Goal: Task Accomplishment & Management: Manage account settings

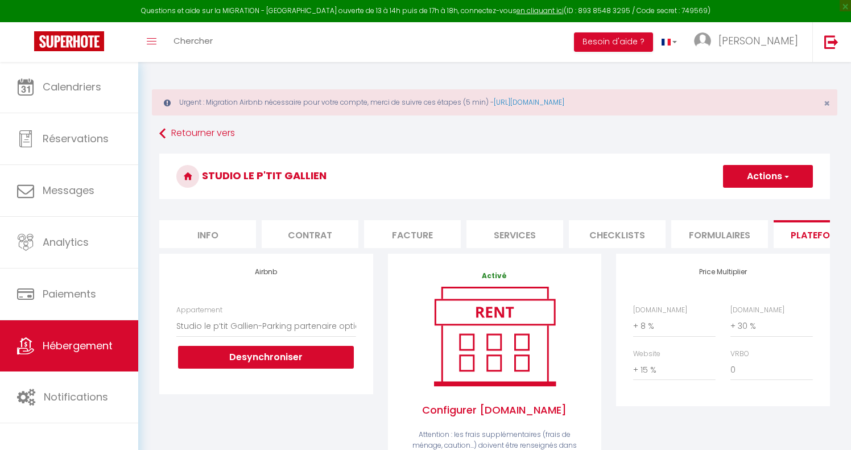
select select "4520-1066583497911274811"
select select "+ 8 %"
select select "+ 30 %"
select select "+ 15 %"
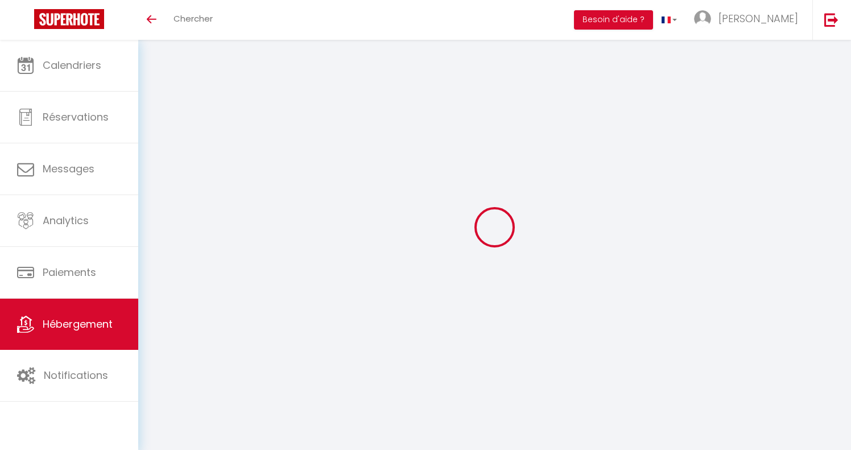
select select "+ 8 %"
select select "+ 30 %"
select select "+ 15 %"
select select "4520-1066583497911274811"
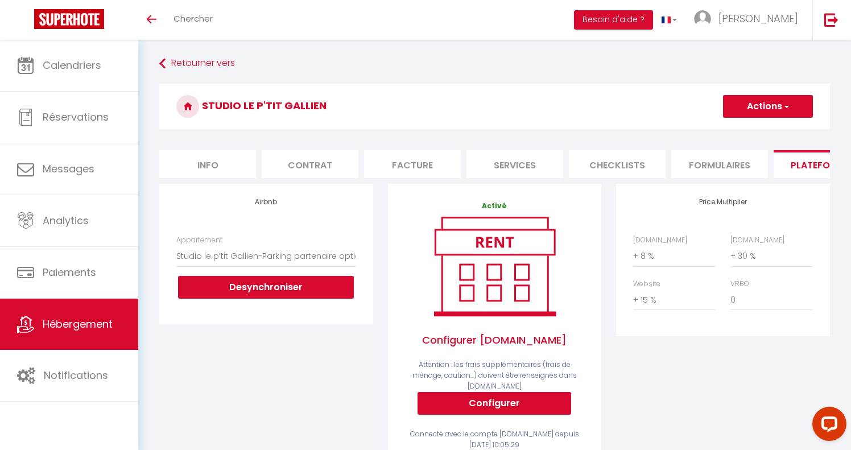
click at [78, 334] on link "Hébergement" at bounding box center [69, 324] width 138 height 51
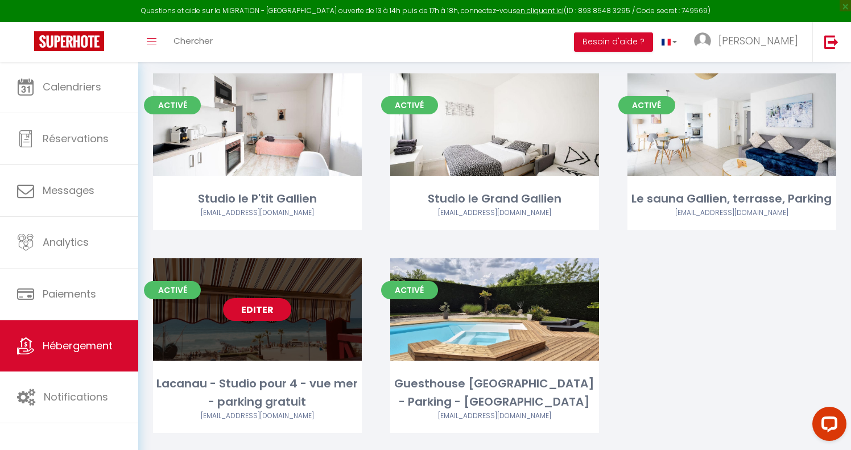
scroll to position [117, 0]
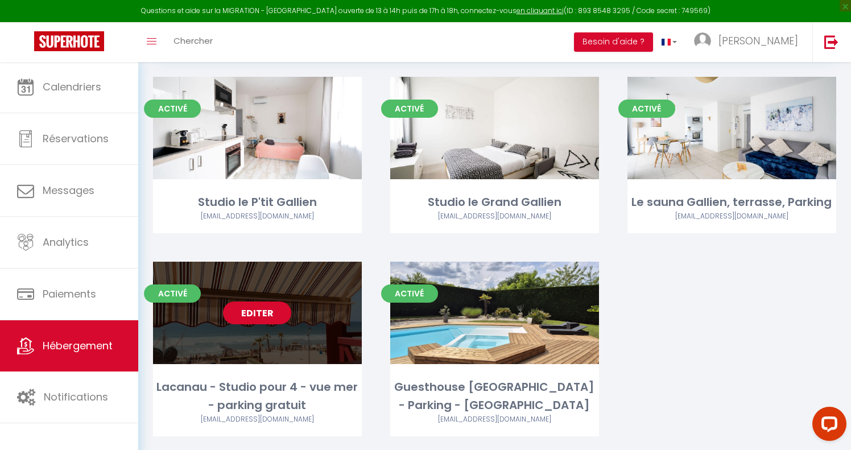
click at [252, 315] on link "Editer" at bounding box center [257, 312] width 68 height 23
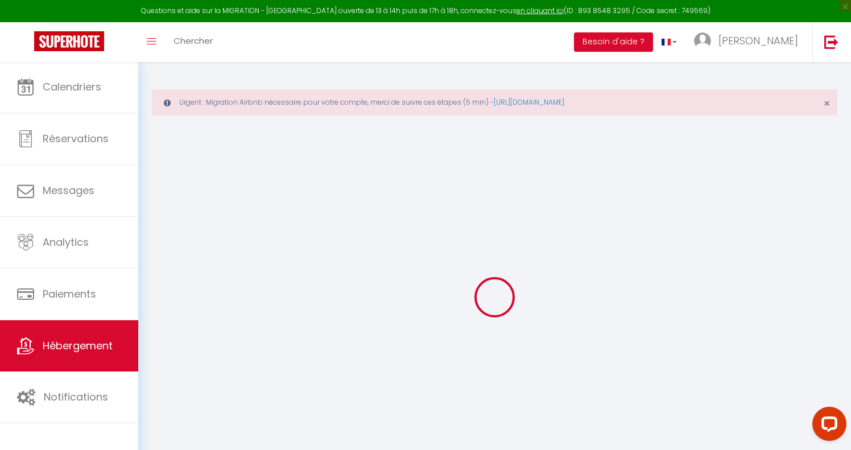
select select "+ 10 %"
checkbox input "false"
checkbox input "true"
checkbox input "false"
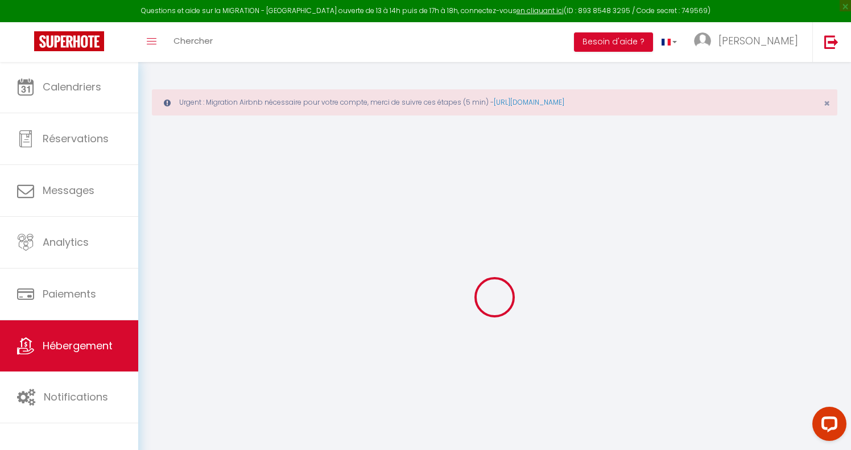
checkbox input "false"
checkbox input "true"
checkbox input "false"
select select "4520-19881265"
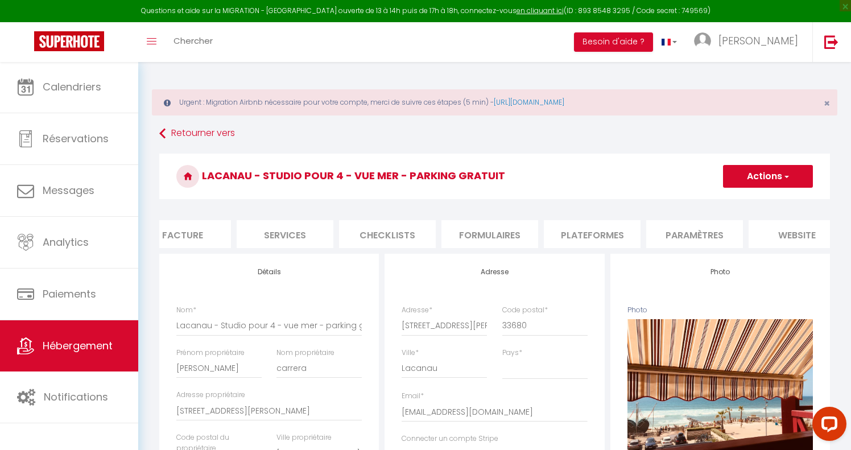
scroll to position [0, 246]
click at [574, 230] on li "Plateformes" at bounding box center [576, 234] width 97 height 28
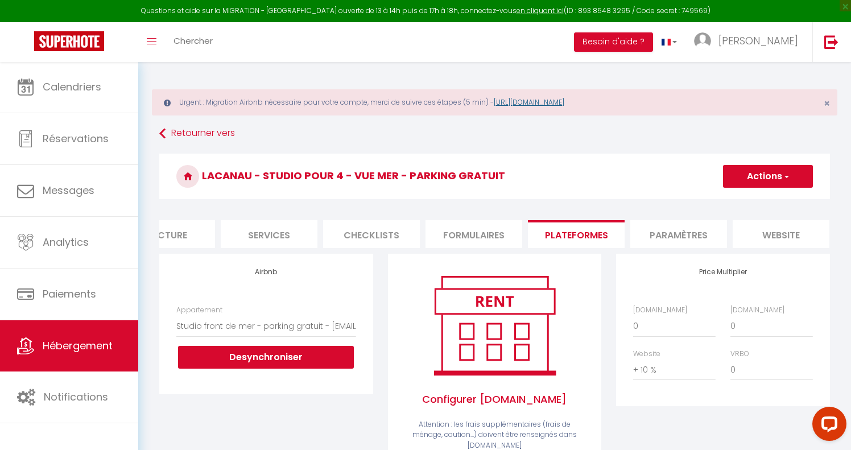
click at [564, 102] on link "[URL][DOMAIN_NAME]" at bounding box center [529, 102] width 71 height 10
click at [649, 325] on select "0 + 1 % + 2 % + 3 % + 4 % + 5 % + 6 % + 7 % + 8 % + 9 %" at bounding box center [674, 326] width 82 height 22
select select "+ 20 %"
click at [763, 179] on button "Actions" at bounding box center [768, 176] width 90 height 23
click at [754, 200] on link "Enregistrer" at bounding box center [767, 201] width 90 height 15
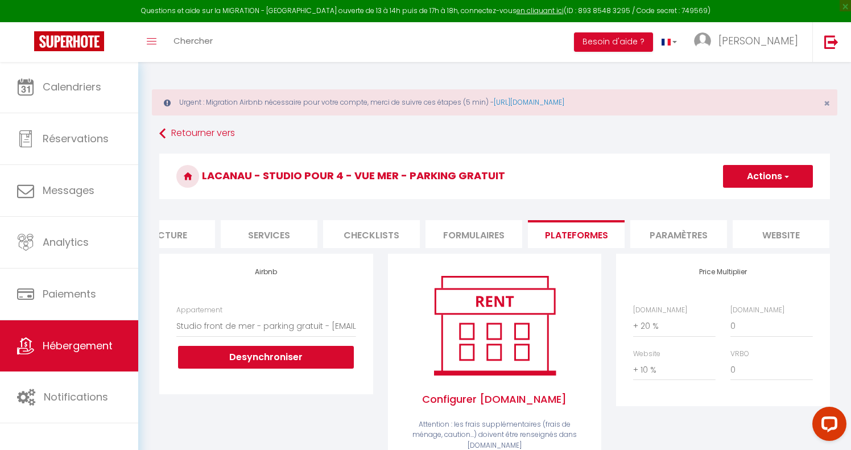
click at [690, 227] on li "Paramètres" at bounding box center [678, 234] width 97 height 28
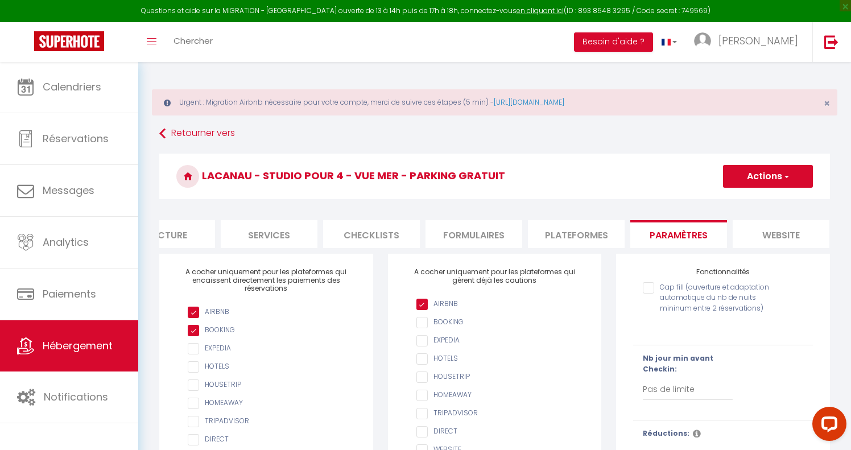
click at [586, 231] on li "Plateformes" at bounding box center [576, 234] width 97 height 28
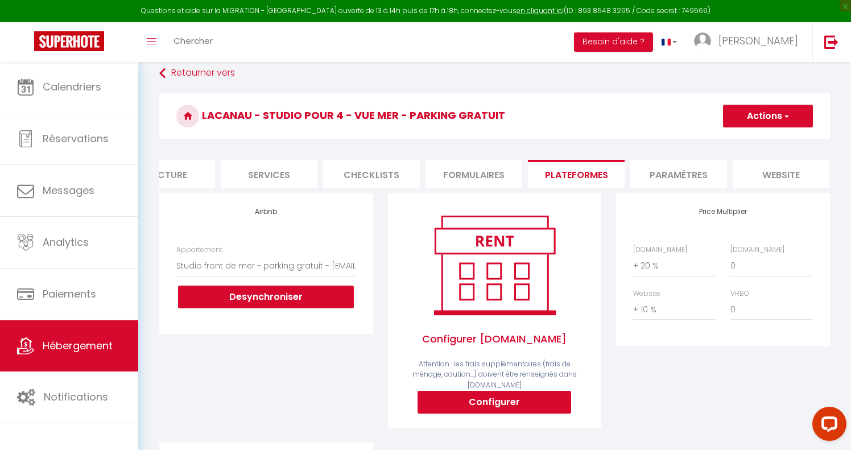
scroll to position [52, 0]
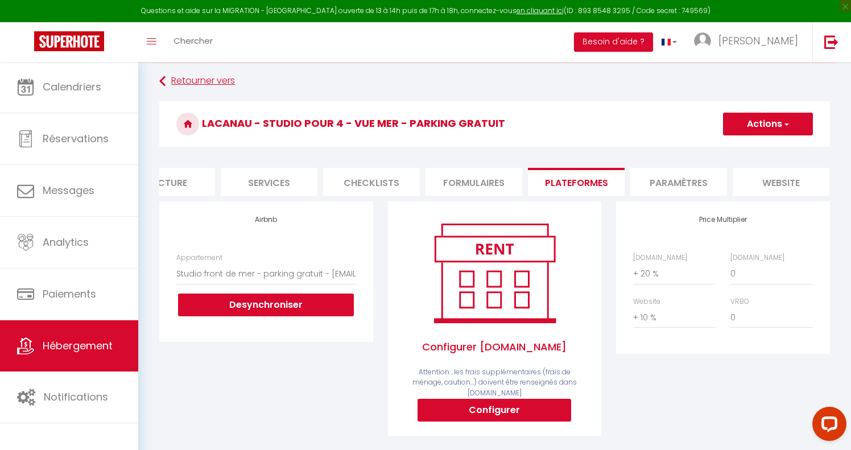
click at [219, 78] on link "Retourner vers" at bounding box center [494, 81] width 670 height 20
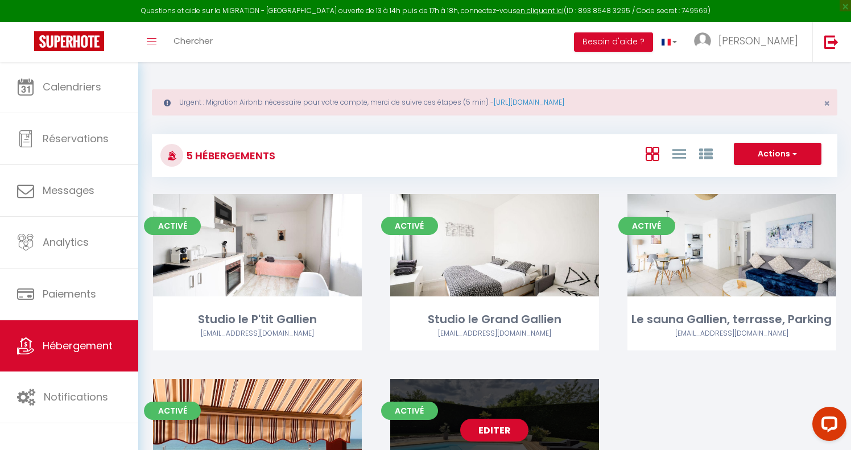
click at [484, 423] on link "Editer" at bounding box center [494, 430] width 68 height 23
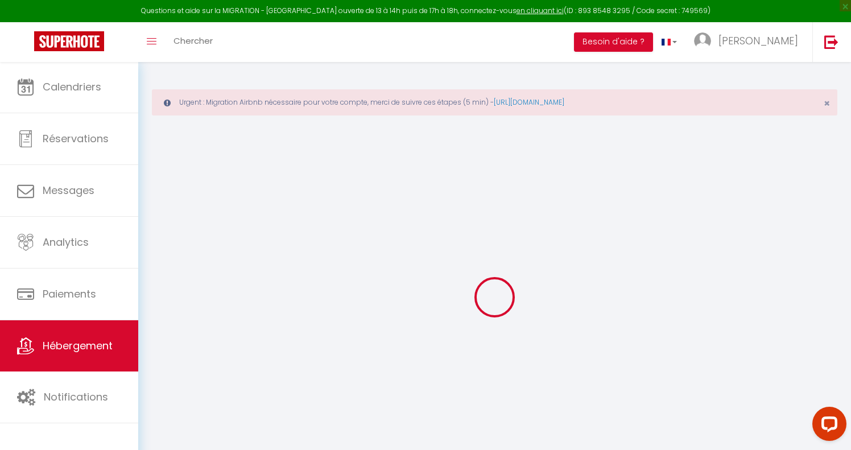
select select
checkbox input "false"
checkbox input "true"
checkbox input "false"
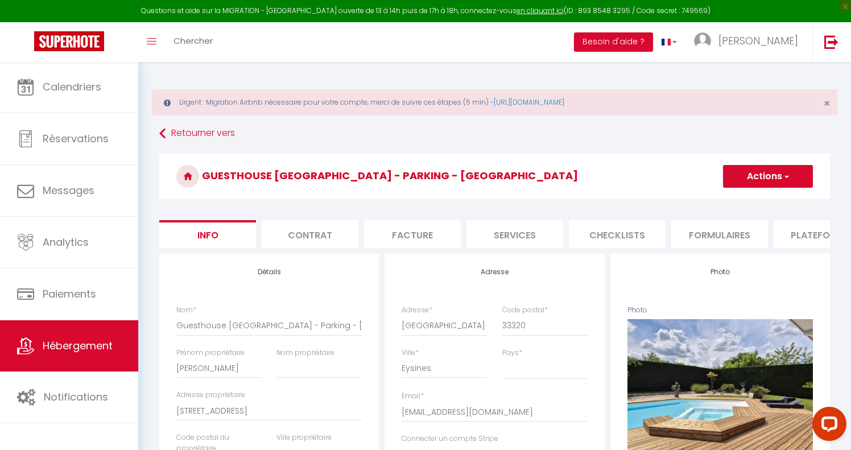
click at [801, 234] on li "Plateformes" at bounding box center [821, 234] width 97 height 28
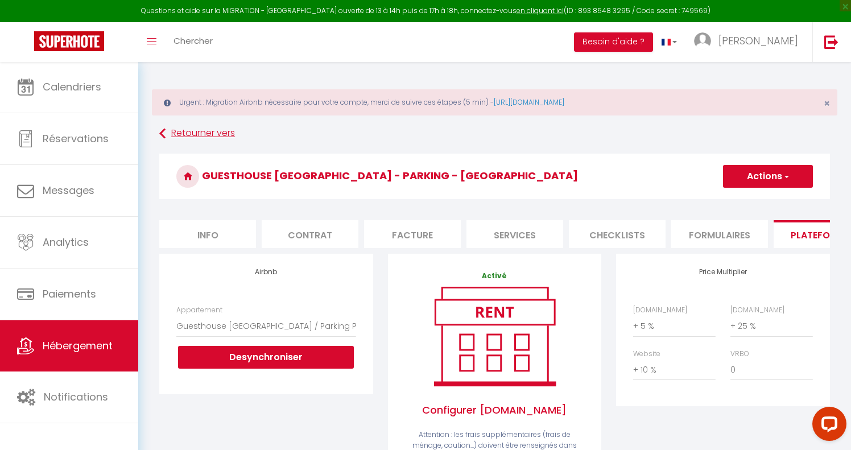
click at [199, 133] on link "Retourner vers" at bounding box center [494, 133] width 670 height 20
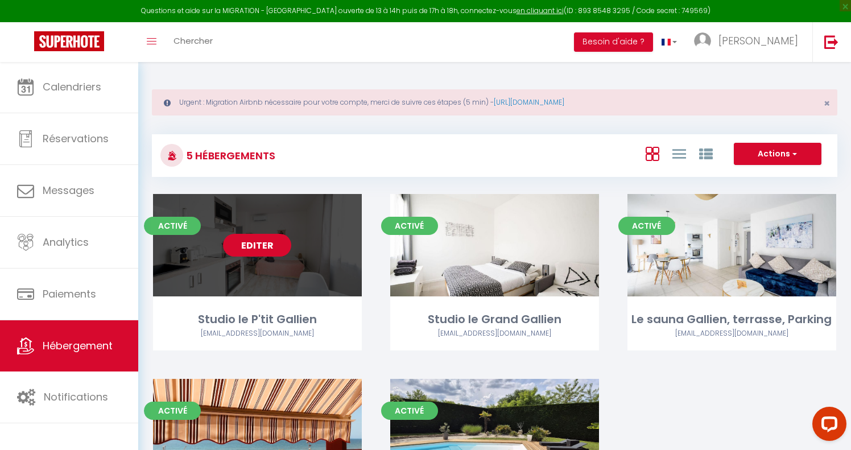
click at [266, 248] on link "Editer" at bounding box center [257, 245] width 68 height 23
select select "3"
select select "2"
select select "1"
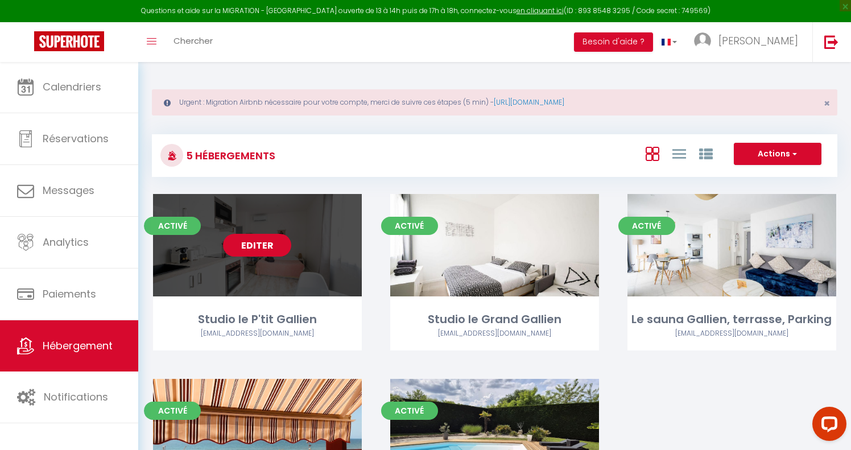
select select
select select "28"
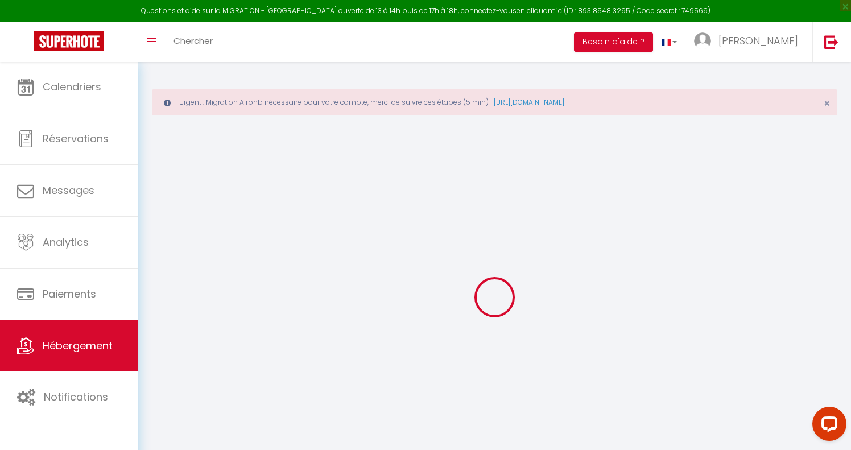
select select
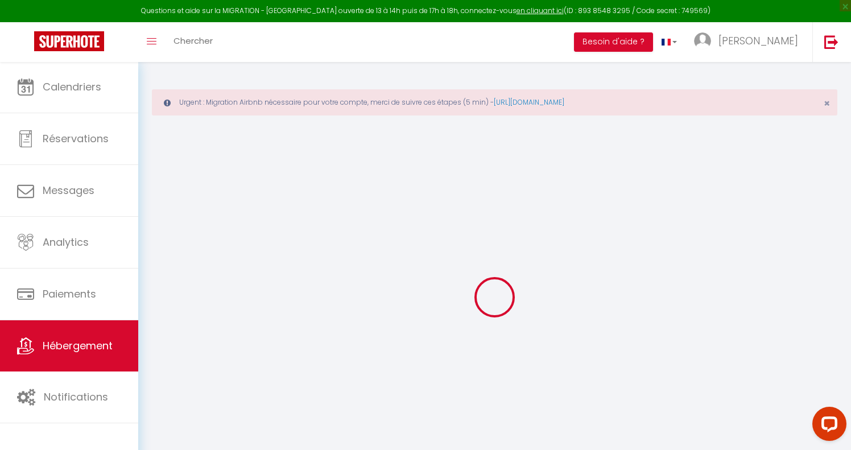
select select
checkbox input "false"
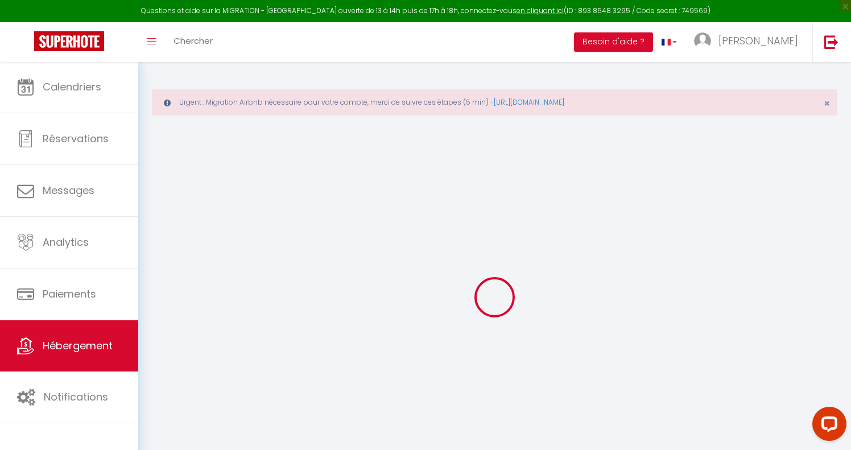
select select
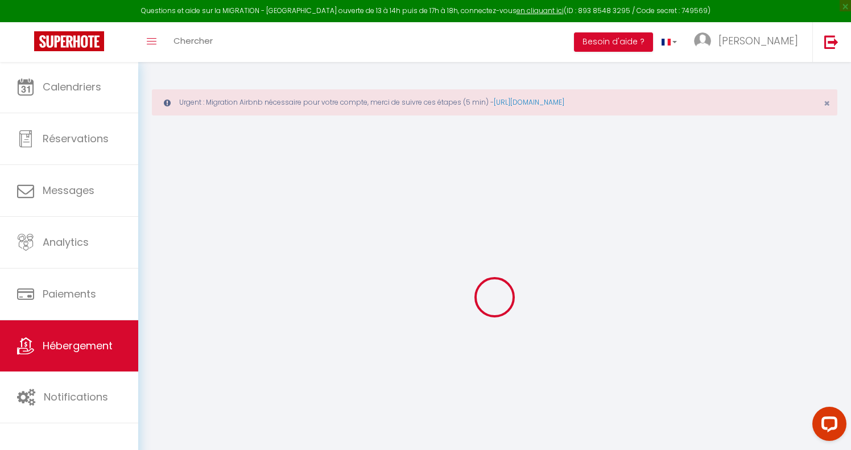
select select
checkbox input "false"
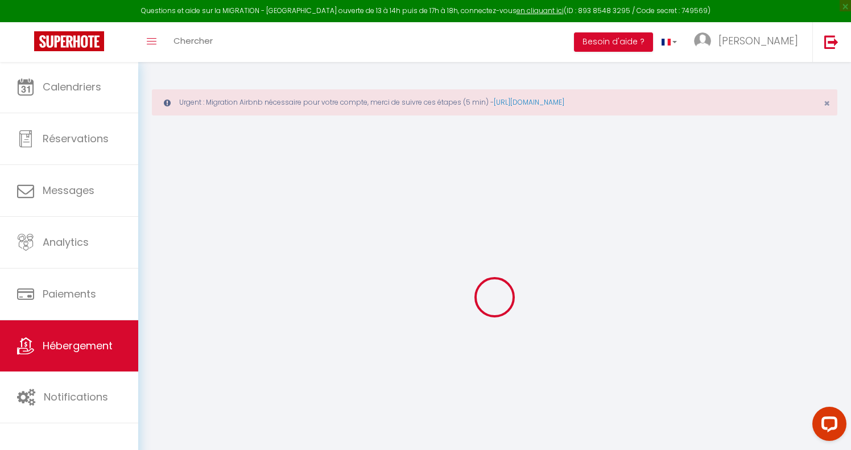
checkbox input "false"
select select
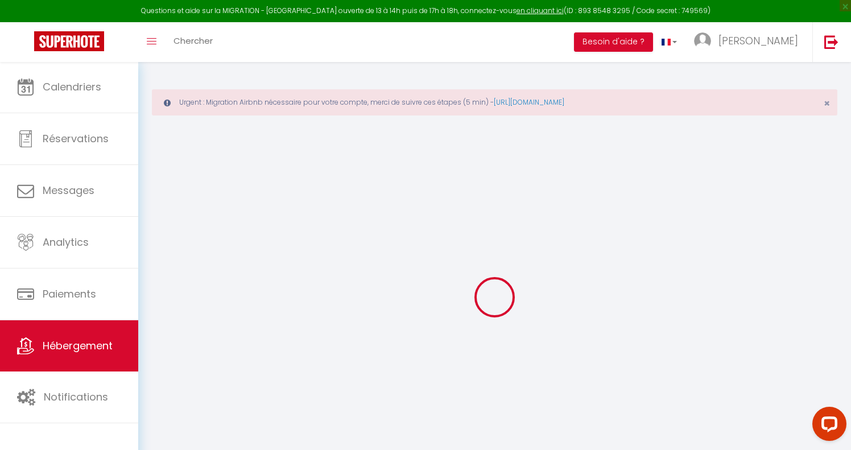
select select
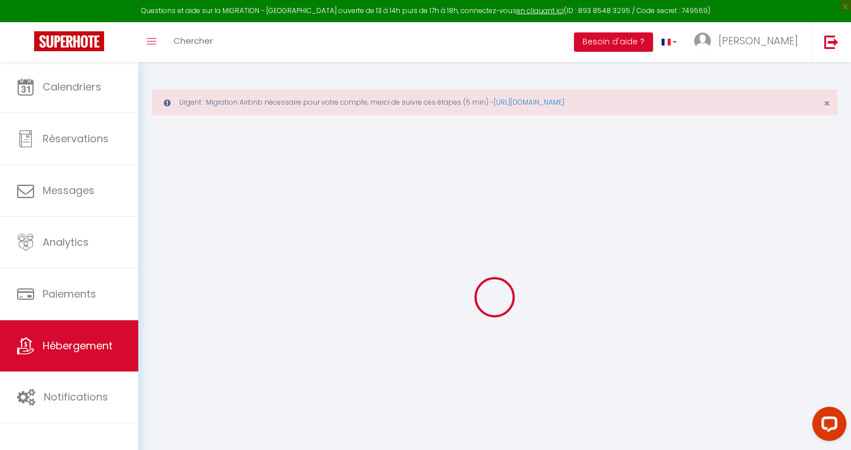
checkbox input "false"
select select
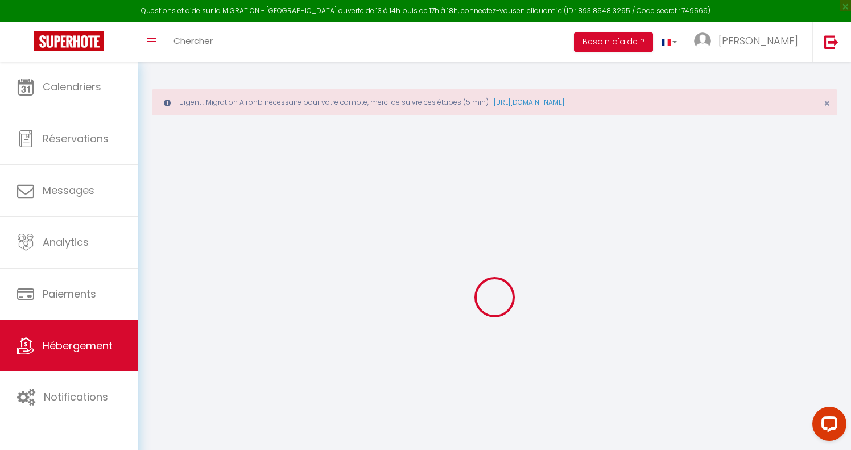
select select
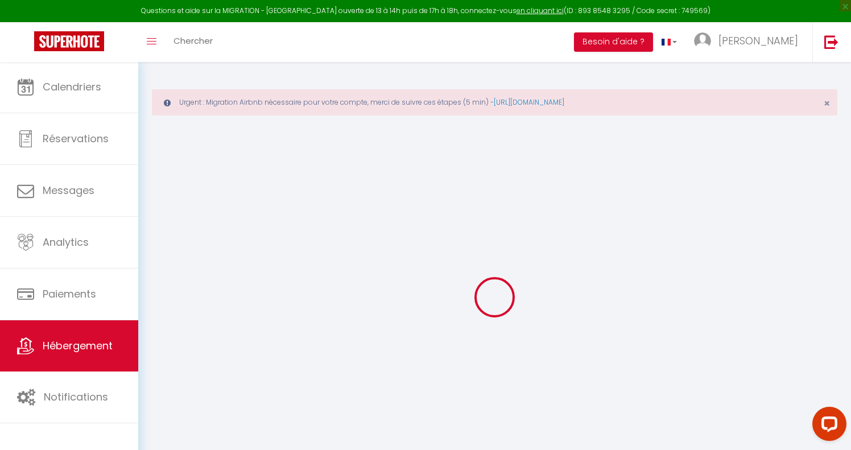
select select
checkbox input "false"
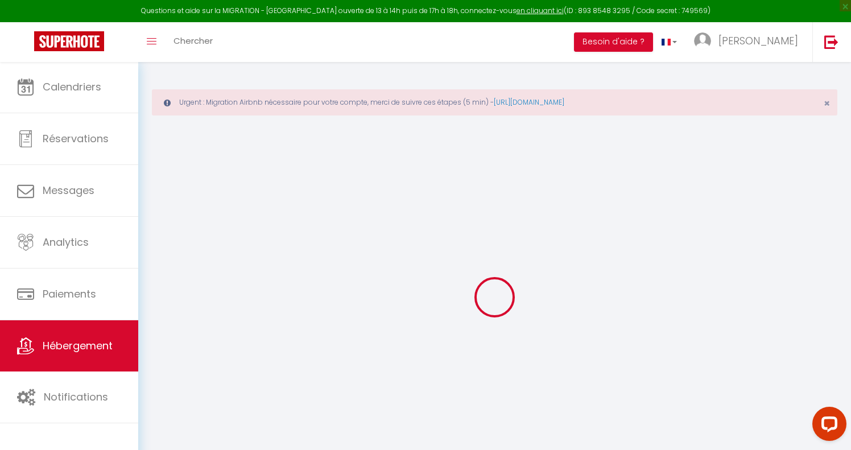
checkbox input "false"
select select
type input "Studio le P'tit Gallien"
type input "[PERSON_NAME]"
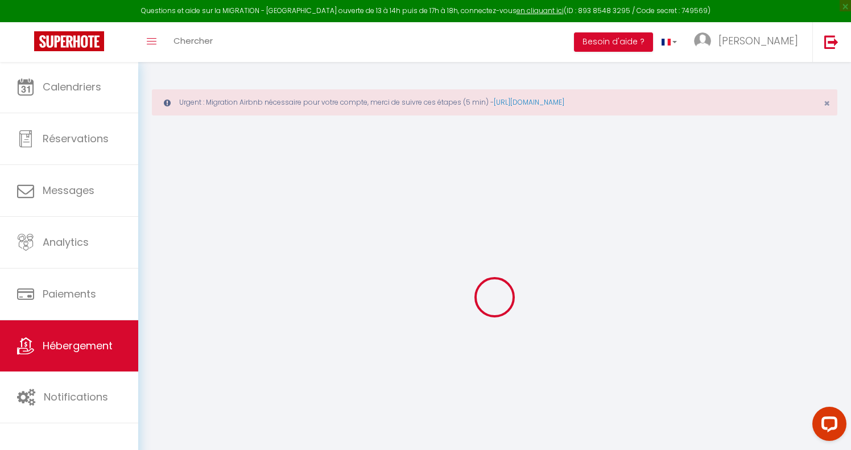
type input "carrera"
select select "2"
select select "0"
type input "70"
type input "36"
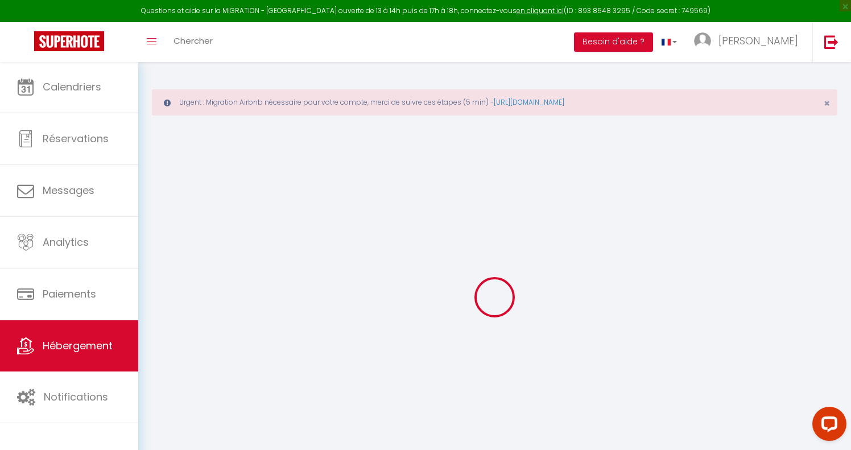
type input "7.2"
type input "6.62"
type input "200"
select select
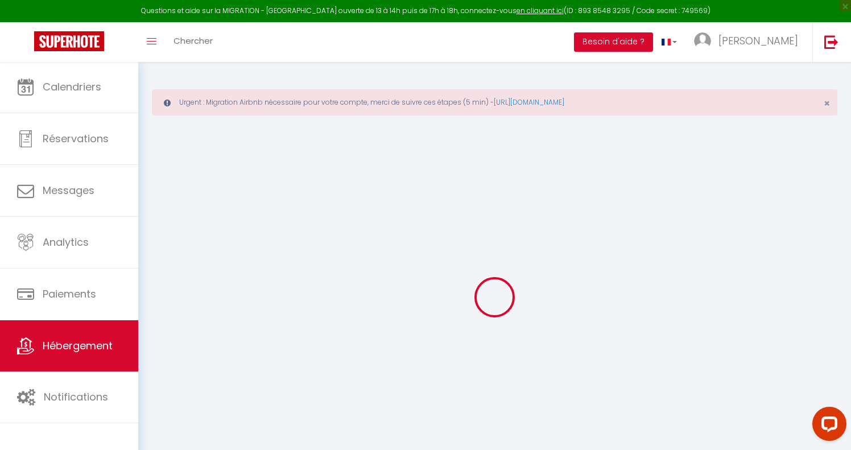
select select
type input "[STREET_ADDRESS]"
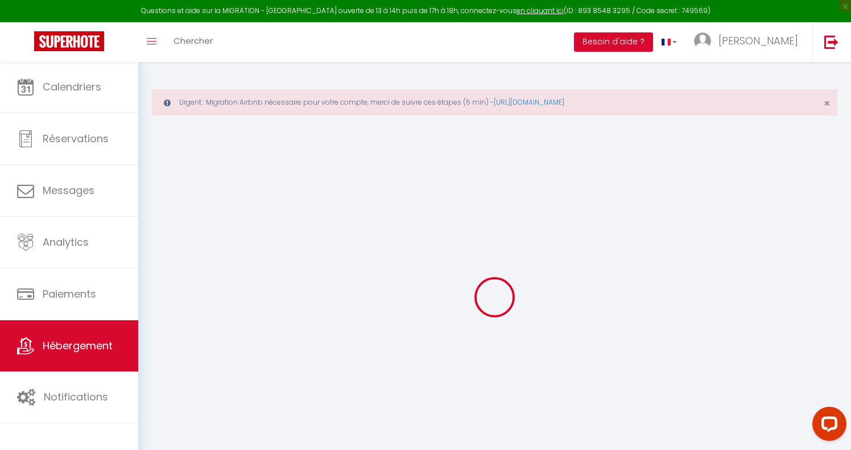
select select "+ 8 %"
select select "+ 30 %"
select select "+ 15 %"
select select "15:00"
select select
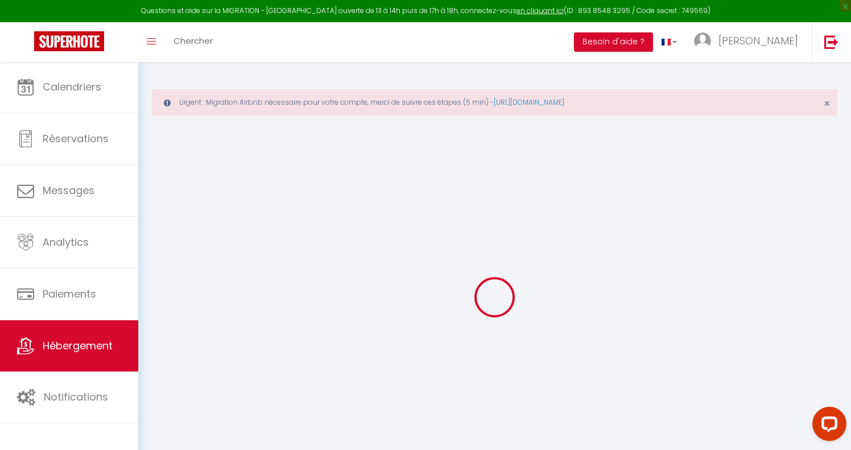
select select "11:00"
select select "30"
select select "120"
select select "22:00"
select select
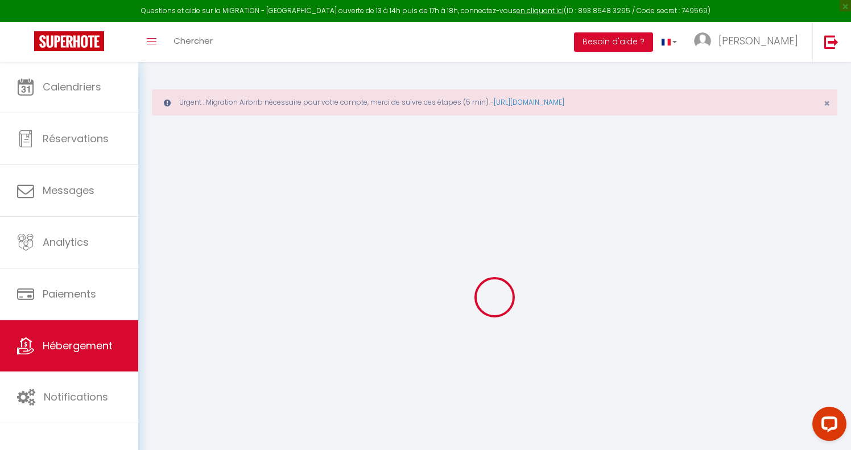
checkbox input "false"
checkbox input "true"
checkbox input "false"
select select
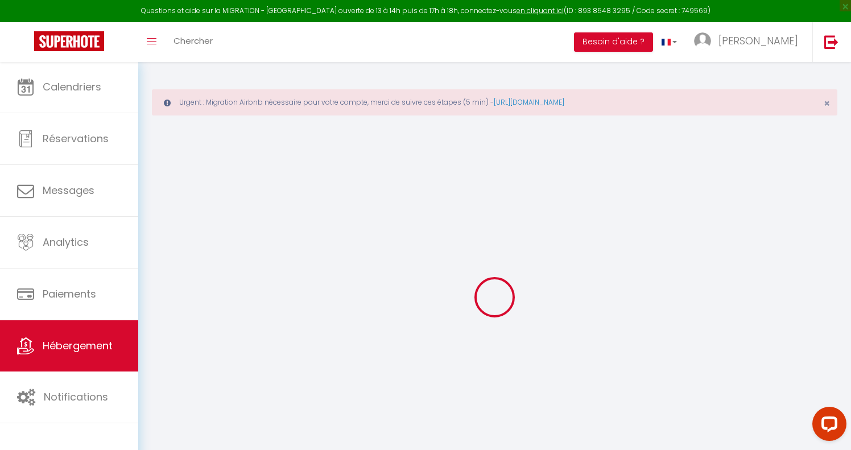
checkbox input "false"
checkbox input "true"
checkbox input "false"
select select "4520-1066583497911274811"
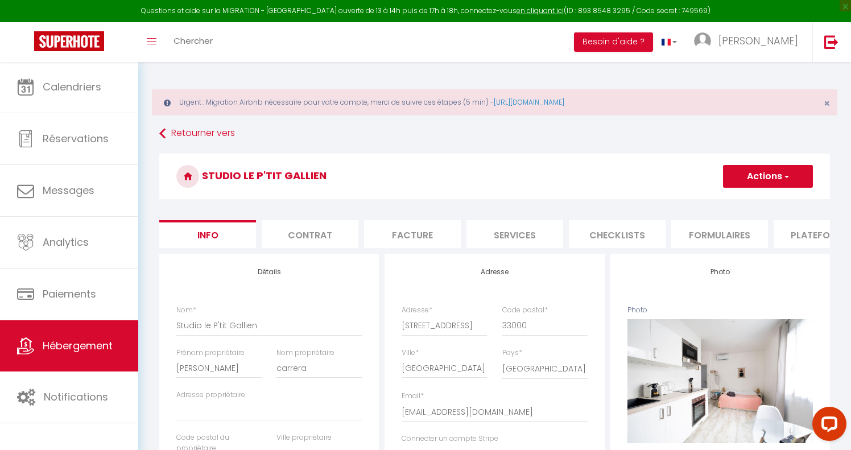
click at [805, 236] on li "Plateformes" at bounding box center [821, 234] width 97 height 28
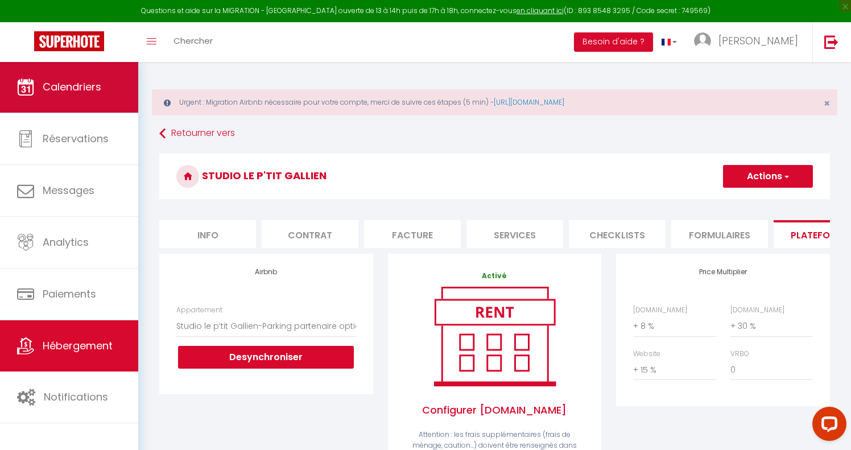
click at [105, 93] on link "Calendriers" at bounding box center [69, 86] width 138 height 51
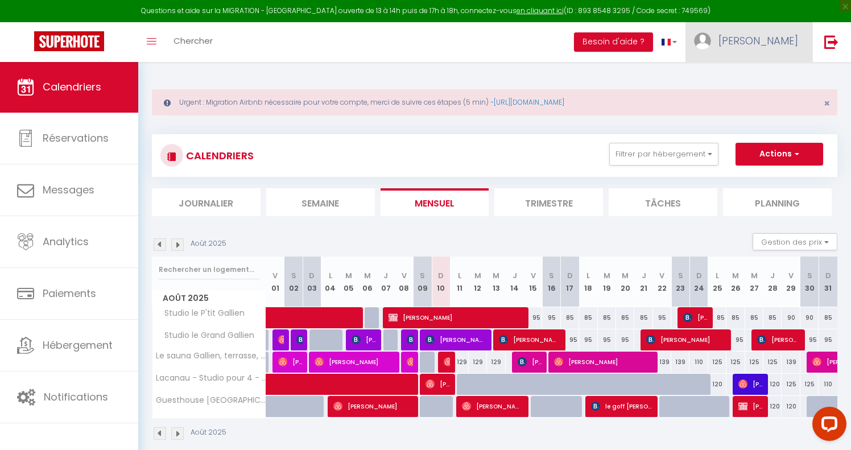
click at [781, 41] on span "[PERSON_NAME]" at bounding box center [758, 41] width 80 height 14
click at [767, 74] on link "Paramètres" at bounding box center [767, 78] width 84 height 19
select select "28"
select select "fr"
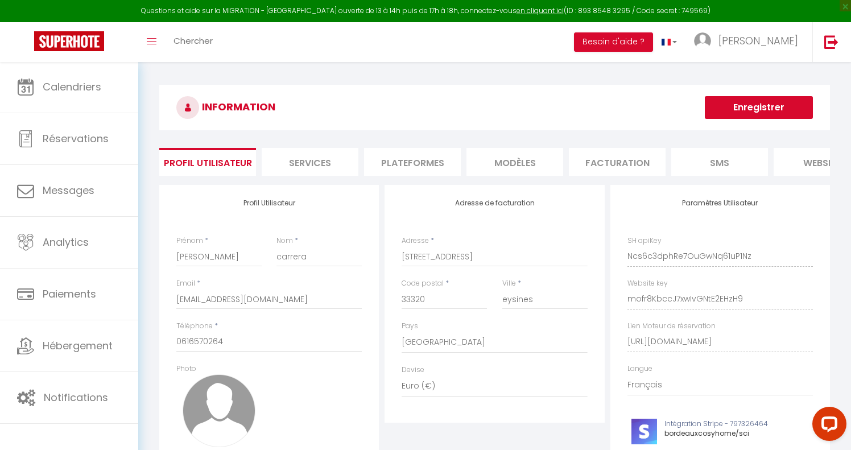
click at [421, 167] on li "Plateformes" at bounding box center [412, 162] width 97 height 28
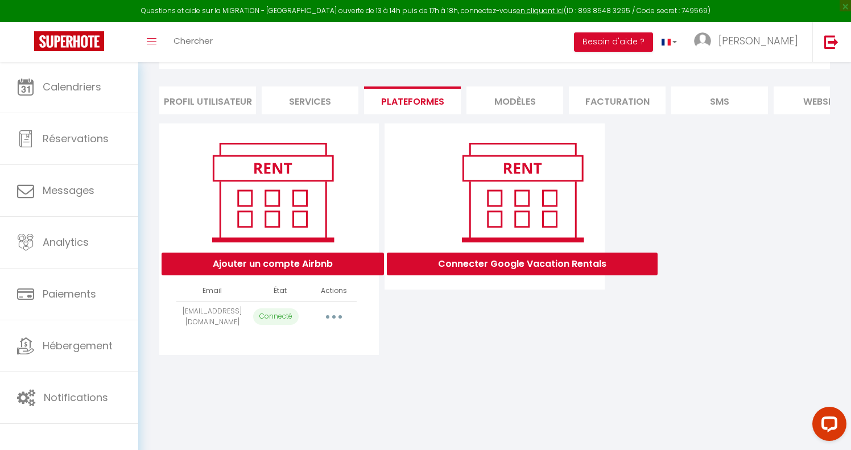
scroll to position [61, 0]
click at [303, 258] on button "Ajouter un compte Airbnb" at bounding box center [273, 263] width 222 height 23
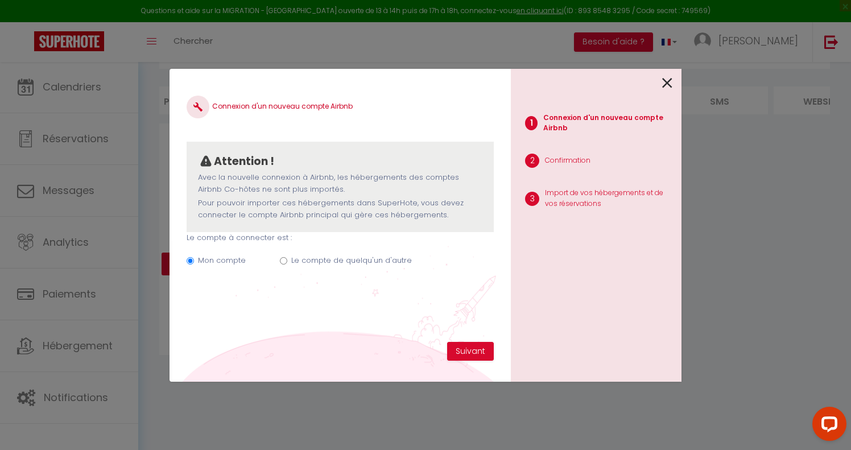
click at [281, 258] on input "Le compte de quelqu'un d'autre" at bounding box center [283, 260] width 7 height 7
radio input "true"
radio input "false"
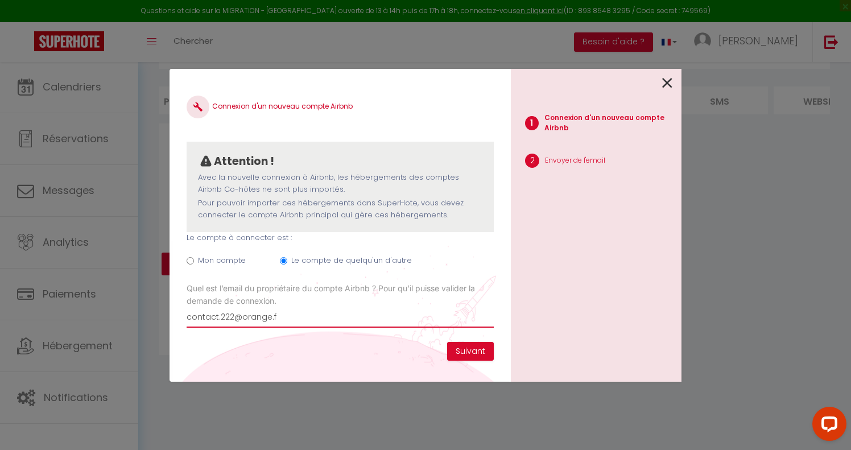
type input "[EMAIL_ADDRESS][DOMAIN_NAME]"
click at [467, 354] on button "Suivant" at bounding box center [470, 351] width 47 height 19
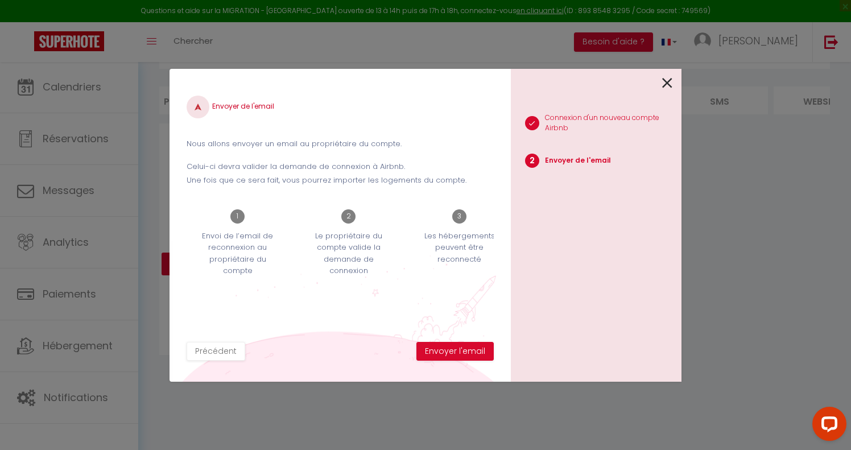
click at [467, 354] on button "Envoyer l'email" at bounding box center [454, 351] width 77 height 19
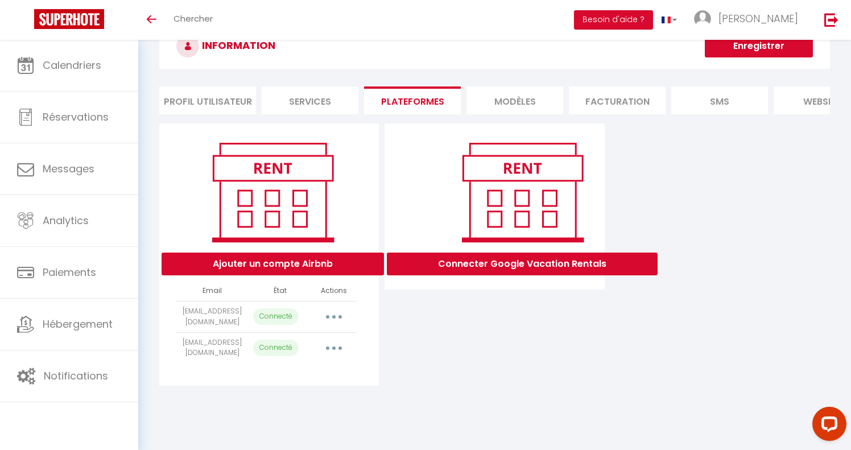
scroll to position [40, 0]
click at [313, 262] on button "Ajouter un compte Airbnb" at bounding box center [273, 263] width 222 height 23
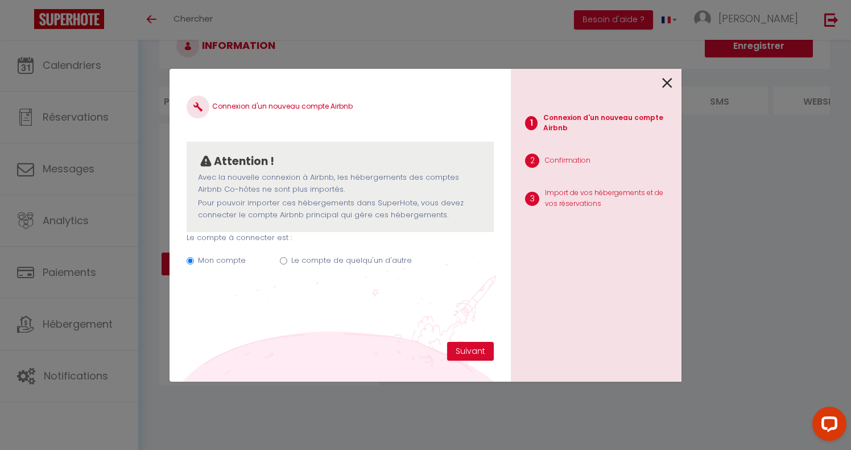
click at [282, 257] on input "Le compte de quelqu'un d'autre" at bounding box center [283, 260] width 7 height 7
radio input "true"
radio input "false"
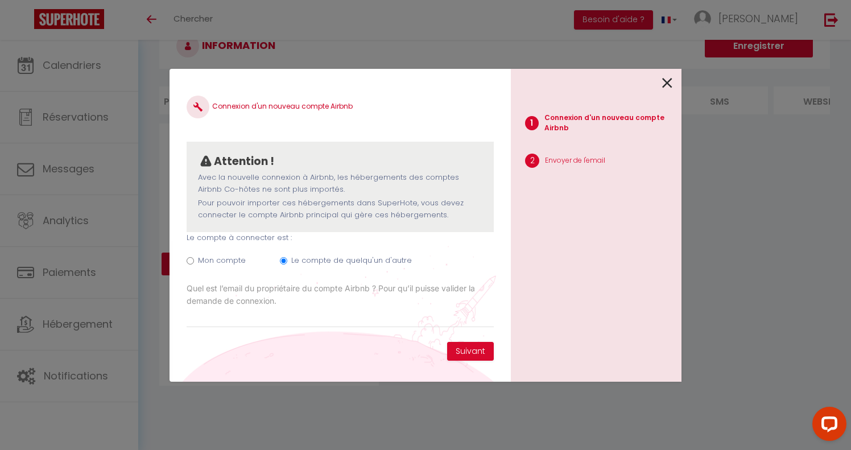
click at [288, 316] on input "Email connexion Airbnb" at bounding box center [340, 317] width 307 height 20
type input "[EMAIL_ADDRESS][DOMAIN_NAME]"
click at [469, 347] on button "Suivant" at bounding box center [470, 351] width 47 height 19
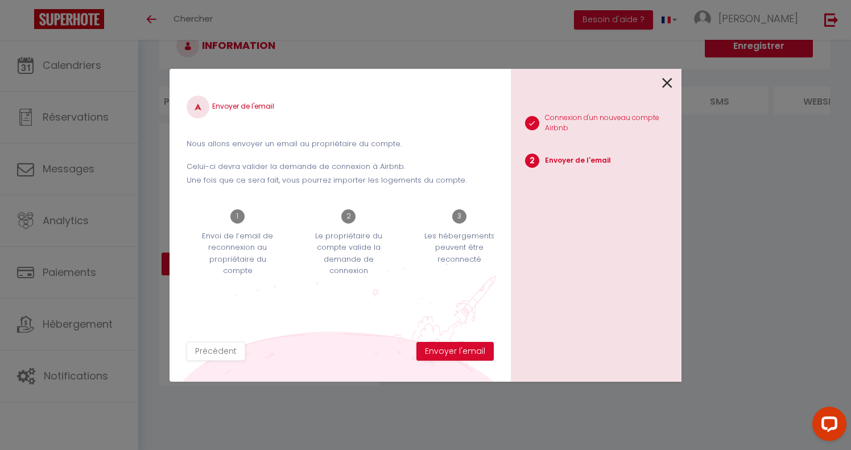
click at [469, 347] on button "Envoyer l'email" at bounding box center [454, 351] width 77 height 19
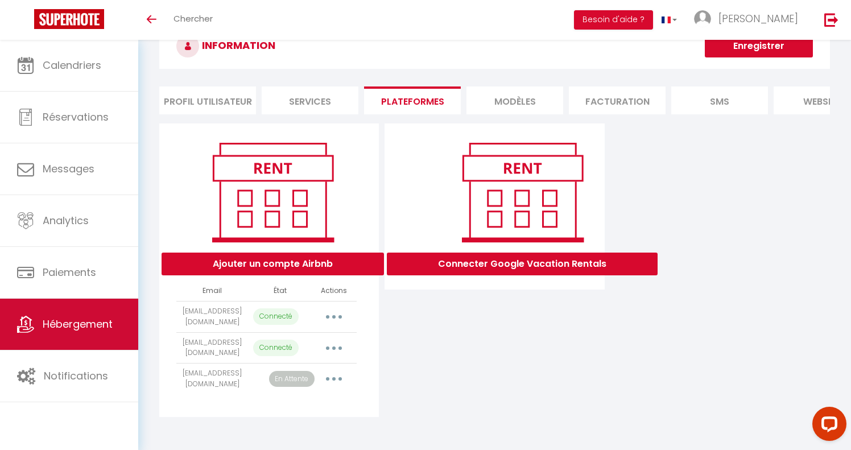
click at [55, 329] on span "Hébergement" at bounding box center [78, 324] width 70 height 14
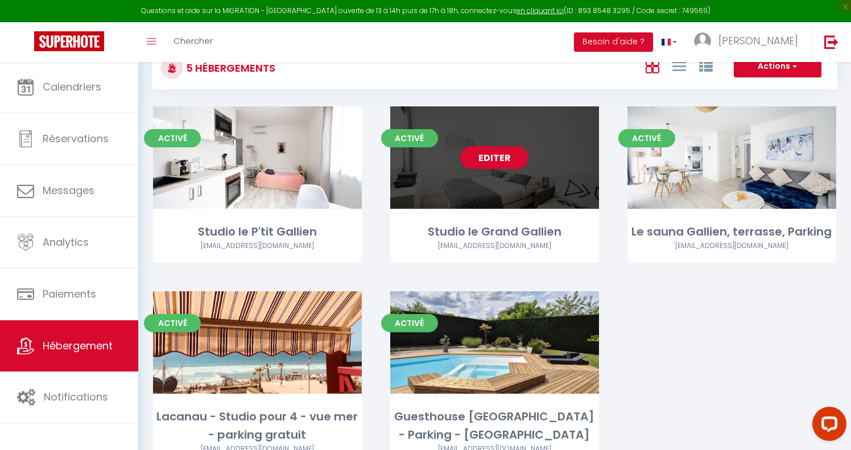
scroll to position [88, 0]
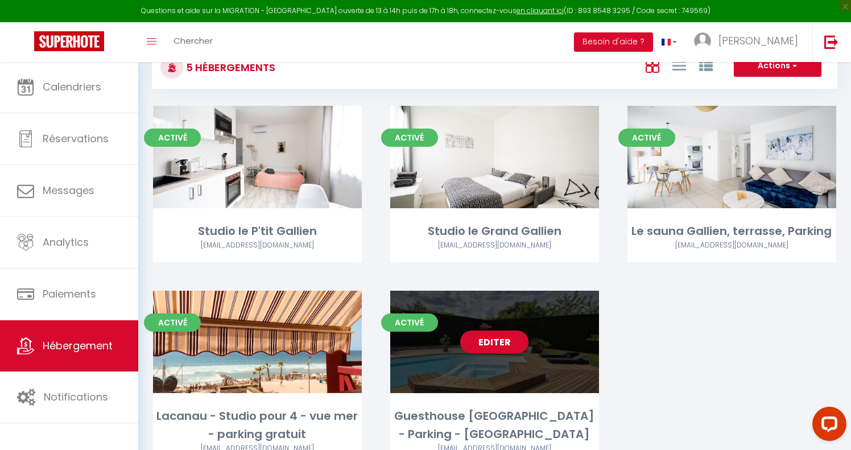
click at [493, 342] on link "Editer" at bounding box center [494, 341] width 68 height 23
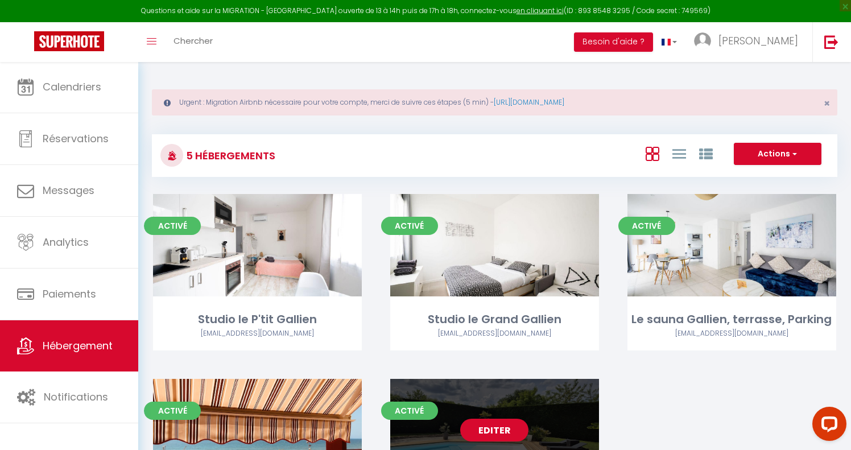
select select "3"
select select "2"
select select "1"
select select
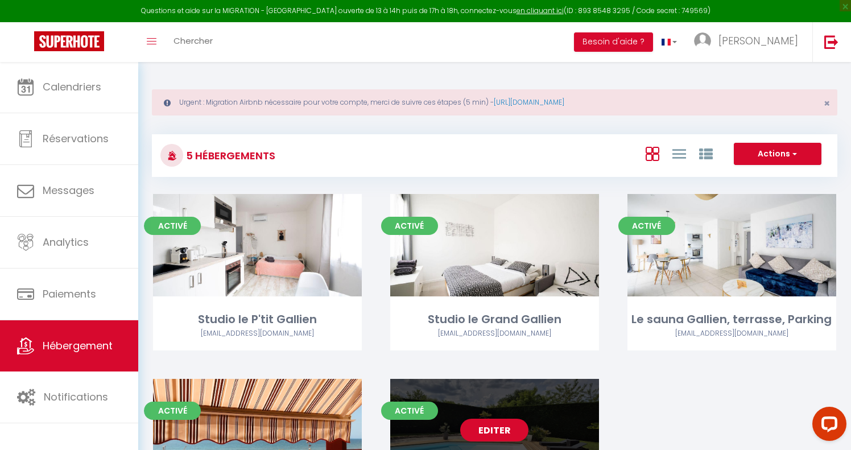
select select "28"
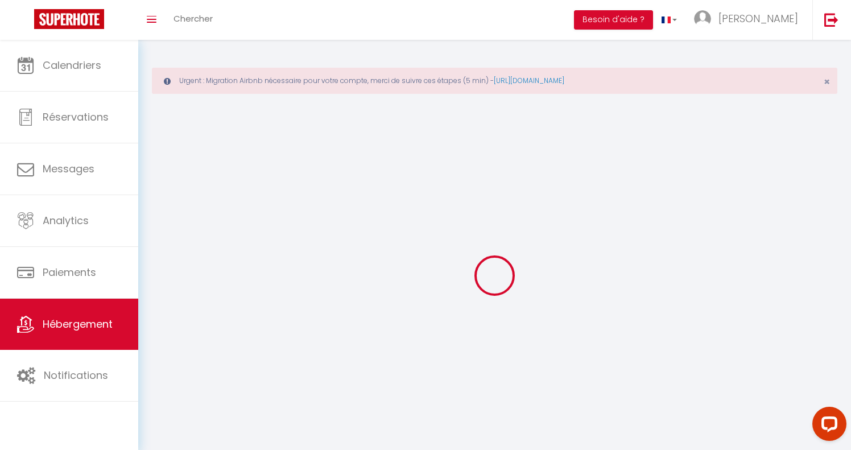
select select
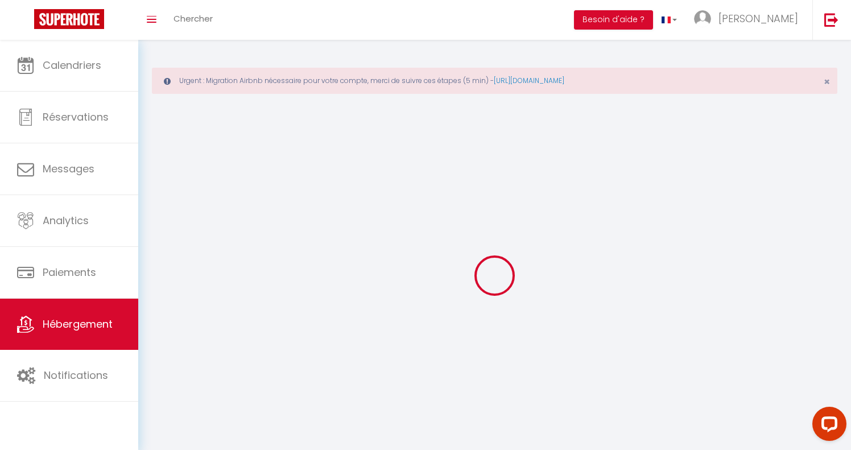
select select
checkbox input "false"
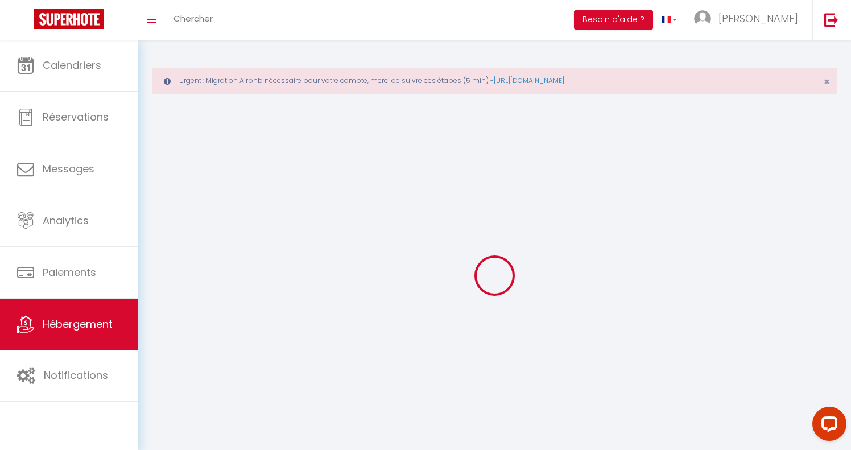
select select
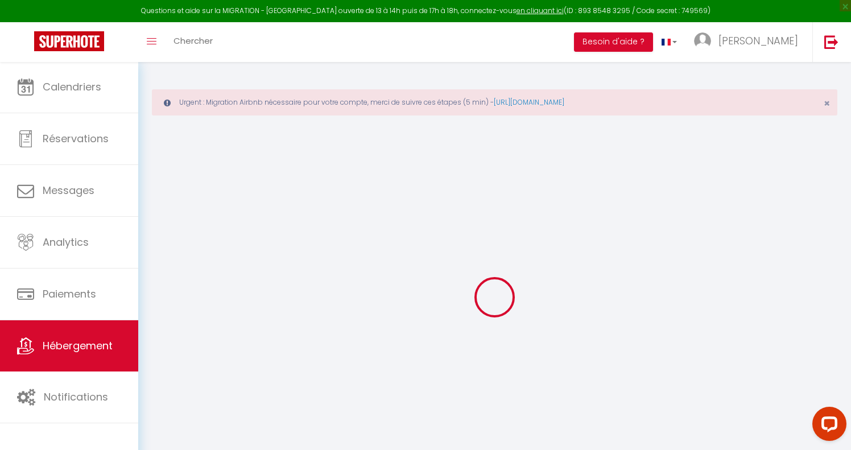
select select
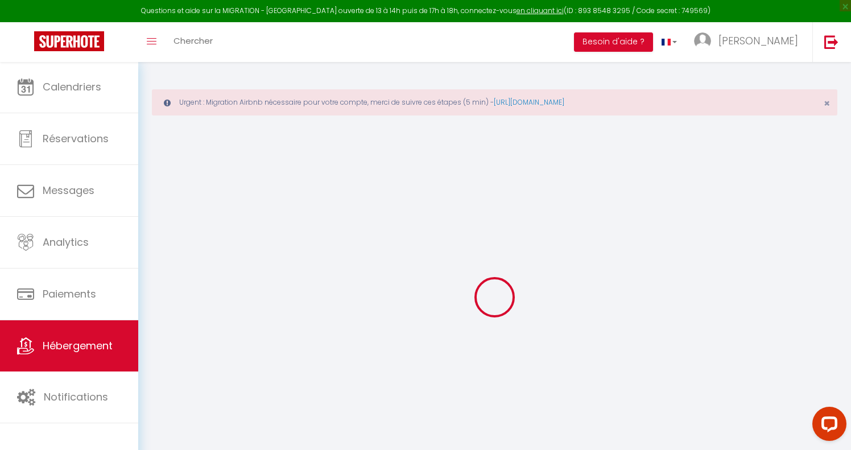
select select
checkbox input "false"
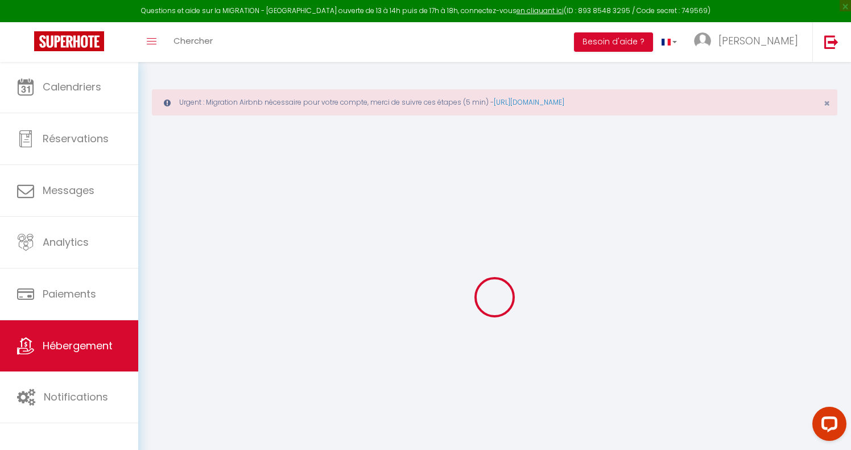
select select
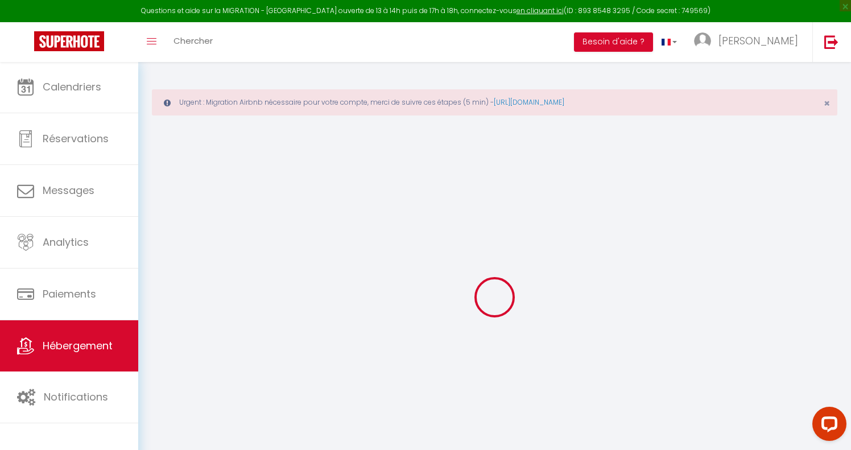
select select
checkbox input "false"
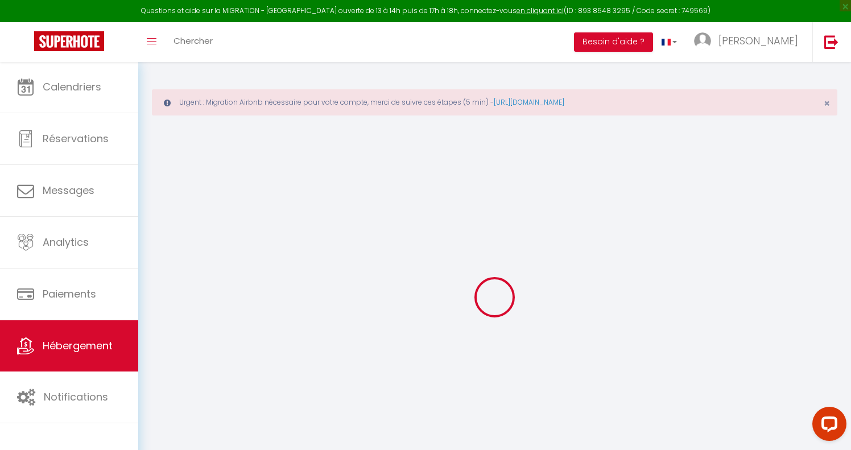
checkbox input "false"
select select
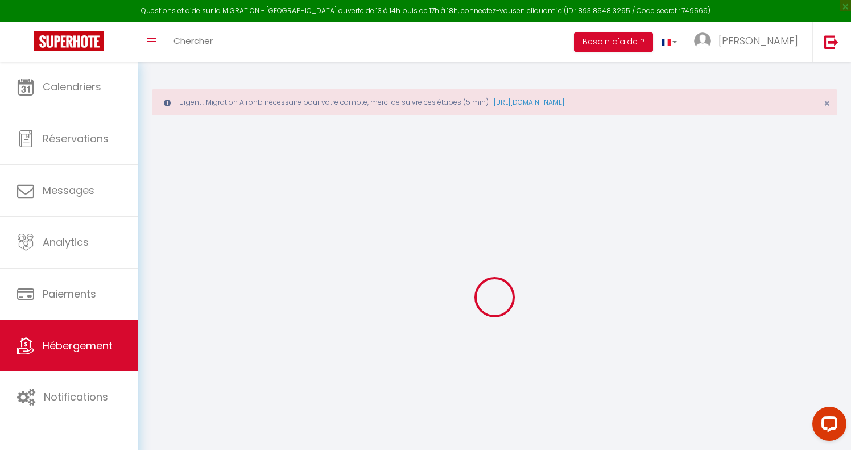
select select
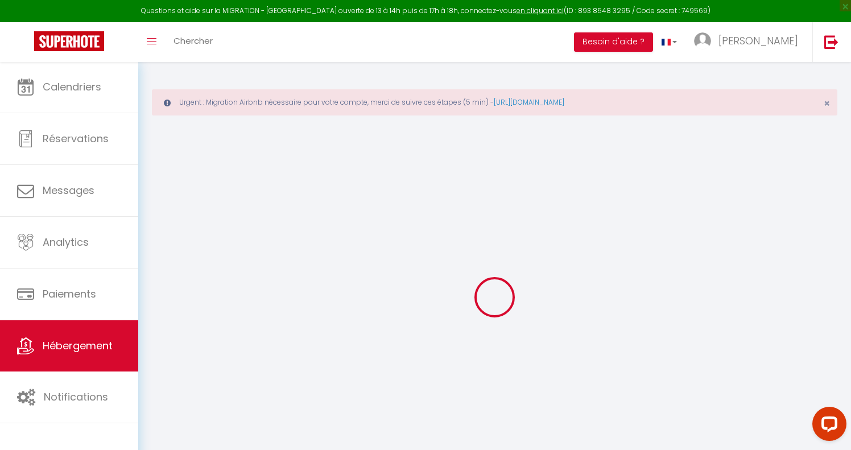
checkbox input "false"
select select
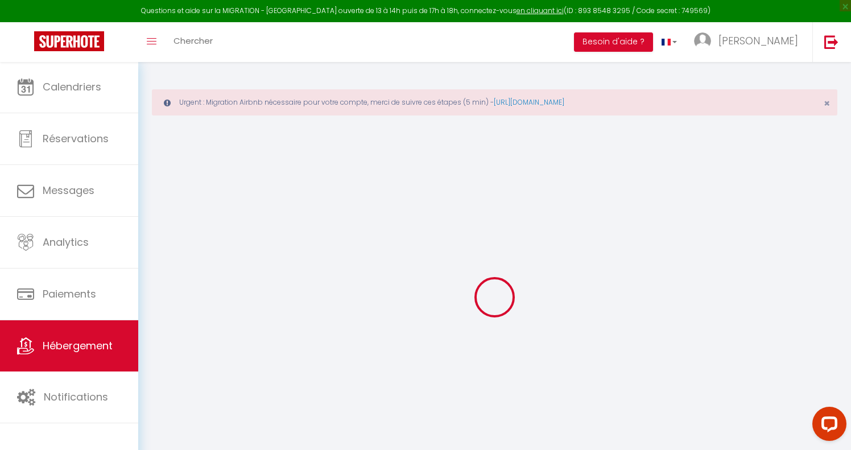
select select
type input "Guesthouse [GEOGRAPHIC_DATA] - Parking - [GEOGRAPHIC_DATA]"
type input "Anne"
type input "[STREET_ADDRESS][PERSON_NAME]"
type input "33320"
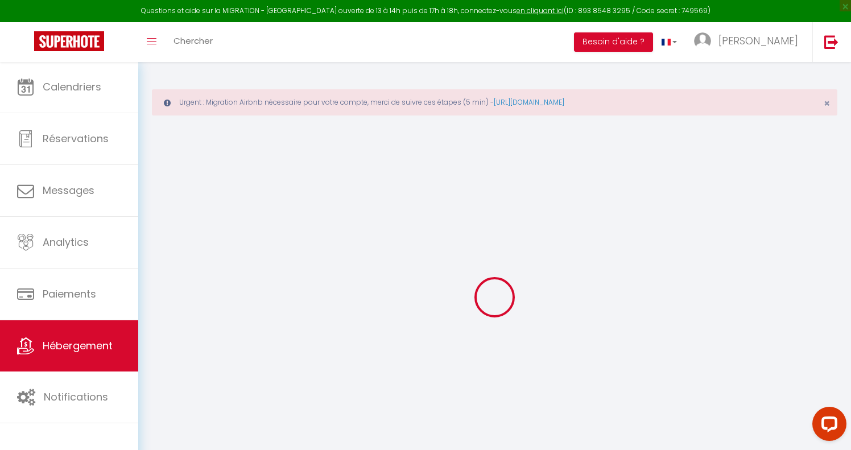
type input "eysines"
type input "90"
type input "15"
type input "50"
type input "7.2"
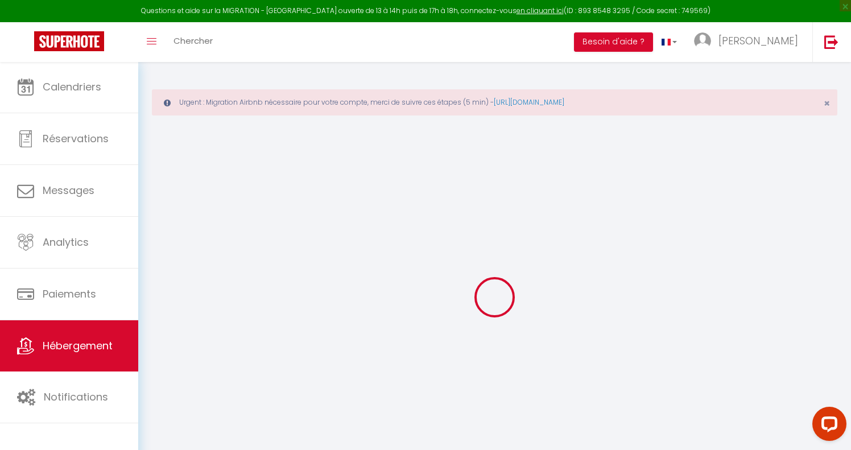
type input "6.62"
type input "300"
select select
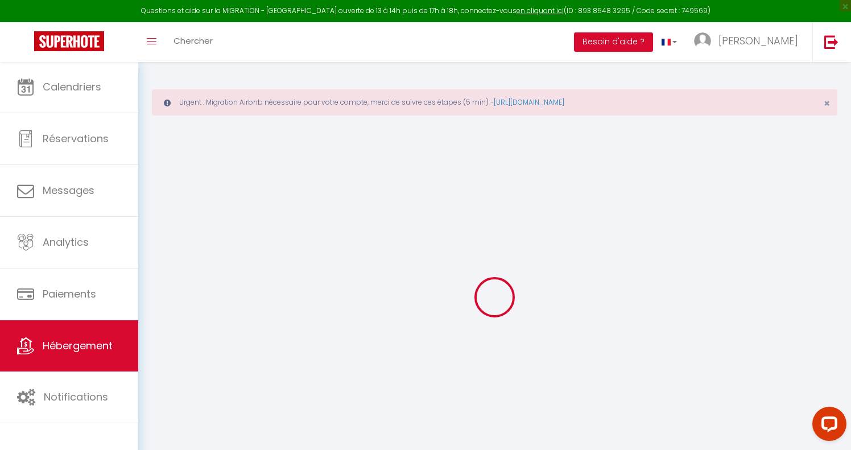
select select
type input "rue des Graves"
type input "33320"
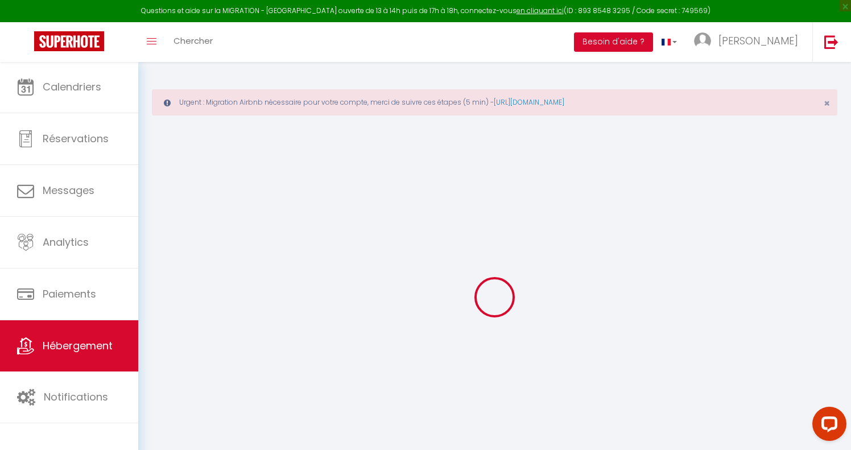
type input "Eysines"
type input "[EMAIL_ADDRESS][DOMAIN_NAME]"
select select "15149"
checkbox input "false"
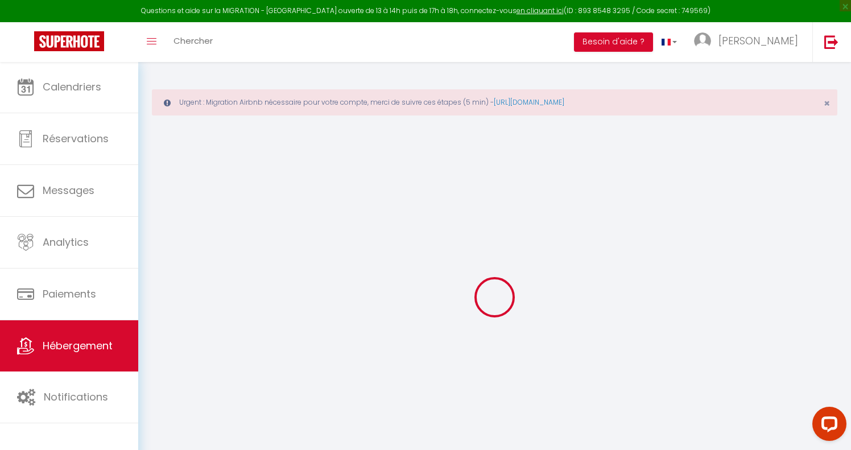
checkbox input "true"
checkbox input "false"
radio input "true"
type input "0"
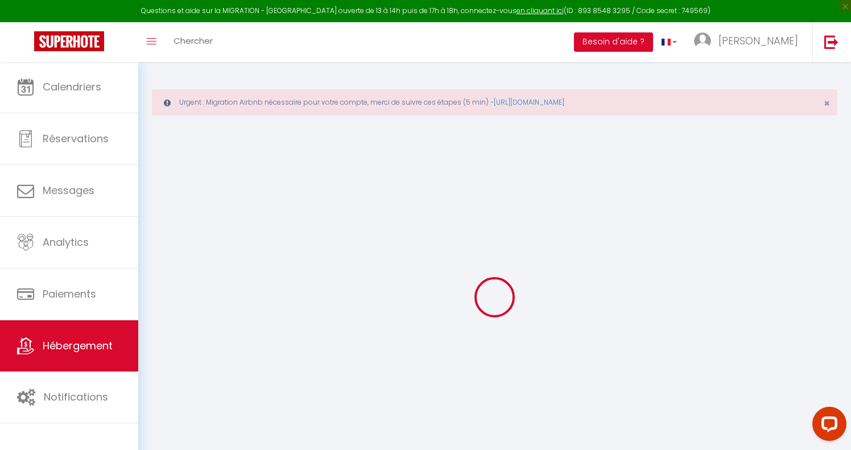
type input "0"
select select
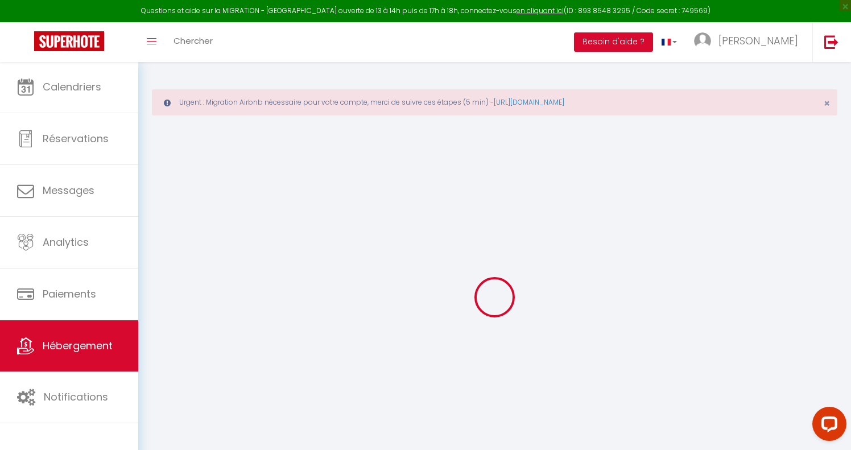
select select
checkbox input "false"
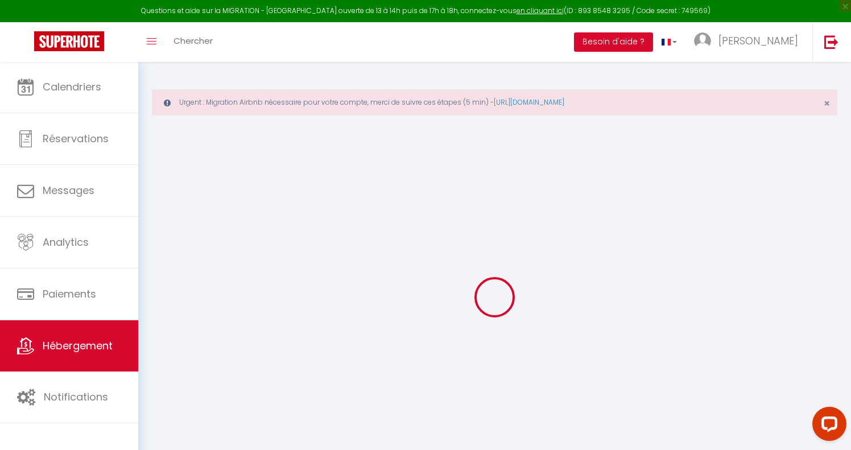
checkbox input "true"
checkbox input "false"
select select
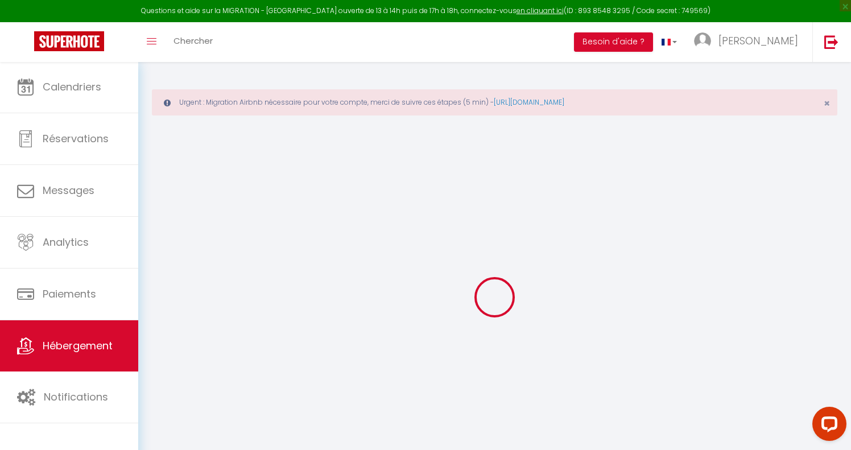
select select
checkbox input "false"
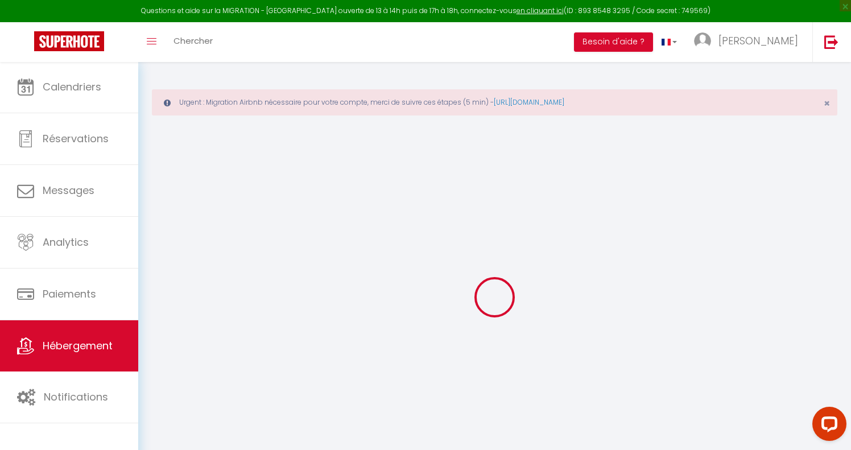
checkbox input "true"
checkbox input "false"
select select "+ 5 %"
select select "+ 25 %"
select select "+ 10 %"
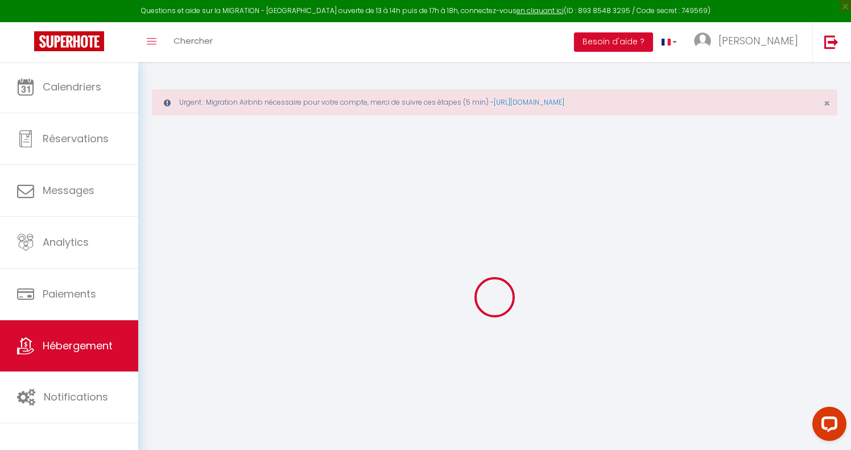
checkbox input "false"
checkbox input "true"
checkbox input "false"
select select "15:00"
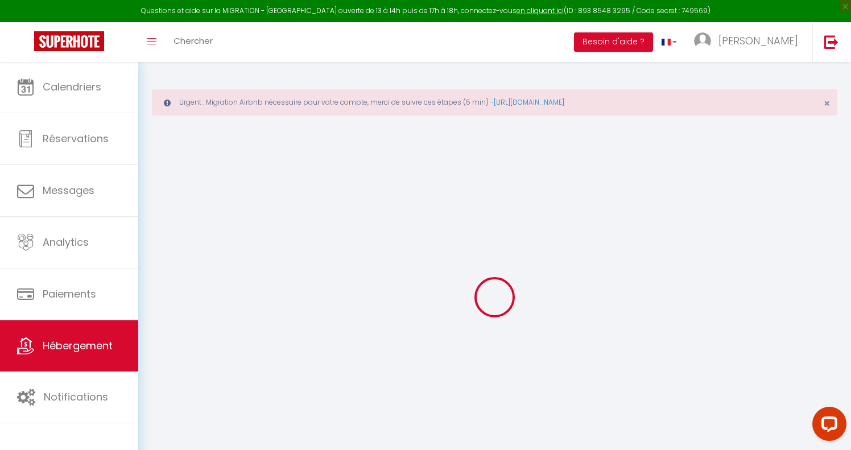
select select
select select "11:00"
select select "30"
select select "120"
select select "20:00"
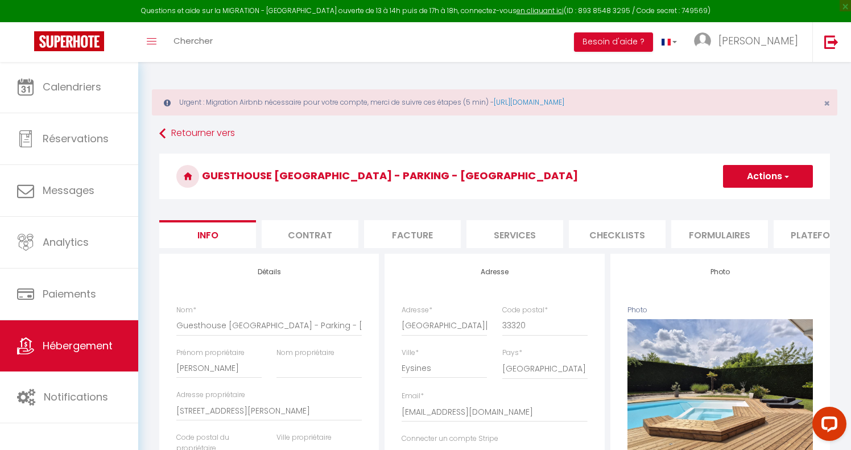
select select
checkbox input "false"
checkbox input "true"
checkbox input "false"
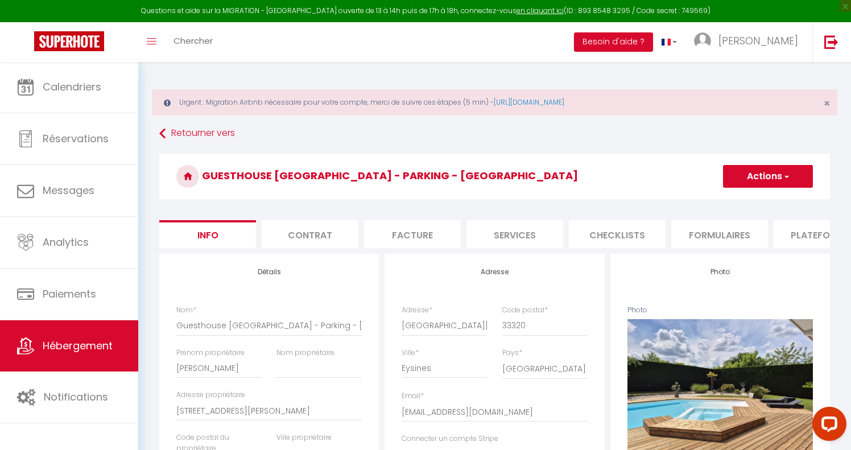
select select "10557-36933518"
click at [806, 237] on li "Plateformes" at bounding box center [821, 234] width 97 height 28
select select
select select "EUR"
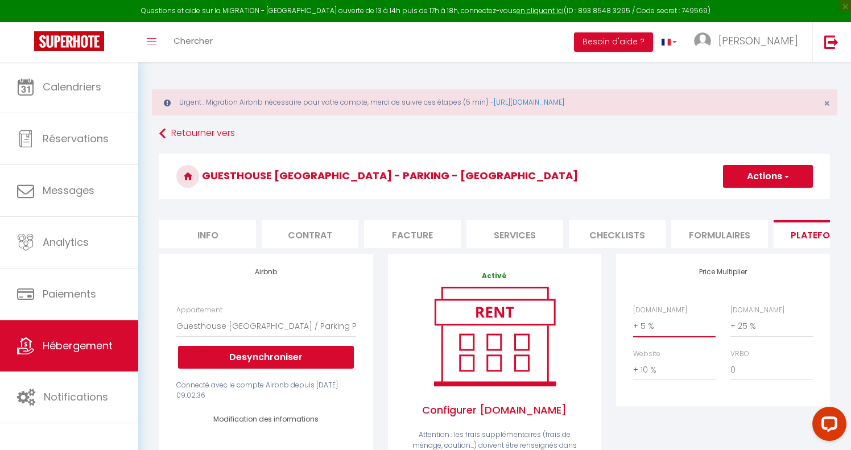
click at [669, 326] on select "0 + 1 % + 2 % + 3 % + 4 % + 5 % + 6 % + 7 % + 8 % + 9 %" at bounding box center [674, 326] width 82 height 22
select select "+ 30 %"
select select
click at [649, 366] on select "0 + 1 % + 2 % + 3 % + 4 % + 5 % + 6 % + 7 % + 8 % + 9 %" at bounding box center [674, 370] width 82 height 22
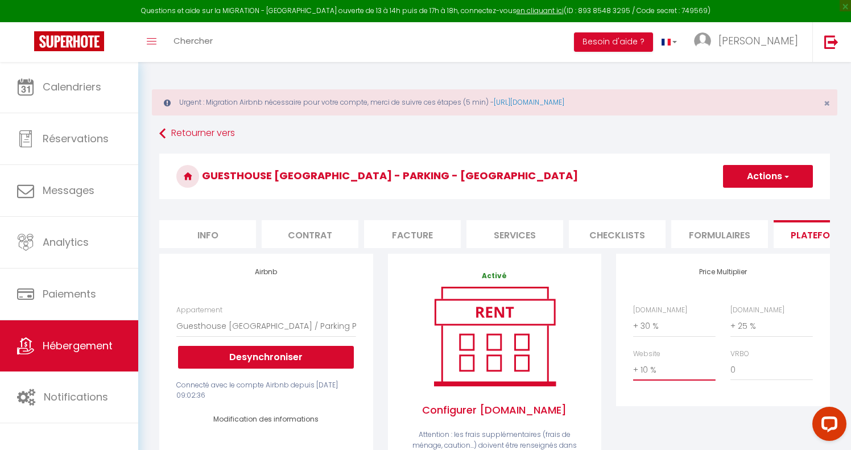
select select "+ 15 %"
select select
click at [745, 324] on select "0 + 1 % + 2 % + 3 % + 4 % + 5 % + 6 % + 7 % + 8 % + 9 %" at bounding box center [771, 326] width 82 height 22
select select "+ 30 %"
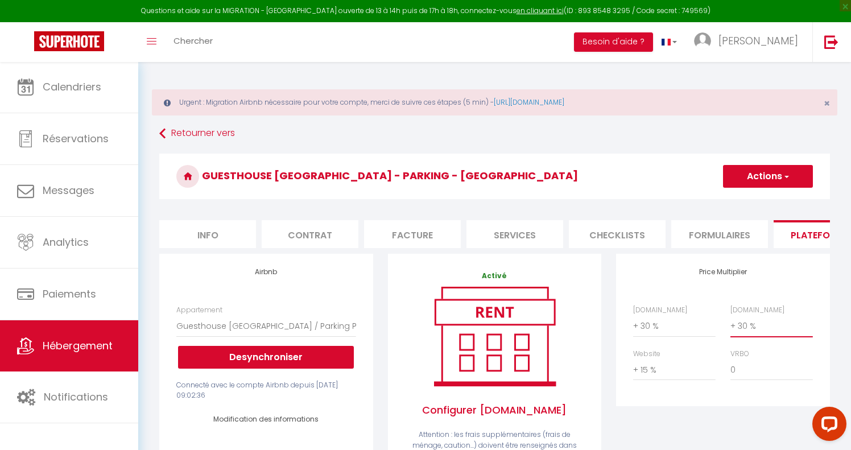
select select
click at [765, 175] on button "Actions" at bounding box center [768, 176] width 90 height 23
click at [759, 202] on link "Enregistrer" at bounding box center [767, 201] width 90 height 15
select select
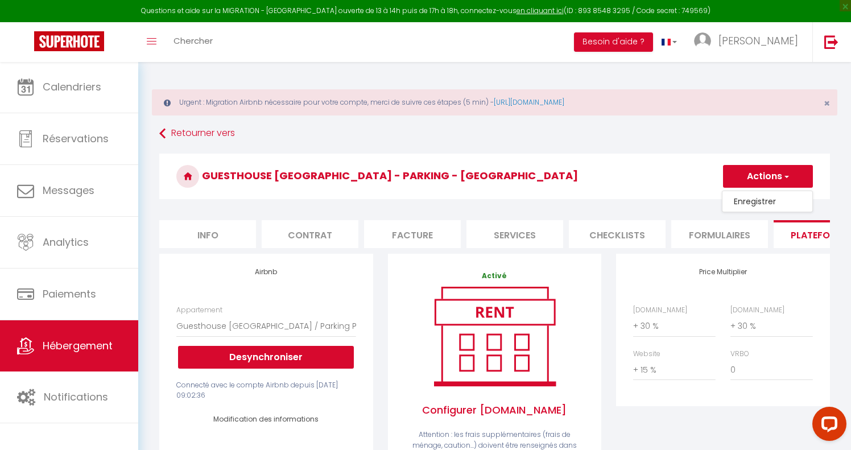
select select
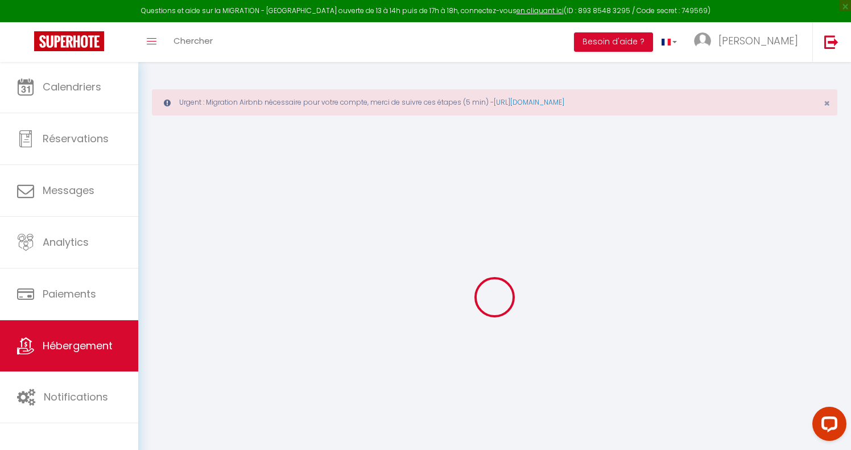
select select
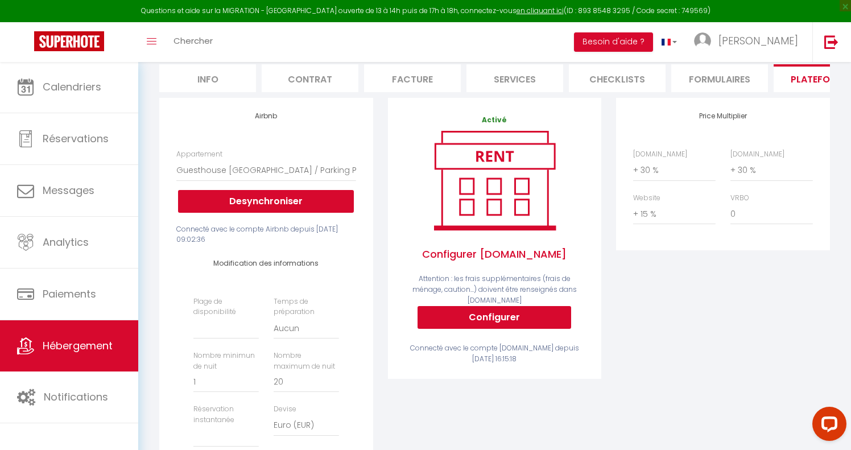
scroll to position [172, 0]
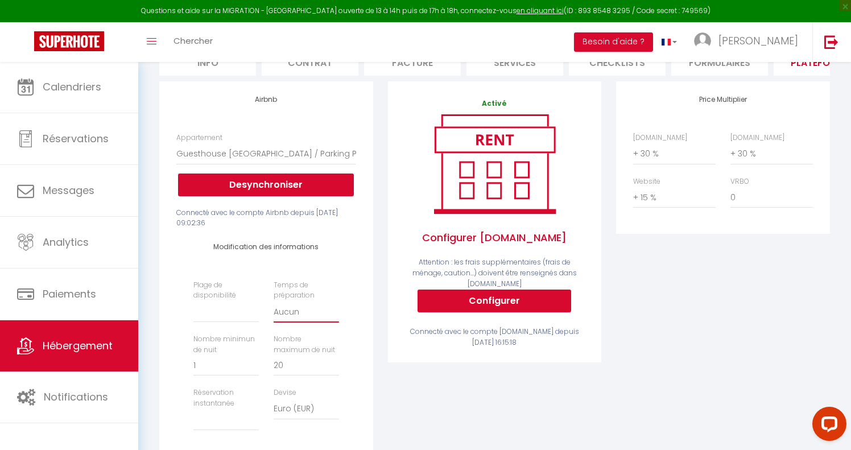
click at [288, 309] on select "Aucun 1 nuit avant et après chaque réservation 2 nuits avant et après chaque ré…" at bounding box center [306, 312] width 65 height 22
click at [225, 308] on select "Date indisponible par defaut 1 mois 3 mois 6 mois 9 mois 12 mois 24 mois" at bounding box center [225, 312] width 65 height 22
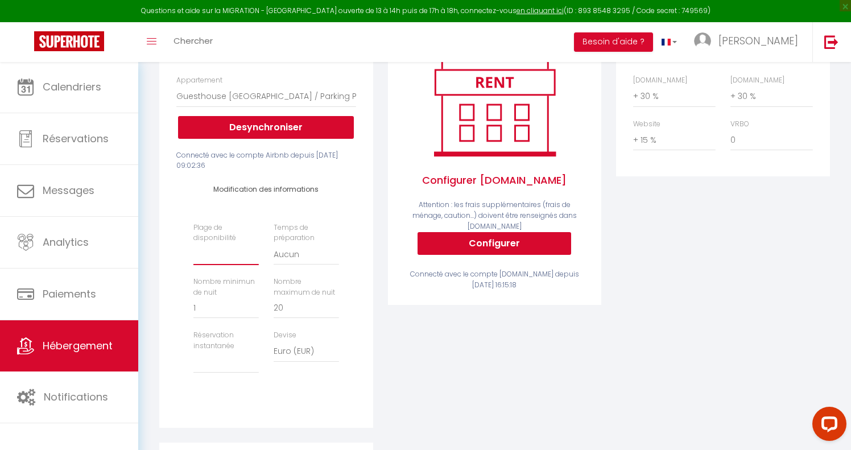
scroll to position [235, 0]
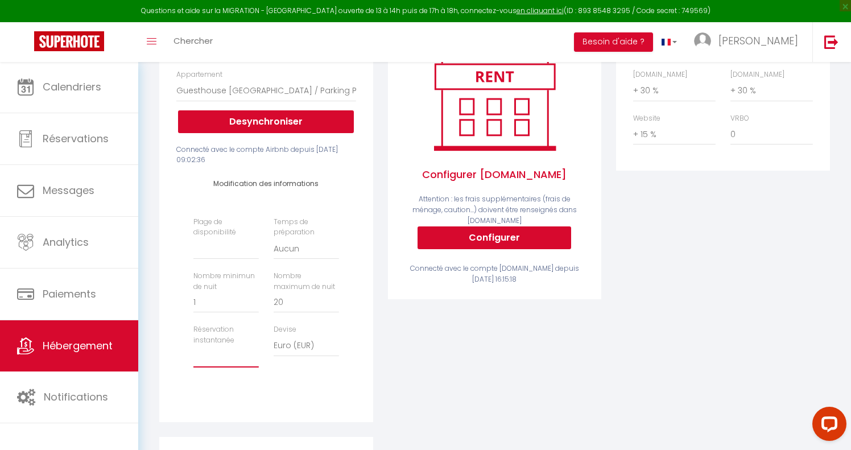
click at [237, 353] on select "Activée Demander des évaluations positives" at bounding box center [225, 357] width 65 height 22
select select "well_reviewed_guests"
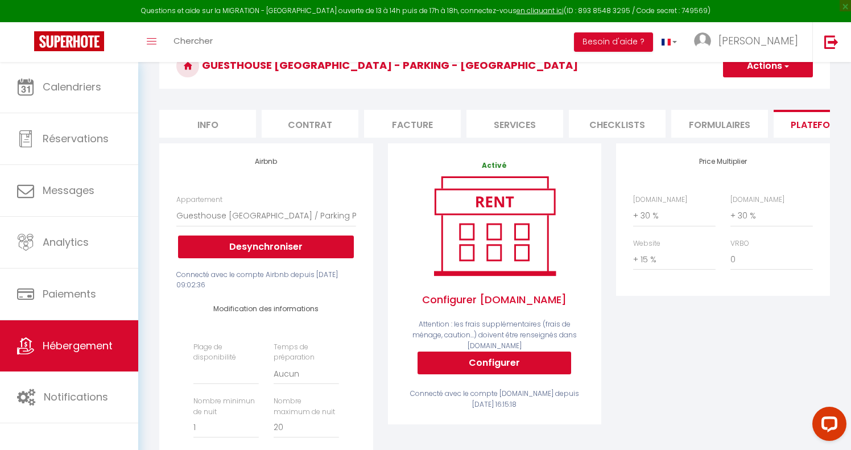
scroll to position [79, 0]
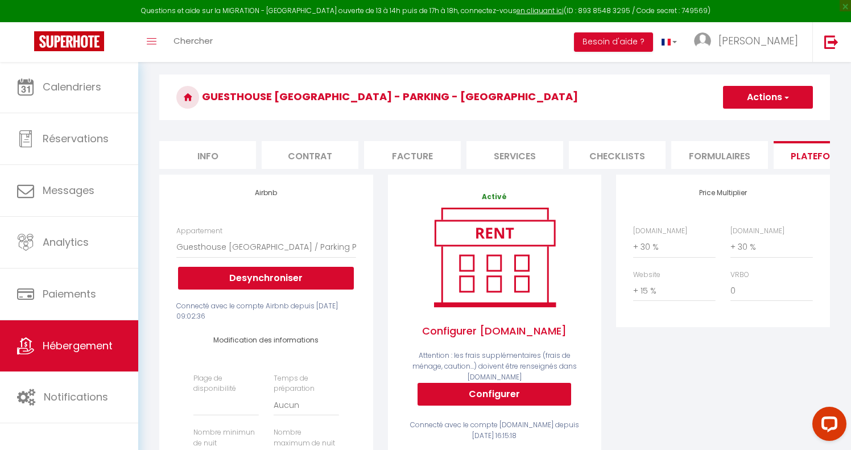
click at [778, 93] on button "Actions" at bounding box center [768, 97] width 90 height 23
click at [765, 123] on link "Enregistrer" at bounding box center [767, 122] width 90 height 15
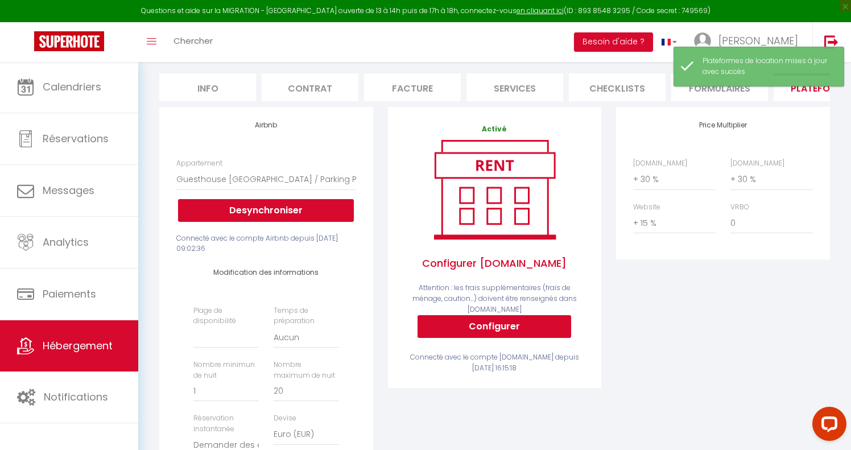
scroll to position [149, 0]
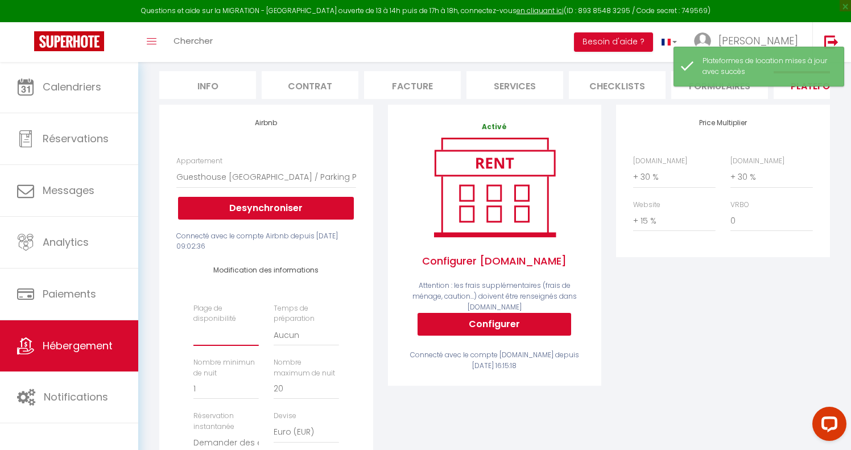
click at [235, 337] on select "Date indisponible par defaut 1 mois 3 mois 6 mois 9 mois 12 mois 24 mois" at bounding box center [225, 335] width 65 height 22
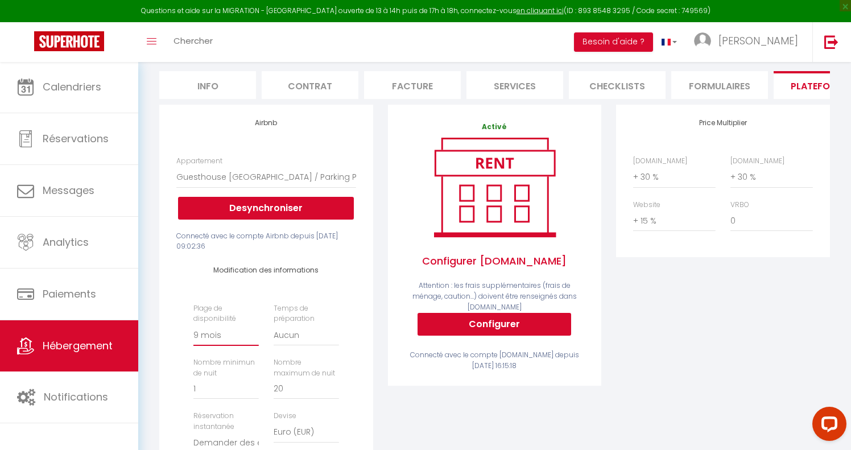
click at [230, 330] on select "Date indisponible par defaut 1 mois 3 mois 6 mois 9 mois 12 mois 24 mois" at bounding box center [225, 335] width 65 height 22
select select "365"
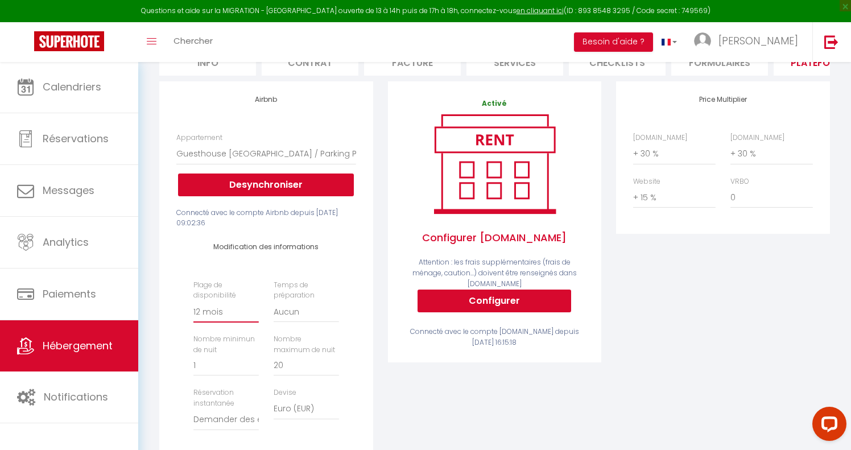
scroll to position [185, 0]
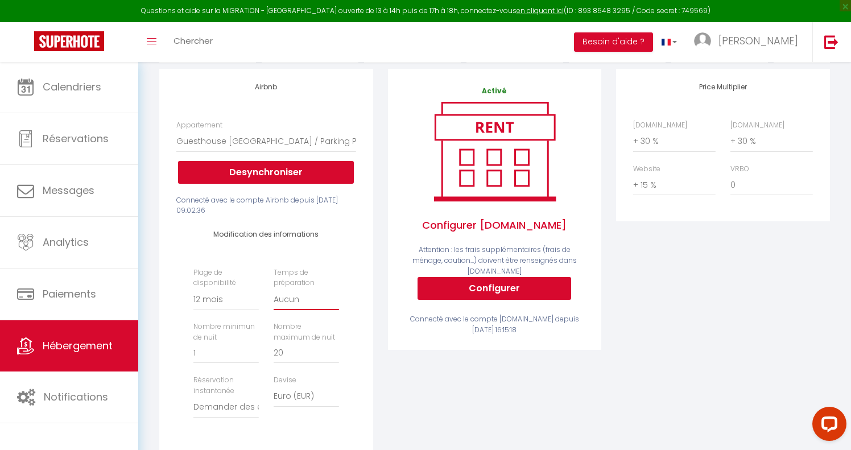
click at [291, 296] on select "Aucun 1 nuit avant et après chaque réservation 2 nuits avant et après chaque ré…" at bounding box center [306, 299] width 65 height 22
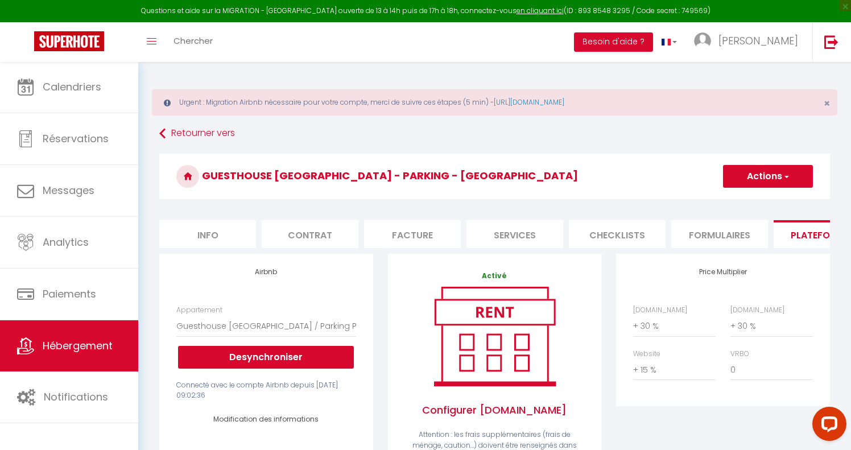
scroll to position [0, 0]
click at [754, 175] on button "Actions" at bounding box center [768, 176] width 90 height 23
click at [749, 202] on link "Enregistrer" at bounding box center [767, 201] width 90 height 15
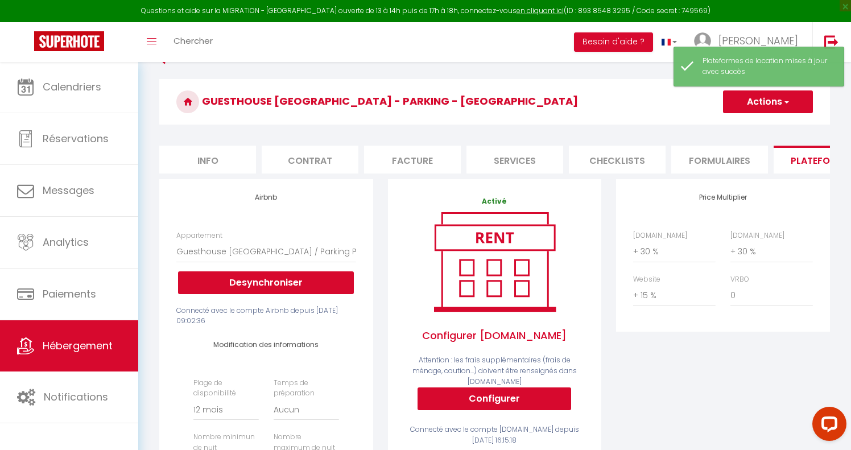
scroll to position [31, 0]
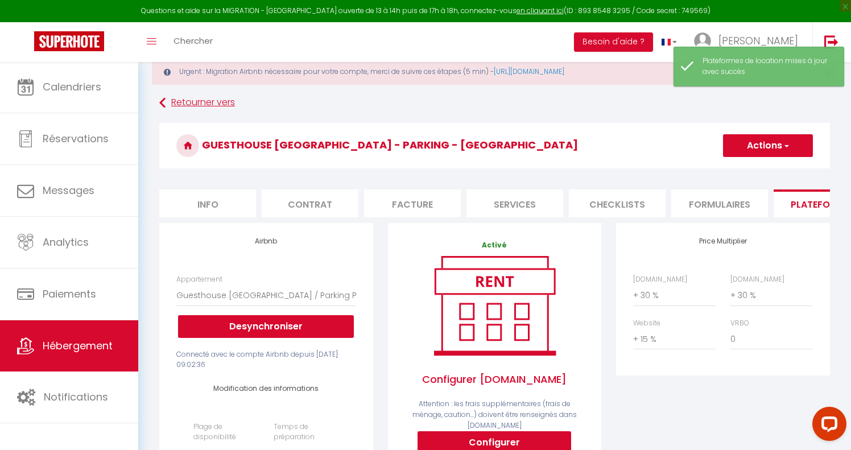
click at [212, 100] on link "Retourner vers" at bounding box center [494, 103] width 670 height 20
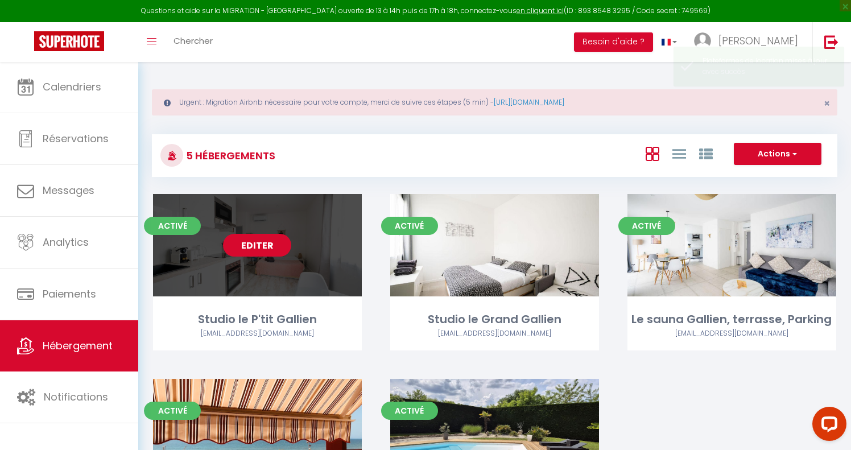
click at [259, 245] on link "Editer" at bounding box center [257, 245] width 68 height 23
select select "3"
select select "2"
select select "1"
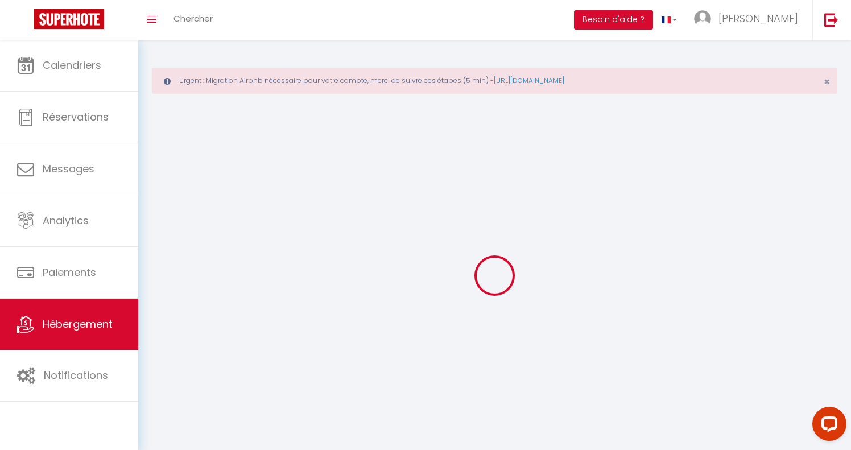
select select
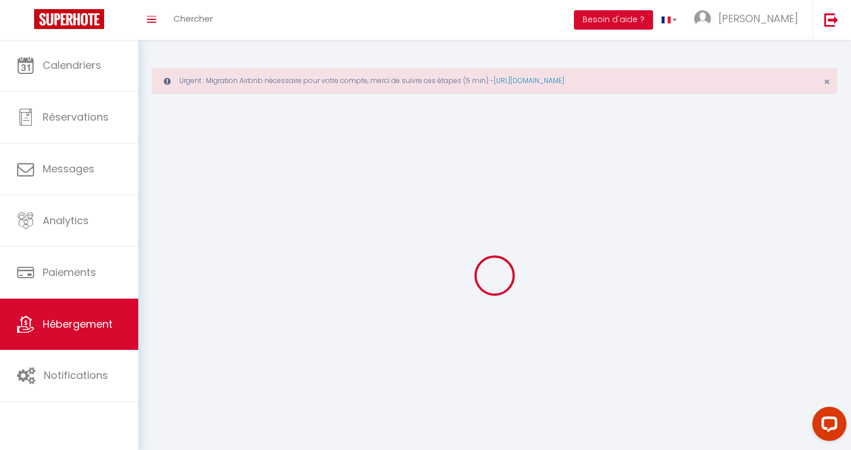
select select
checkbox input "false"
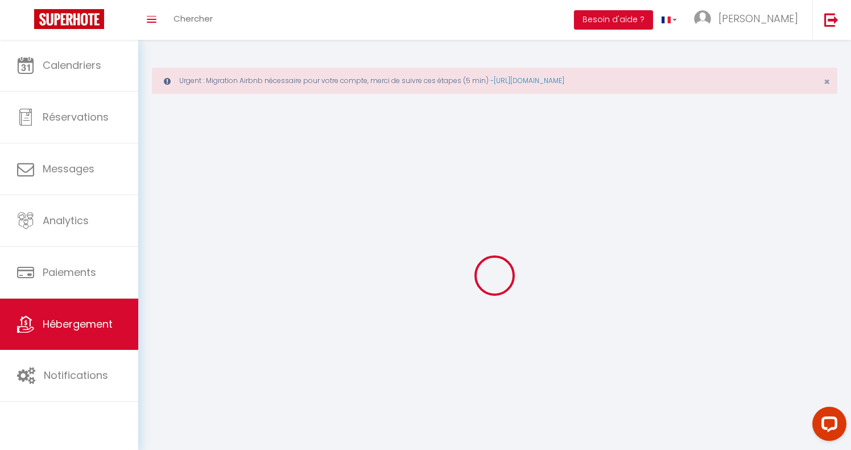
select select
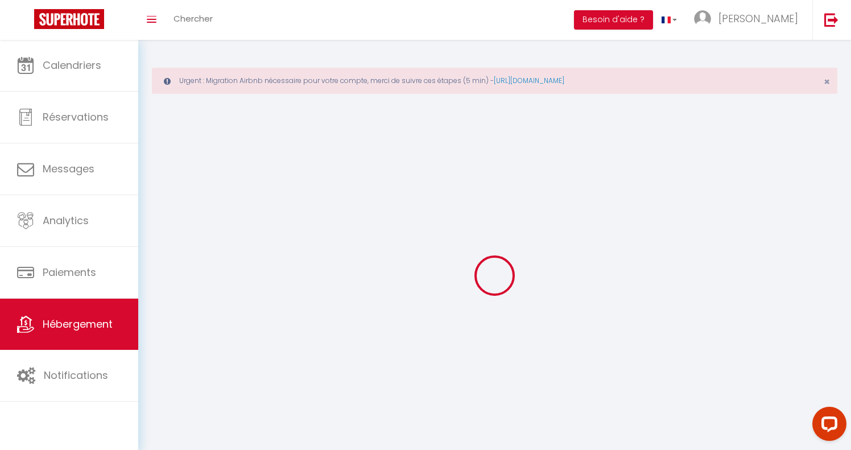
select select
checkbox input "false"
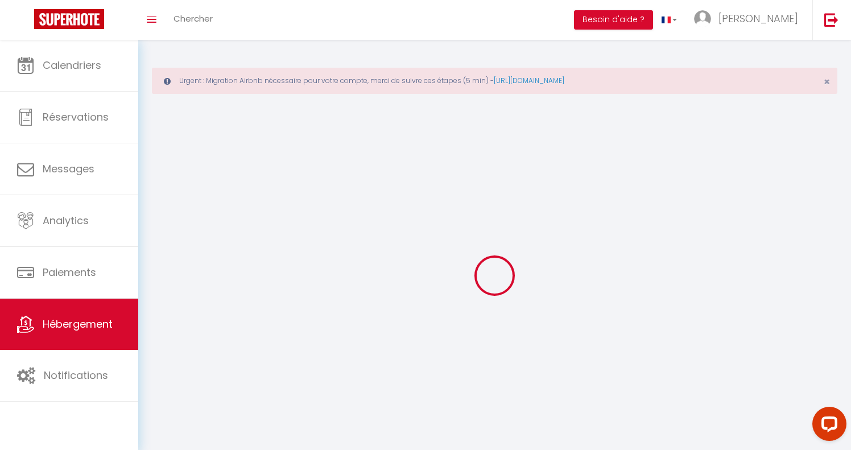
checkbox input "false"
select select
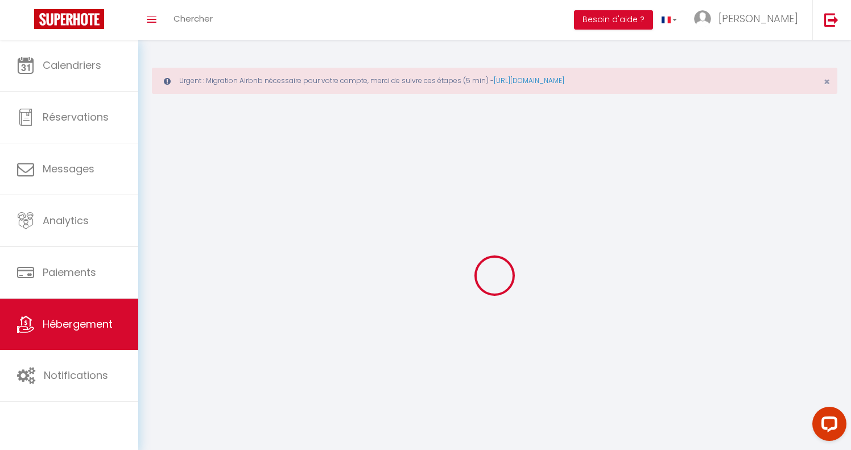
select select
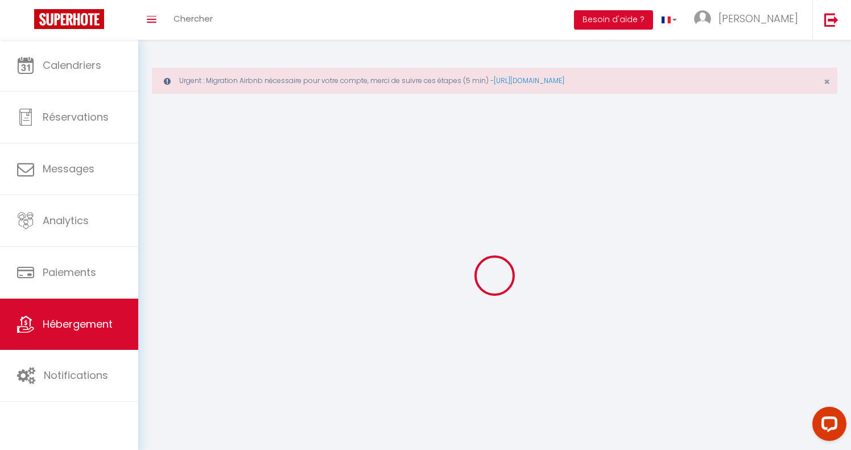
checkbox input "false"
select select
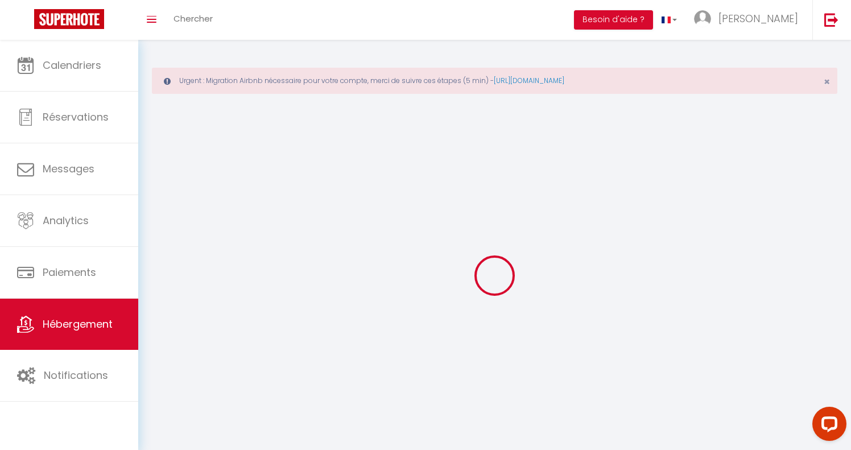
select select
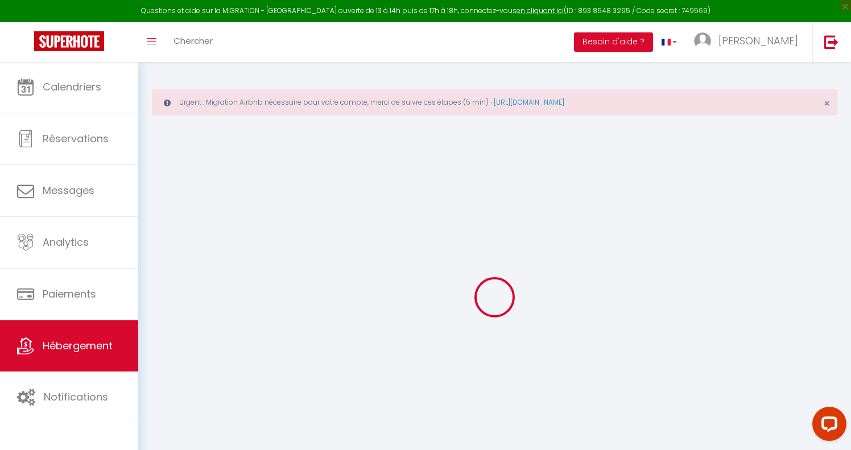
select select "+ 8 %"
select select "+ 30 %"
select select "+ 15 %"
select select
checkbox input "false"
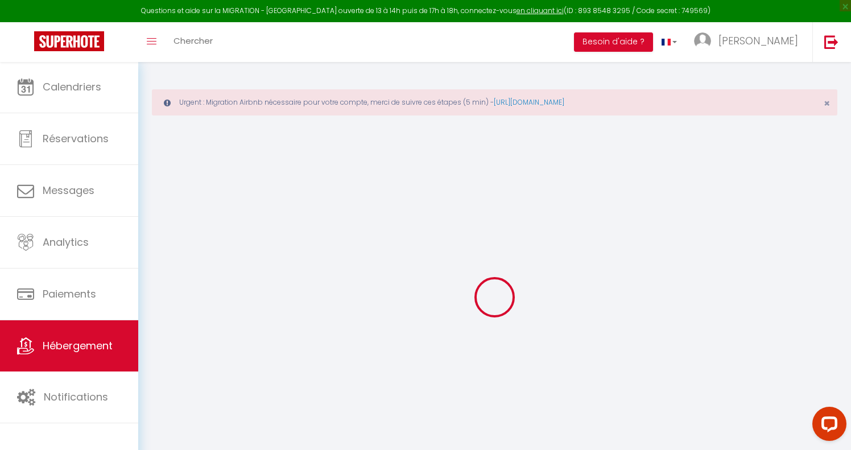
checkbox input "false"
checkbox input "true"
checkbox input "false"
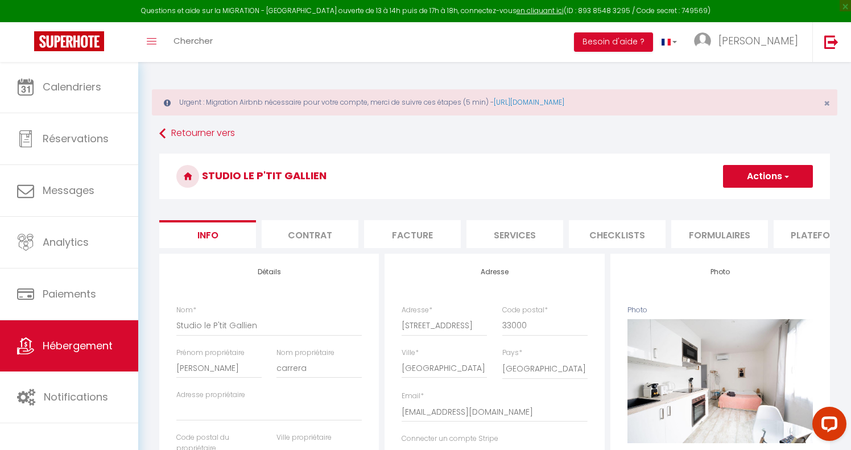
select select
checkbox input "false"
checkbox input "true"
checkbox input "false"
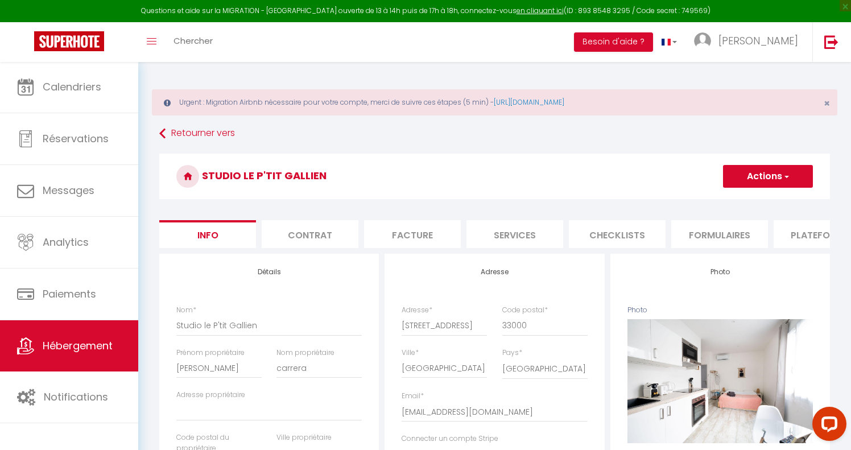
select select "4520-1066583497911274811"
click at [808, 229] on li "Plateformes" at bounding box center [821, 234] width 97 height 28
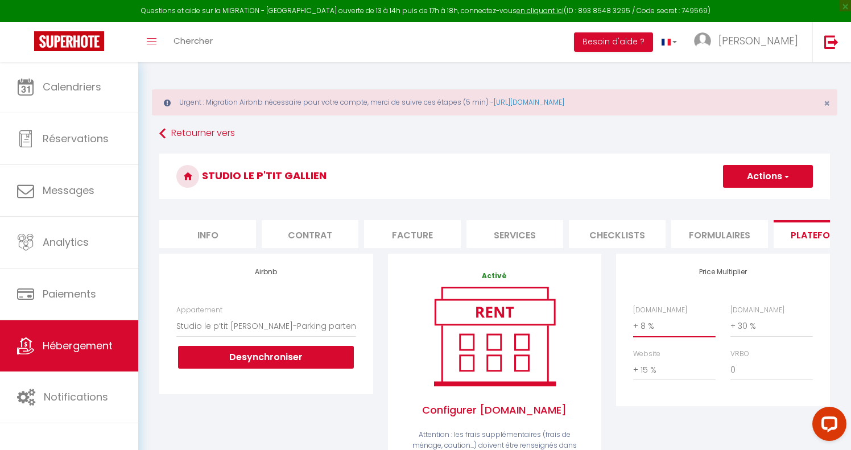
click at [647, 322] on select "0 + 1 % + 2 % + 3 % + 4 % + 5 % + 6 % + 7 % + 8 % + 9 %" at bounding box center [674, 326] width 82 height 22
select select "+ 22 %"
click at [764, 175] on button "Actions" at bounding box center [768, 176] width 90 height 23
click at [759, 200] on link "Enregistrer" at bounding box center [767, 201] width 90 height 15
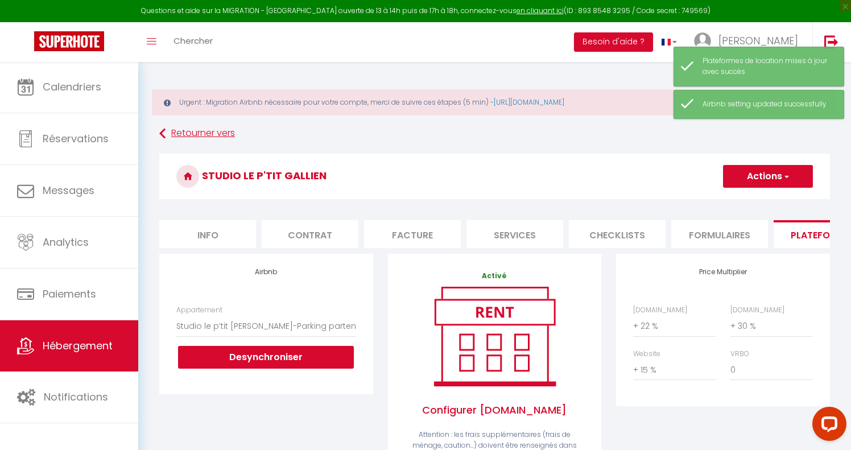
click at [221, 135] on link "Retourner vers" at bounding box center [494, 133] width 670 height 20
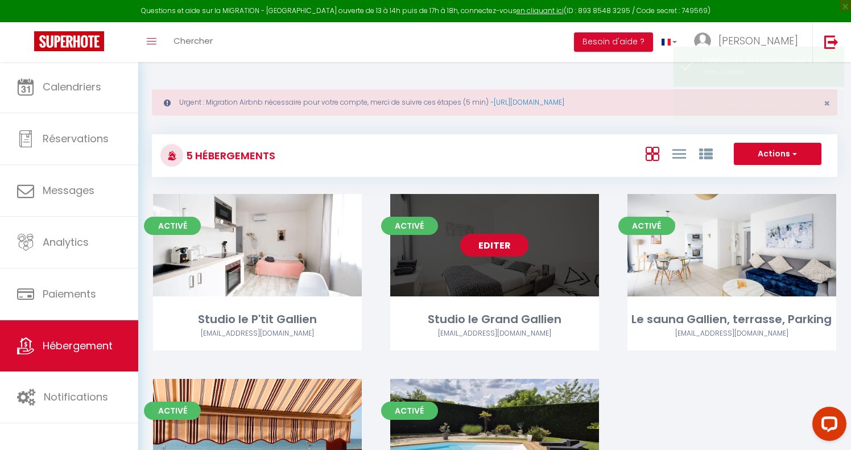
click at [510, 249] on link "Editer" at bounding box center [494, 245] width 68 height 23
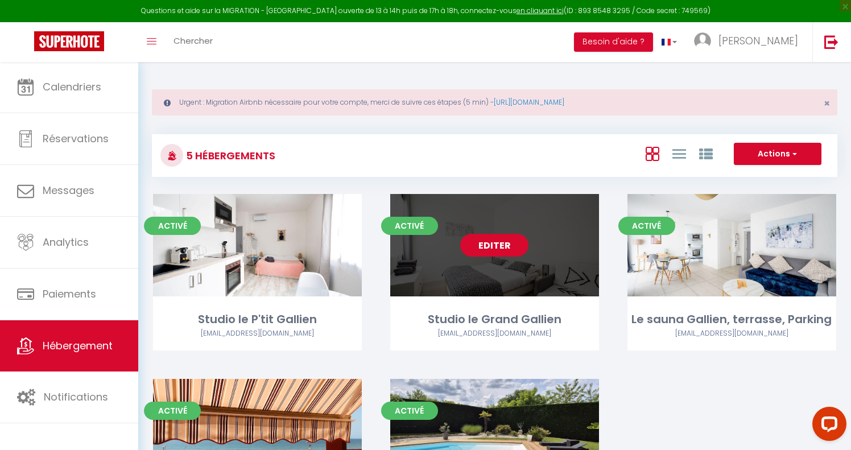
select select "3"
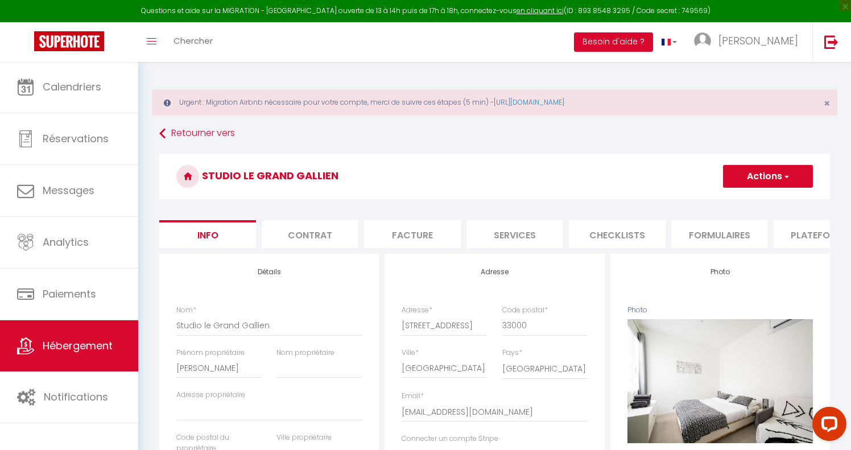
click at [796, 231] on li "Plateformes" at bounding box center [821, 234] width 97 height 28
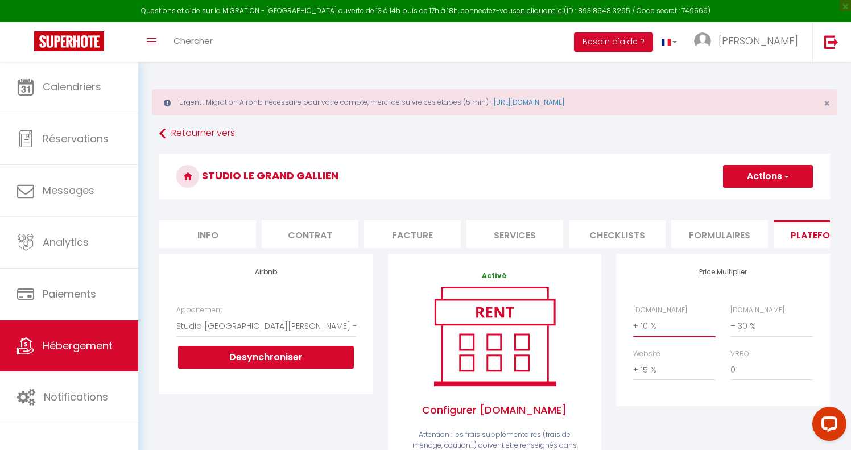
click at [649, 324] on select "0 + 1 % + 2 % + 3 % + 4 % + 5 % + 6 % + 7 % + 8 % + 9 %" at bounding box center [674, 326] width 82 height 22
click at [763, 183] on button "Actions" at bounding box center [768, 176] width 90 height 23
click at [762, 201] on link "Enregistrer" at bounding box center [767, 201] width 90 height 15
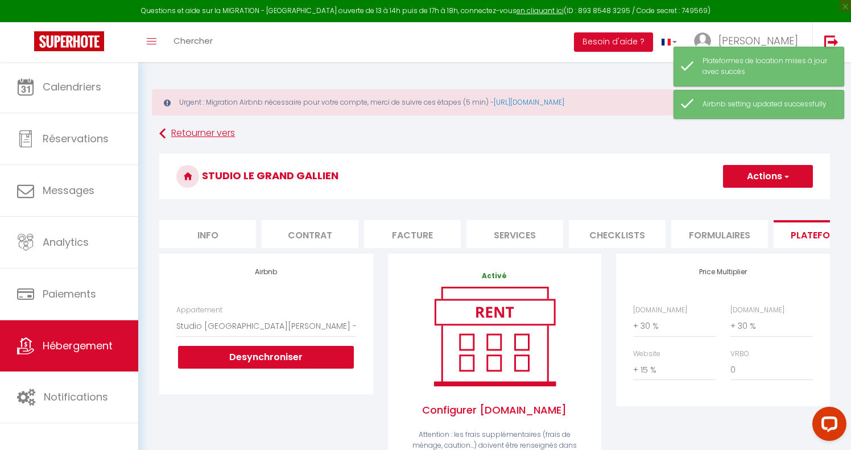
click at [226, 134] on link "Retourner vers" at bounding box center [494, 133] width 670 height 20
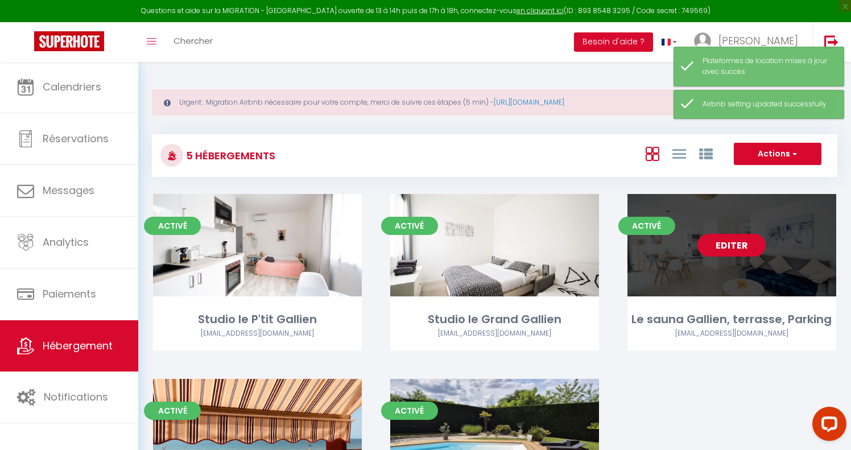
click at [735, 242] on link "Editer" at bounding box center [731, 245] width 68 height 23
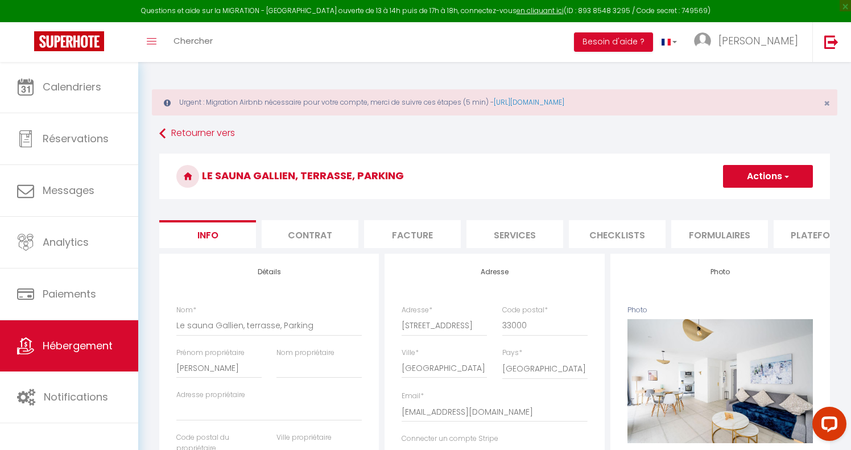
click at [810, 227] on li "Plateformes" at bounding box center [821, 234] width 97 height 28
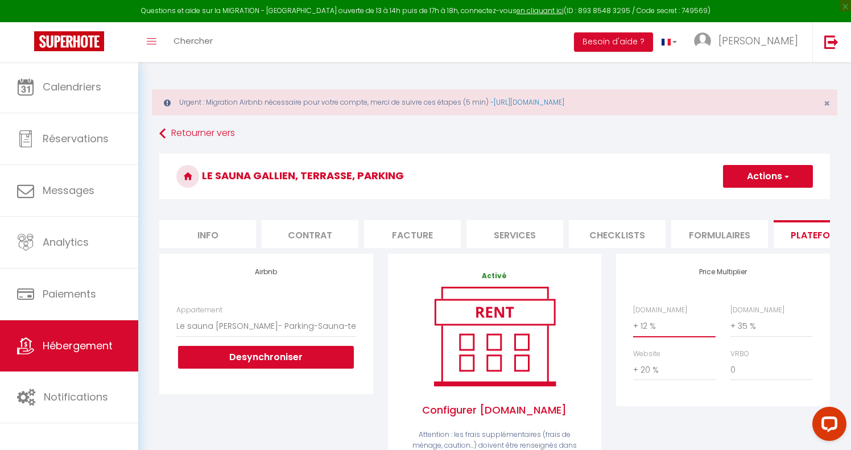
click at [648, 328] on select "0 + 1 % + 2 % + 3 % + 4 % + 5 % + 6 % + 7 % + 8 % + 9 %" at bounding box center [674, 326] width 82 height 22
click at [664, 323] on select "0 + 1 % + 2 % + 3 % + 4 % + 5 % + 6 % + 7 % + 8 % + 9 %" at bounding box center [674, 326] width 82 height 22
click at [762, 170] on button "Actions" at bounding box center [768, 176] width 90 height 23
click at [756, 196] on link "Enregistrer" at bounding box center [767, 201] width 90 height 15
click at [183, 131] on link "Retourner vers" at bounding box center [494, 133] width 670 height 20
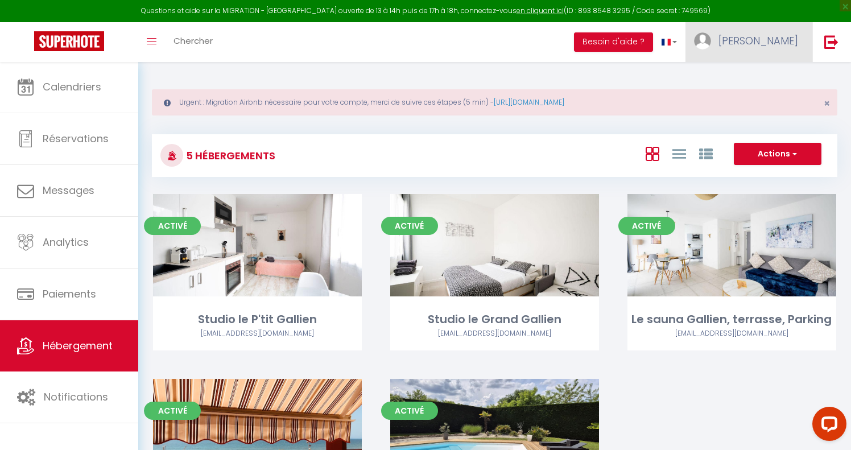
click at [770, 43] on link "[PERSON_NAME]" at bounding box center [748, 42] width 127 height 40
click at [766, 78] on link "Paramètres" at bounding box center [767, 78] width 84 height 19
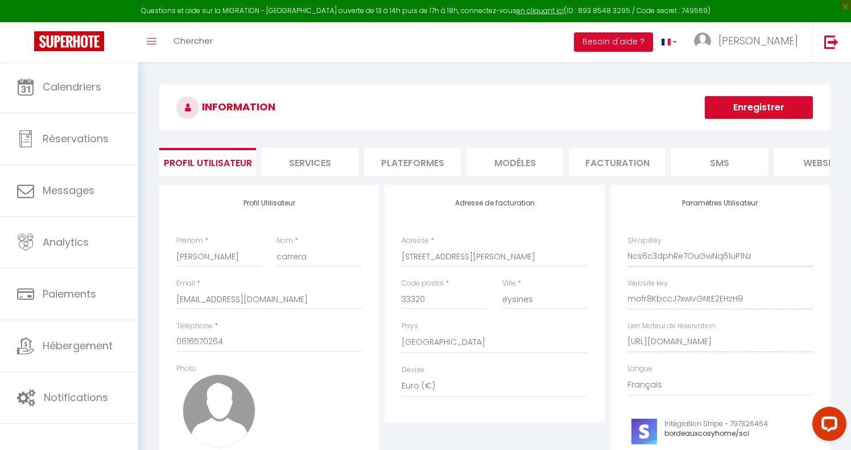
click at [428, 162] on li "Plateformes" at bounding box center [412, 162] width 97 height 28
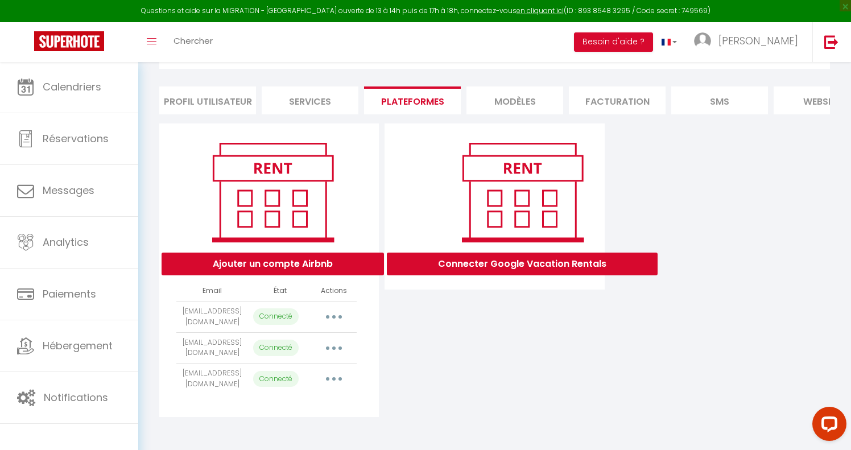
scroll to position [61, 0]
click at [333, 315] on icon "button" at bounding box center [333, 316] width 3 height 3
click at [297, 383] on link "Reconnecter le compte" at bounding box center [284, 383] width 126 height 19
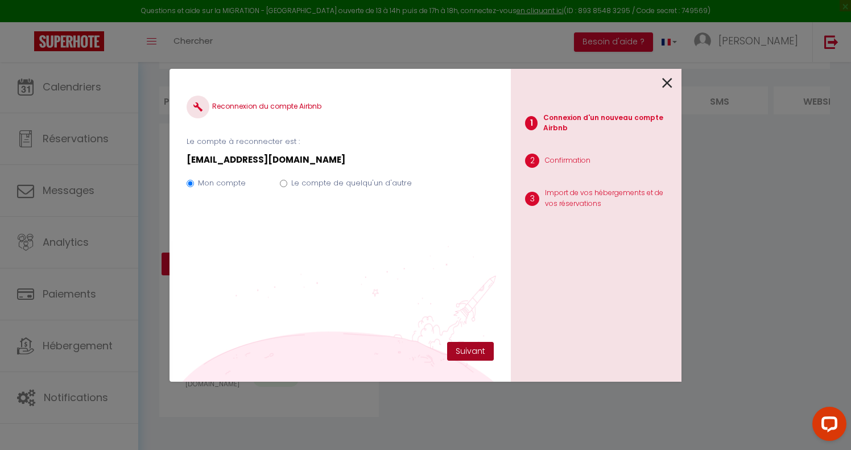
click at [469, 350] on button "Suivant" at bounding box center [470, 351] width 47 height 19
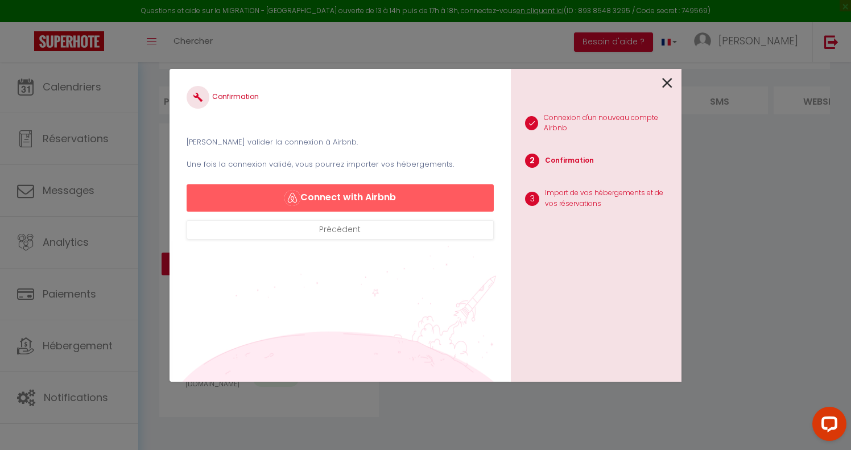
click at [358, 191] on button "Connect with Airbnb" at bounding box center [340, 197] width 307 height 27
click at [351, 197] on button "Connect with Airbnb" at bounding box center [340, 197] width 307 height 27
click at [390, 196] on button "Connect with Airbnb" at bounding box center [340, 197] width 307 height 27
click at [398, 115] on div "Confirmation Veuillez valider la connexion à Airbnb. Une fois la connexion vali…" at bounding box center [340, 163] width 307 height 154
click at [403, 230] on button "Précédent" at bounding box center [340, 229] width 307 height 19
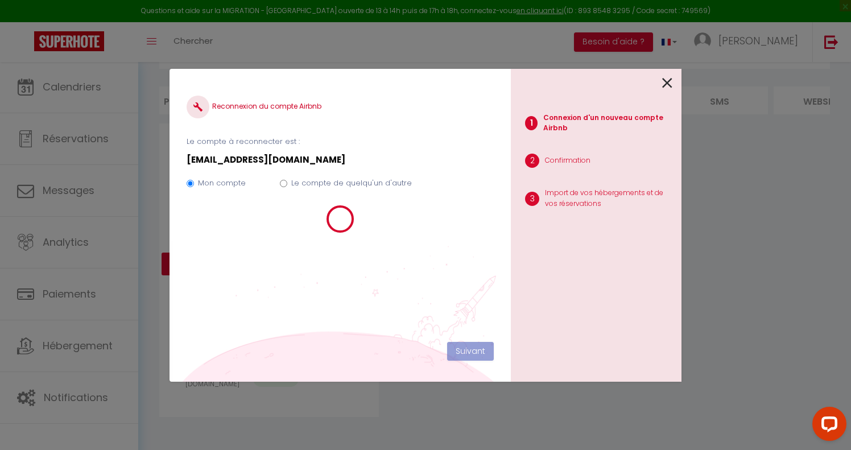
click at [665, 82] on icon at bounding box center [667, 82] width 10 height 17
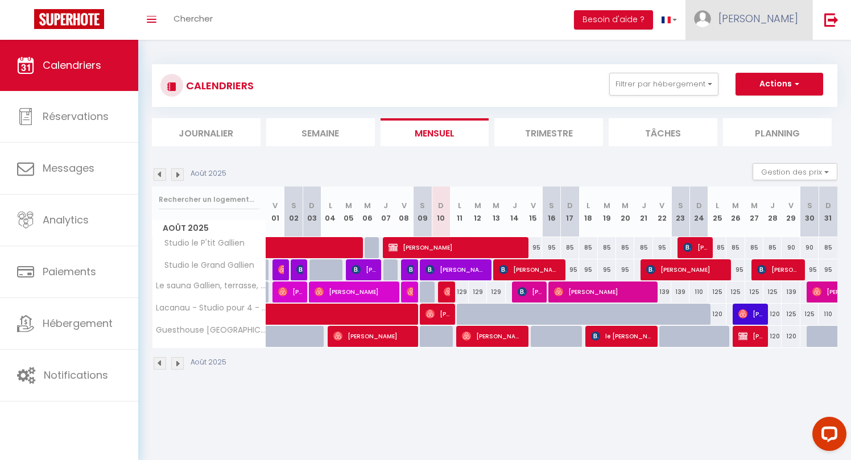
click at [792, 20] on span "[PERSON_NAME]" at bounding box center [758, 18] width 80 height 14
click at [770, 56] on link "Paramètres" at bounding box center [767, 56] width 84 height 19
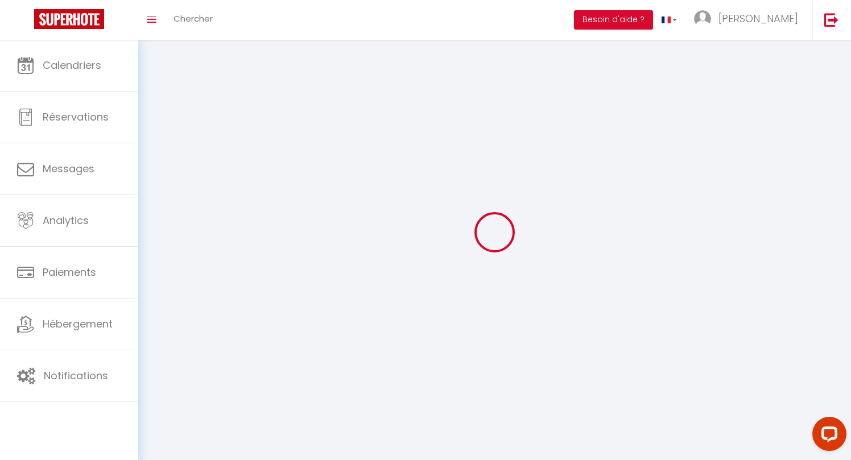
select select
type input "[PERSON_NAME]"
type input "carrera"
type input "0616570264"
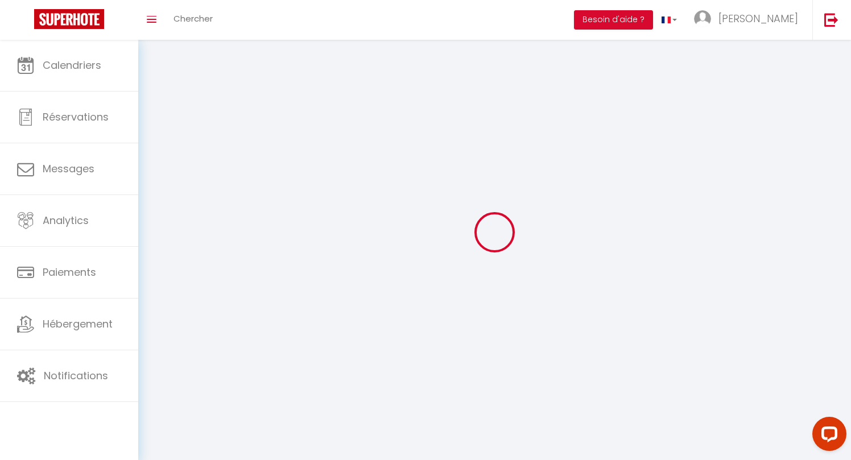
type input "[STREET_ADDRESS]"
type input "33320"
type input "eysines"
type input "Ncs6c3dphRe7OuGwNq61uP1Nz"
type input "mofr8KbccJ7xwIvGNtE2EHzH9"
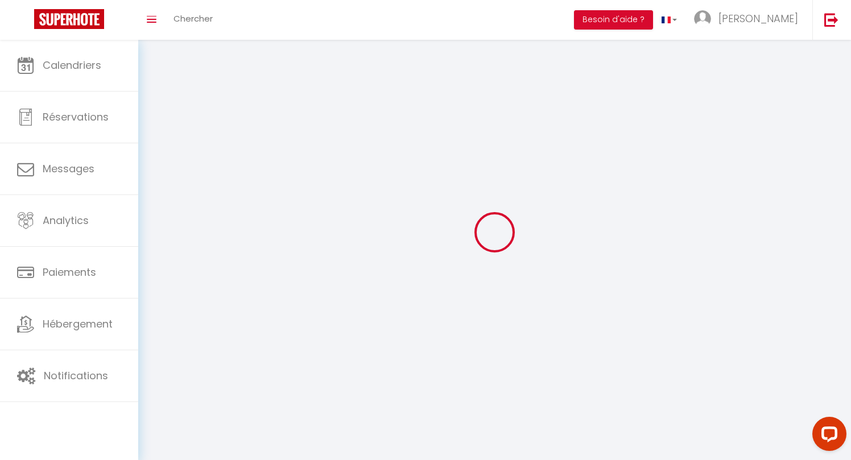
type input "[URL][DOMAIN_NAME]"
type input "Ncs6c3dphRe7OuGwNq61uP1Nz"
type input "mofr8KbccJ7xwIvGNtE2EHzH9"
type input "[URL][DOMAIN_NAME]"
select select "28"
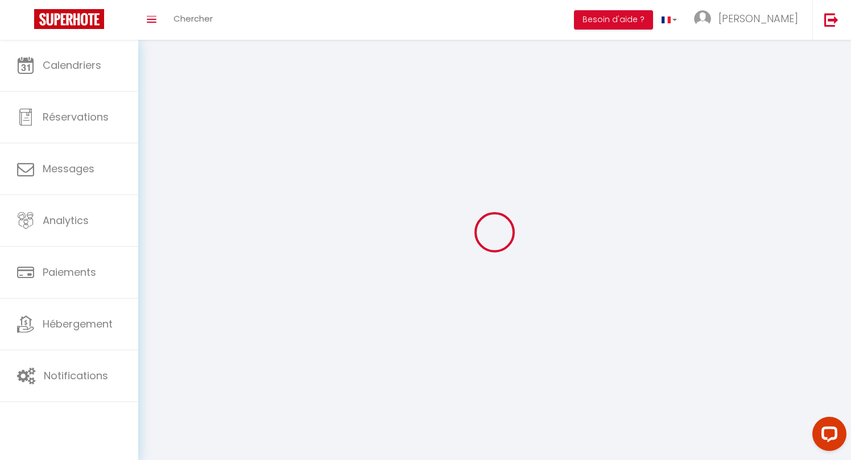
select select "fr"
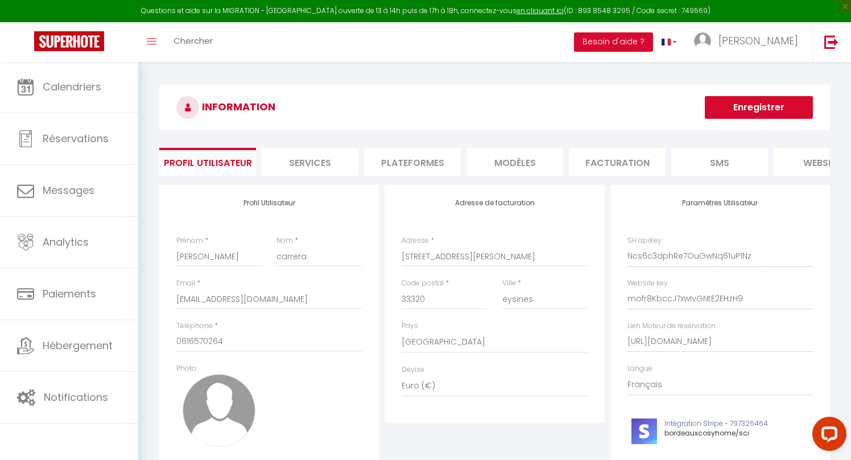
click at [412, 157] on li "Plateformes" at bounding box center [412, 162] width 97 height 28
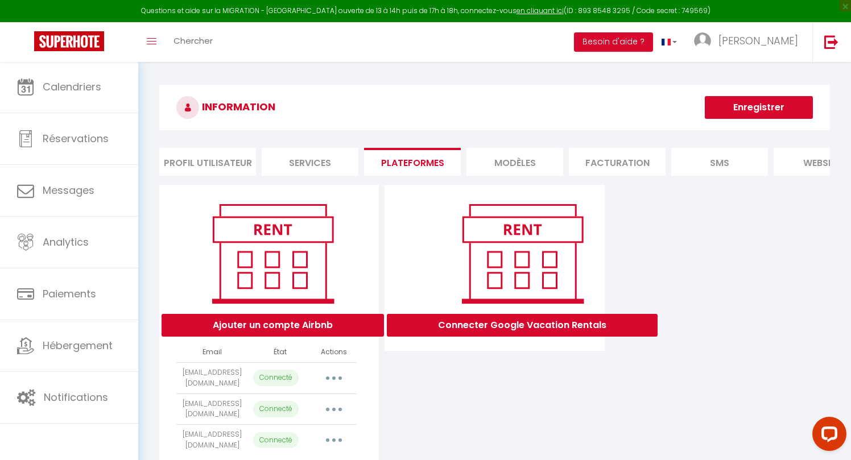
click at [334, 376] on icon "button" at bounding box center [333, 377] width 3 height 3
click at [288, 444] on link "Reconnecter le compte" at bounding box center [284, 444] width 126 height 19
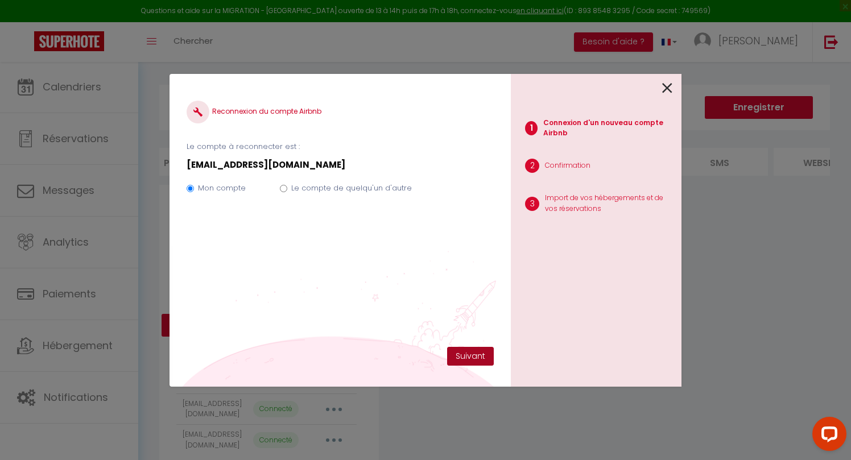
click at [468, 353] on button "Suivant" at bounding box center [470, 356] width 47 height 19
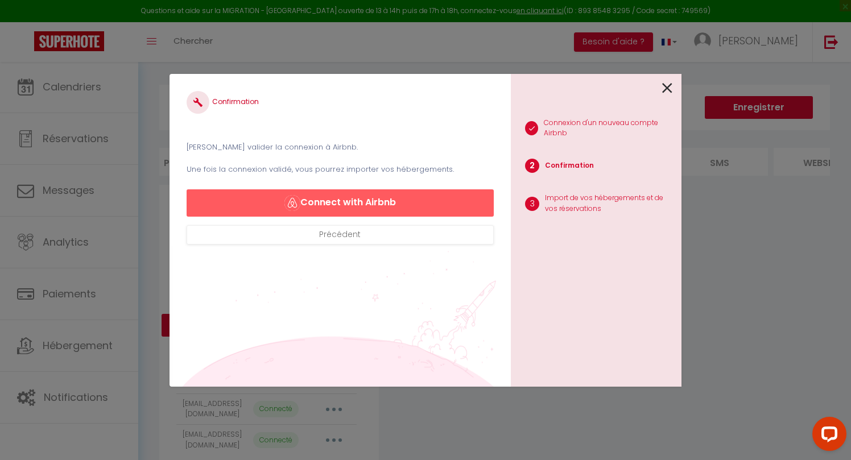
click at [400, 200] on button "Connect with Airbnb" at bounding box center [340, 202] width 307 height 27
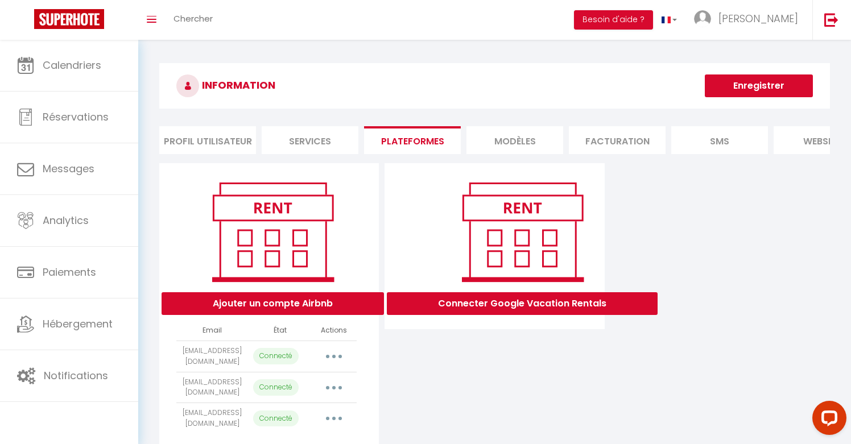
select select "69622"
select select "68613"
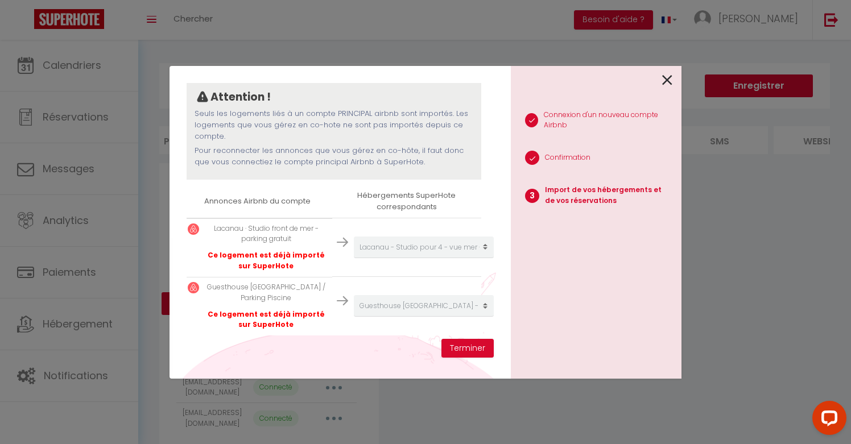
scroll to position [97, 3]
click at [474, 345] on button "Terminer" at bounding box center [467, 348] width 52 height 19
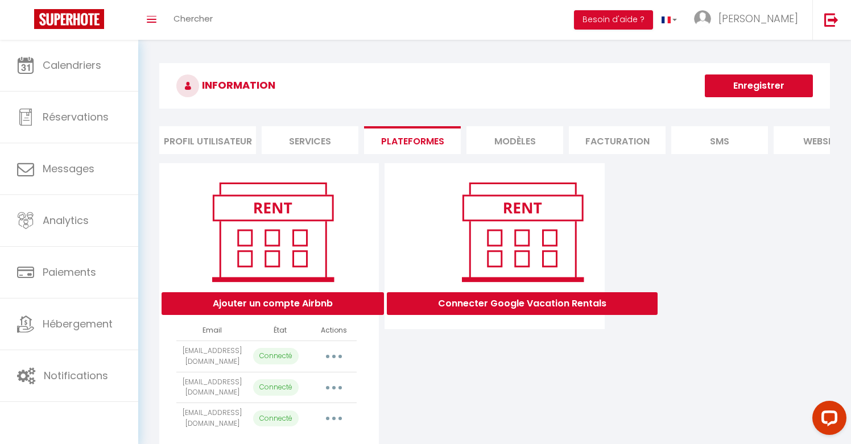
scroll to position [0, 0]
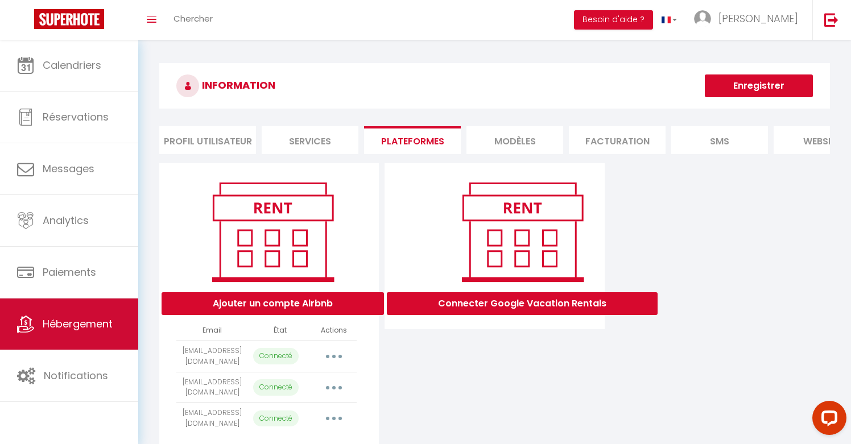
click at [64, 325] on span "Hébergement" at bounding box center [78, 324] width 70 height 14
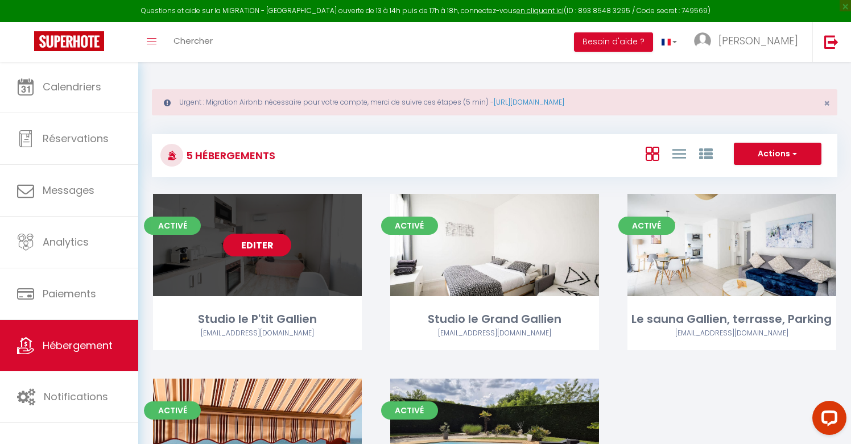
click at [267, 245] on link "Editer" at bounding box center [257, 245] width 68 height 23
select select "3"
select select "2"
select select "1"
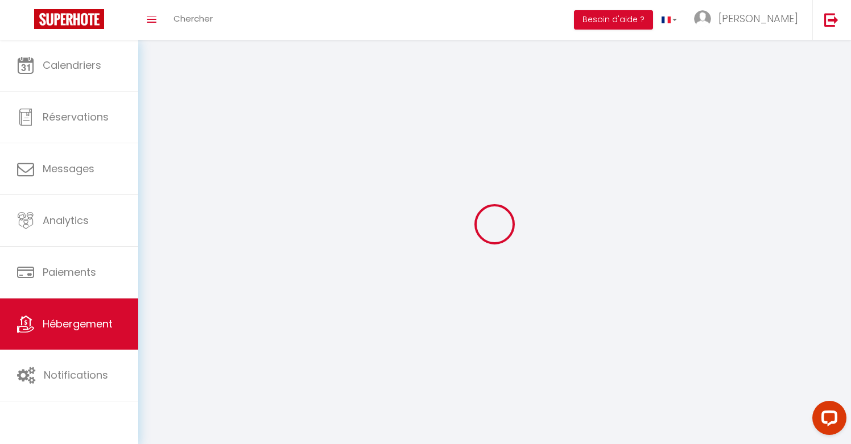
select select
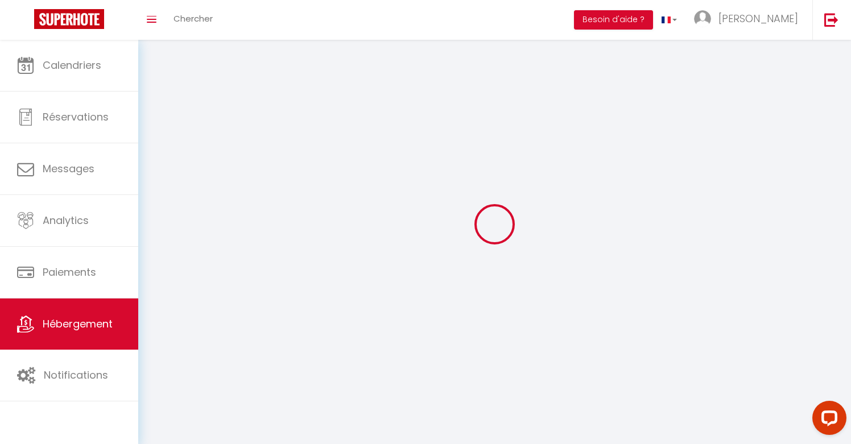
select select
checkbox input "false"
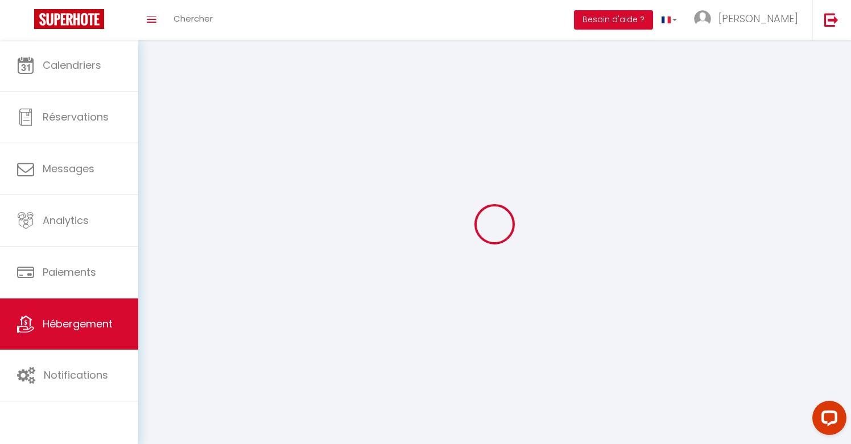
checkbox input "false"
select select
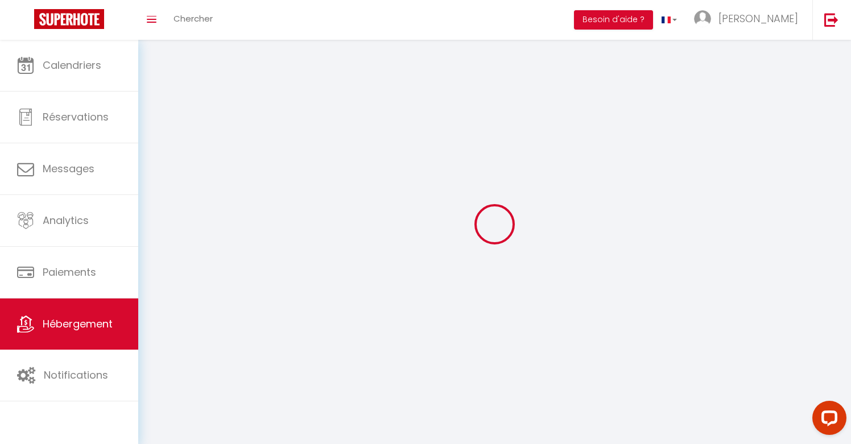
select select
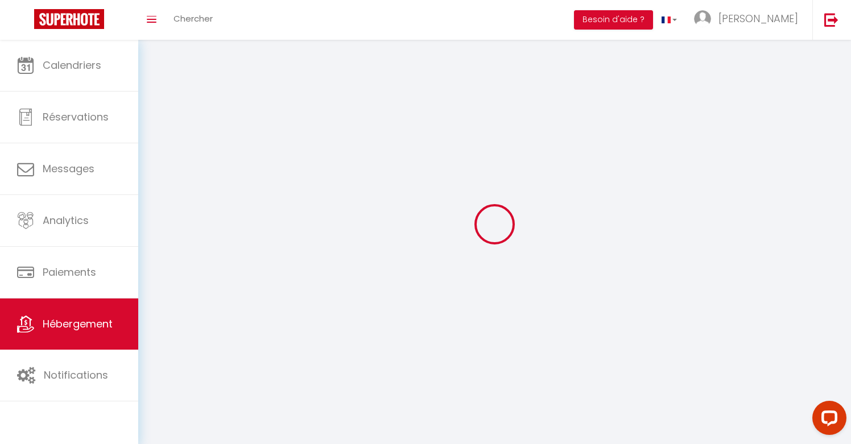
select select
checkbox input "false"
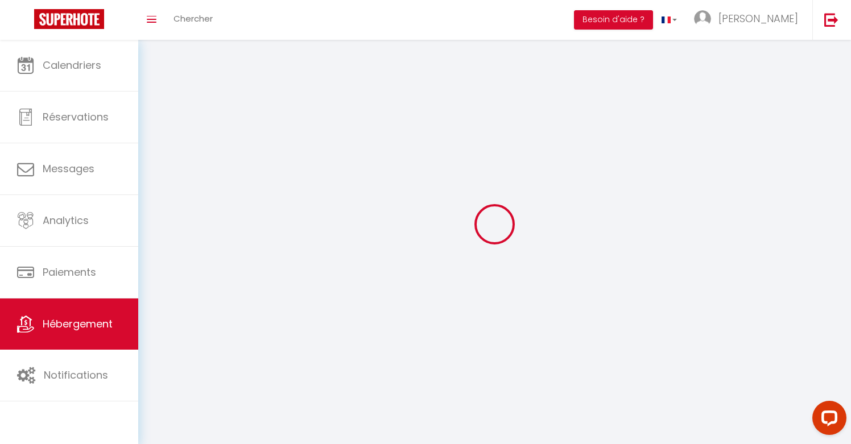
select select
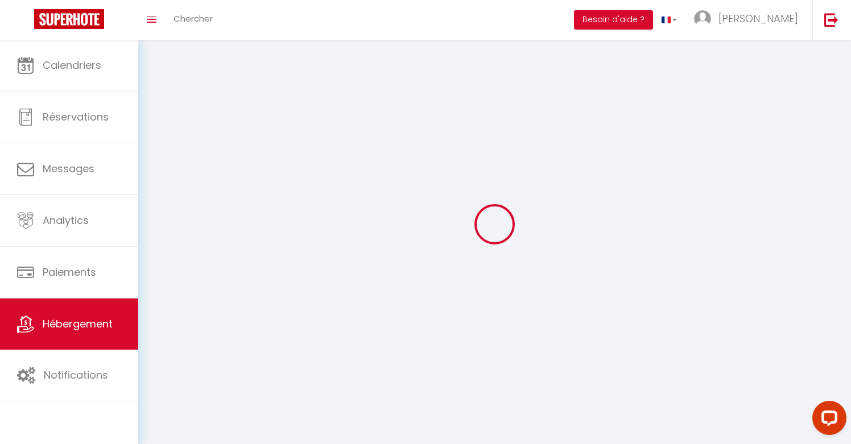
select select
checkbox input "false"
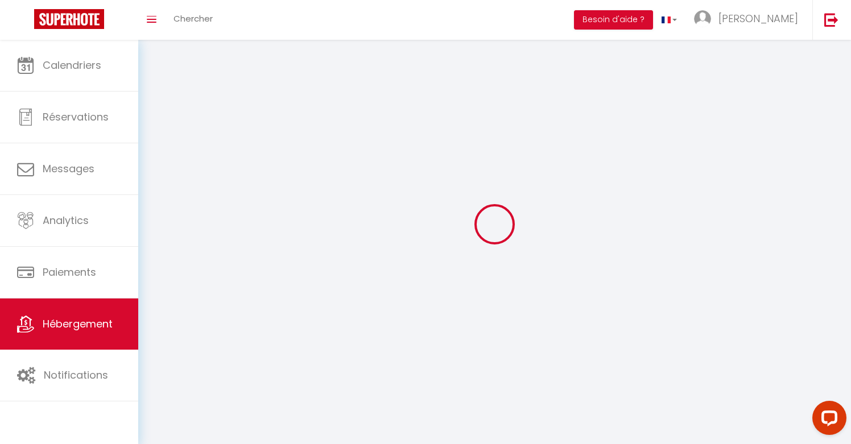
checkbox input "false"
select select
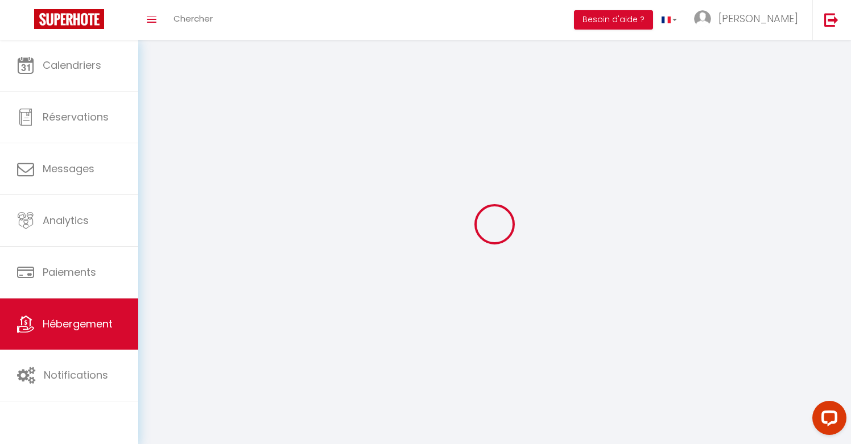
select select
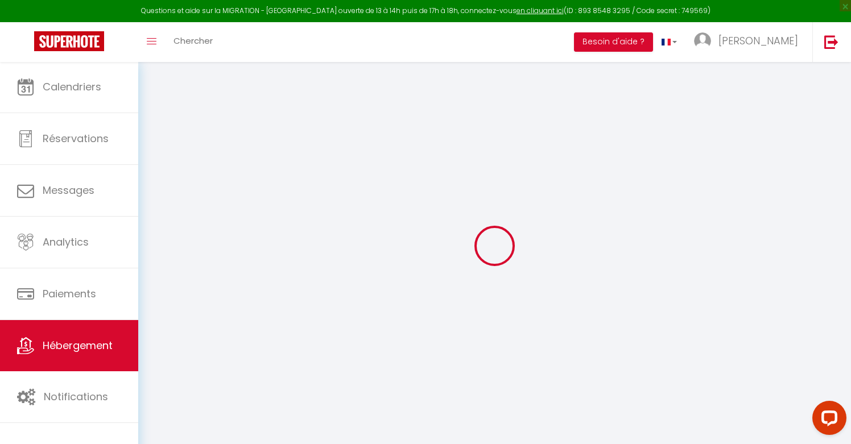
select select
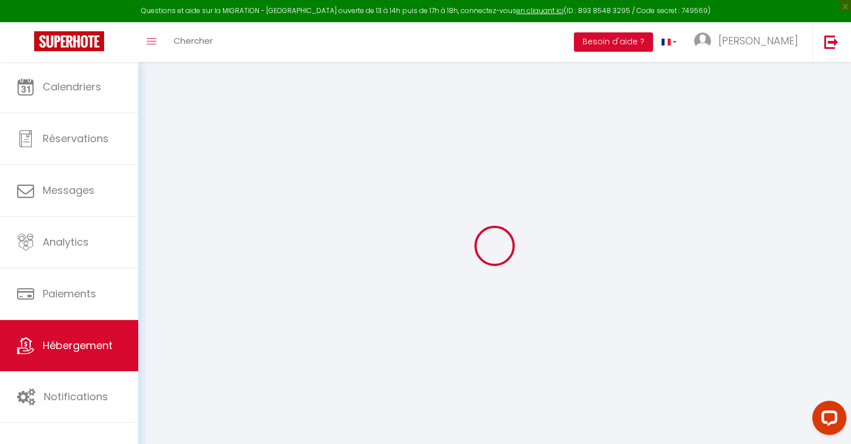
checkbox input "false"
select select
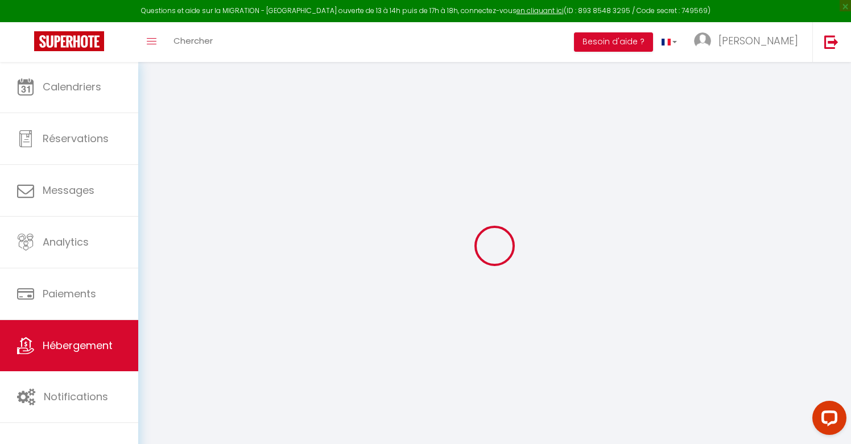
select select
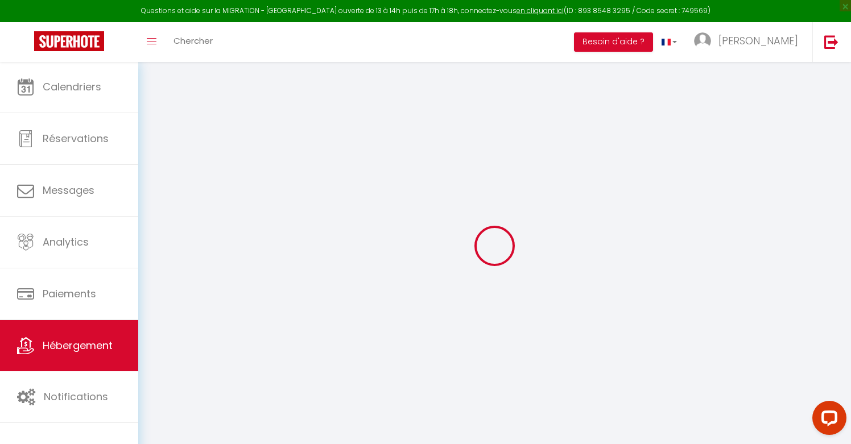
select select
checkbox input "false"
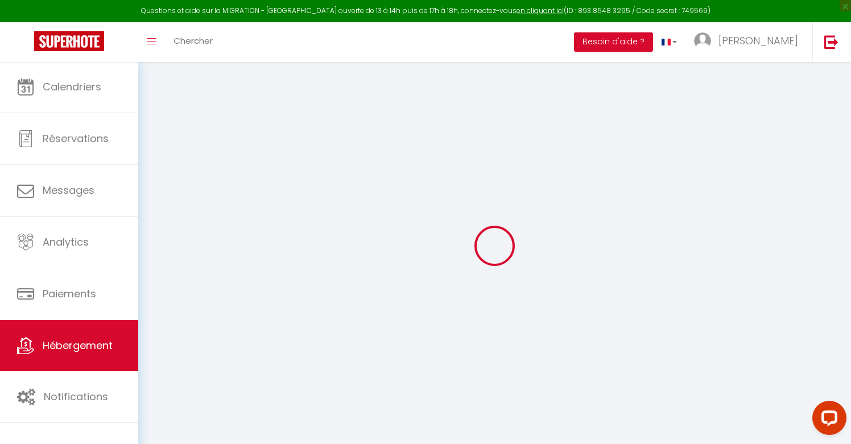
checkbox input "false"
select select
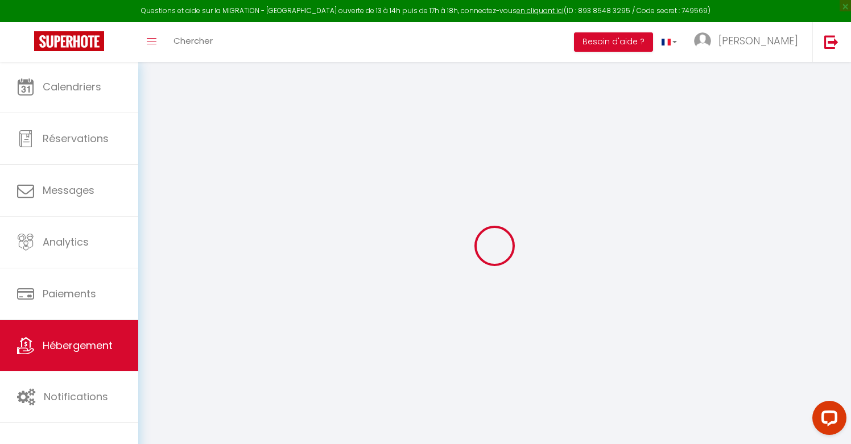
select select
checkbox input "false"
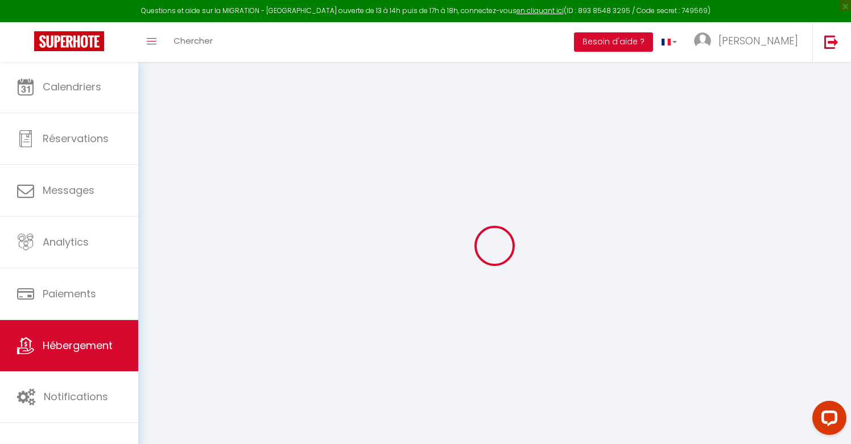
checkbox input "false"
select select
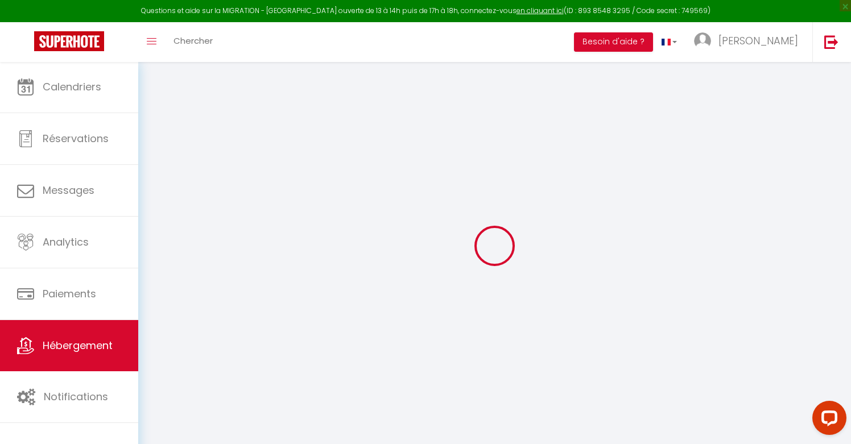
select select
checkbox input "false"
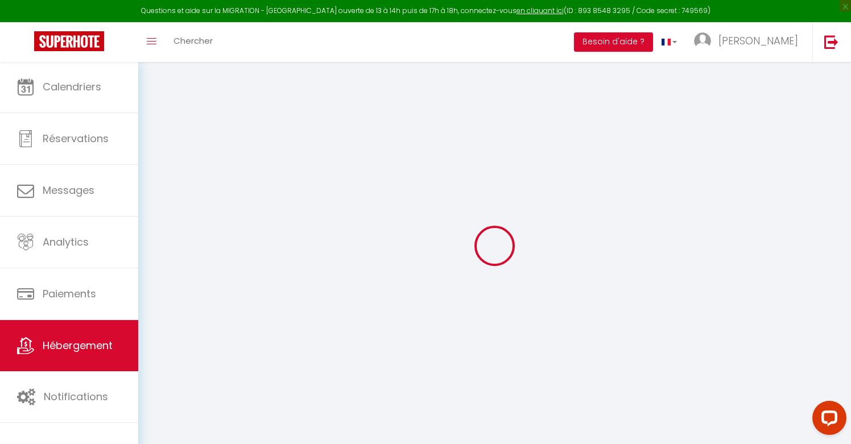
checkbox input "false"
select select
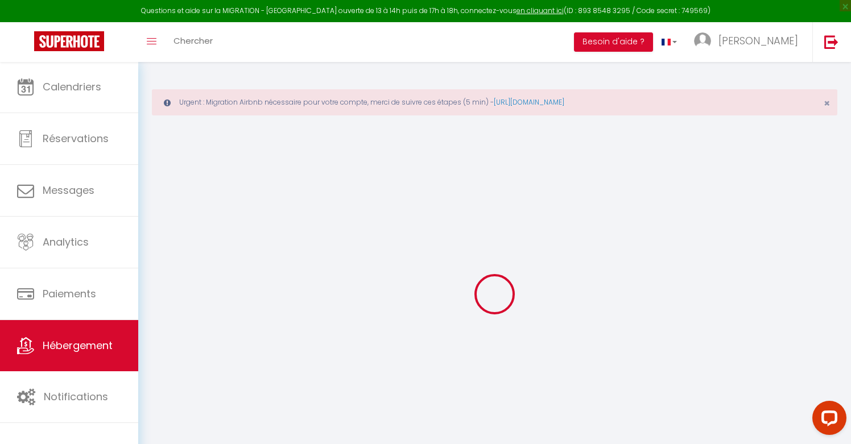
select select "+ 22 %"
select select "+ 30 %"
select select "+ 15 %"
select select
checkbox input "false"
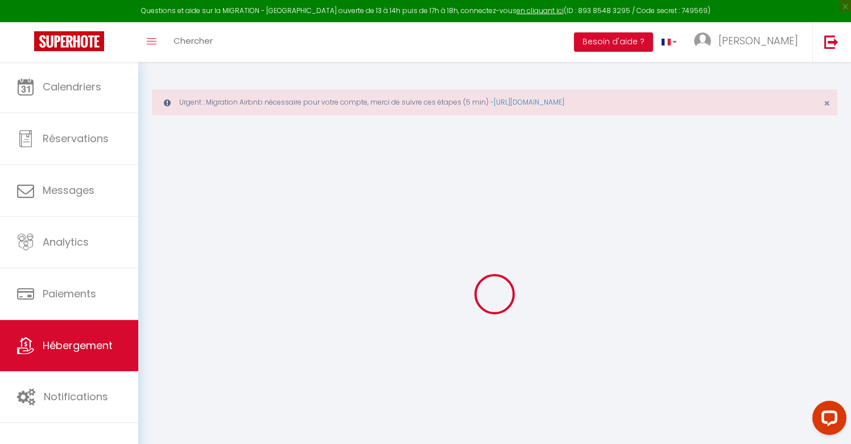
checkbox input "false"
checkbox input "true"
checkbox input "false"
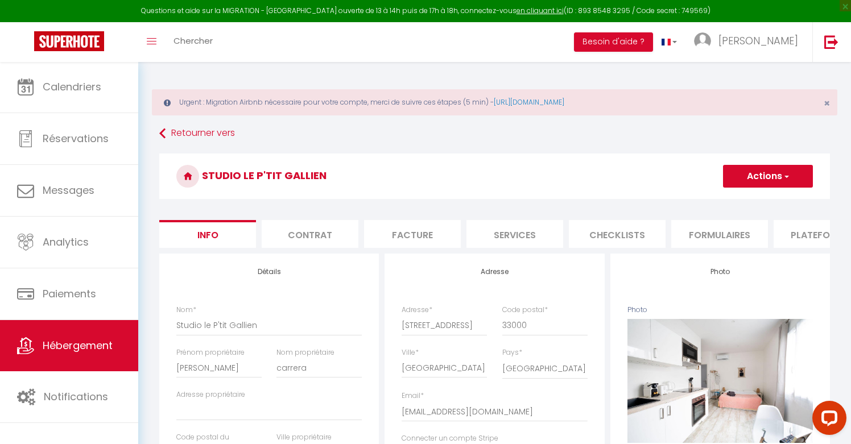
select select
checkbox input "false"
checkbox input "true"
checkbox input "false"
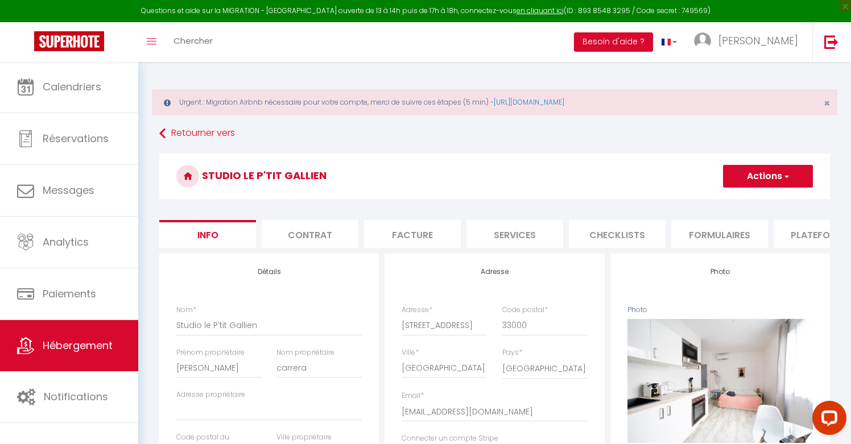
select select "4520-1066583497911274811"
click at [802, 232] on li "Plateformes" at bounding box center [821, 234] width 97 height 28
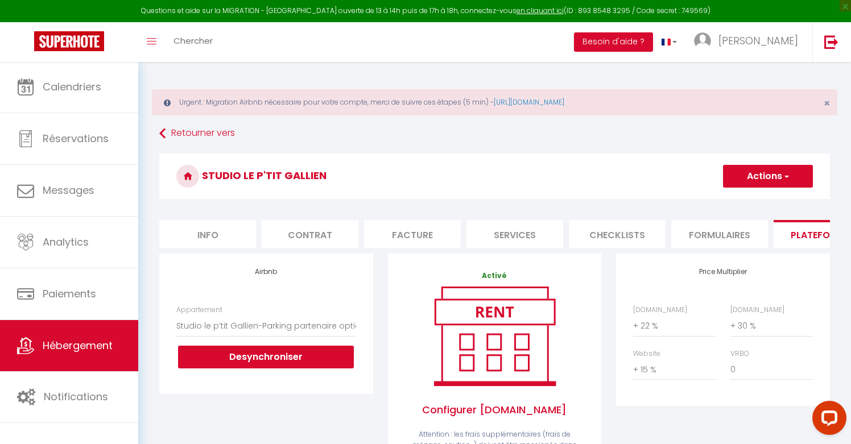
click at [788, 172] on span "button" at bounding box center [785, 176] width 7 height 11
click at [624, 202] on div "Studio le P'tit Gallien Actions Enregistrer" at bounding box center [494, 180] width 670 height 52
click at [218, 134] on link "Retourner vers" at bounding box center [494, 133] width 670 height 20
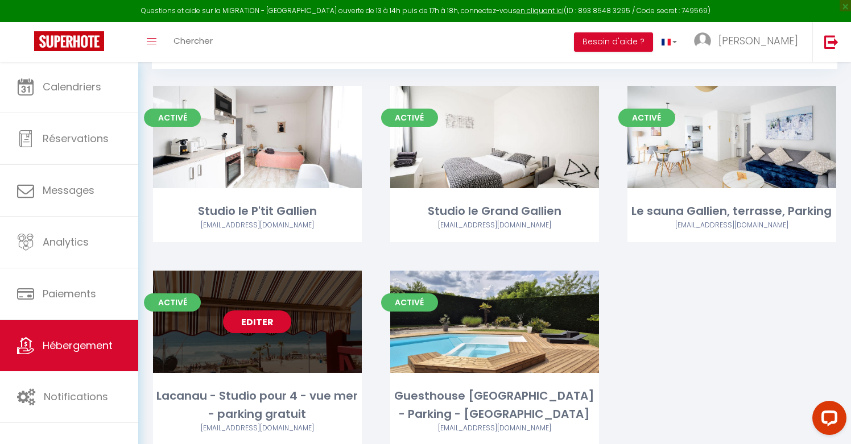
scroll to position [112, 0]
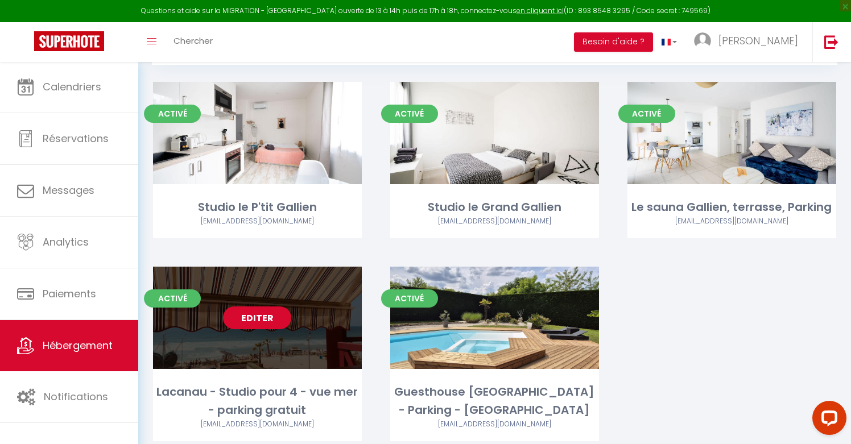
click at [272, 320] on link "Editer" at bounding box center [257, 318] width 68 height 23
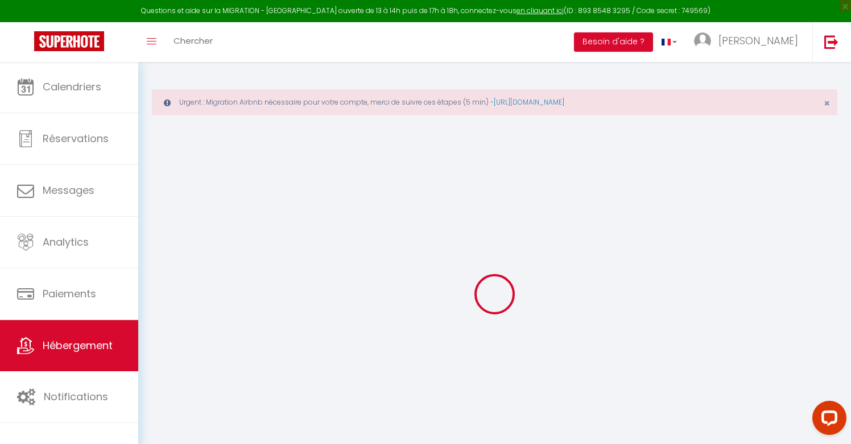
select select "+ 20 %"
select select "+ 10 %"
select select "16:00"
select select "21:30"
select select "10:00"
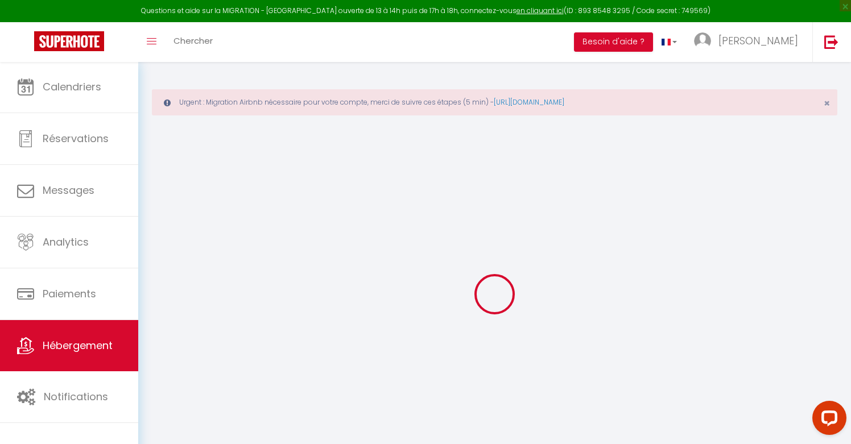
select select "30"
select select "16:00"
checkbox input "false"
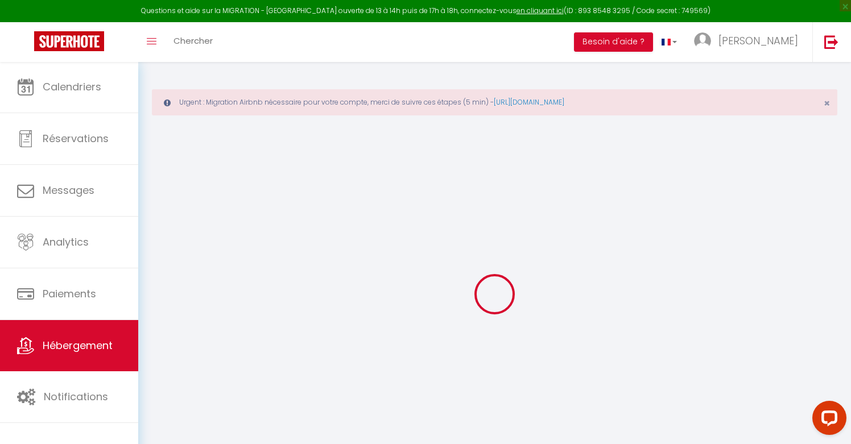
checkbox input "true"
checkbox input "false"
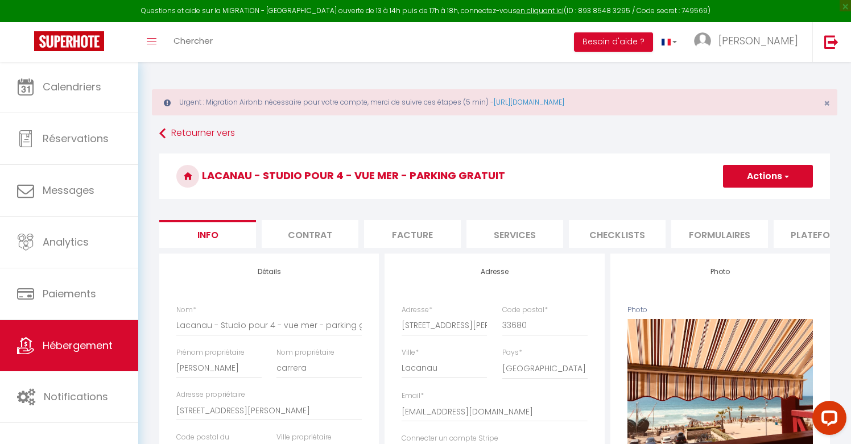
checkbox input "false"
checkbox input "true"
checkbox input "false"
click at [789, 237] on li "Plateformes" at bounding box center [821, 234] width 97 height 28
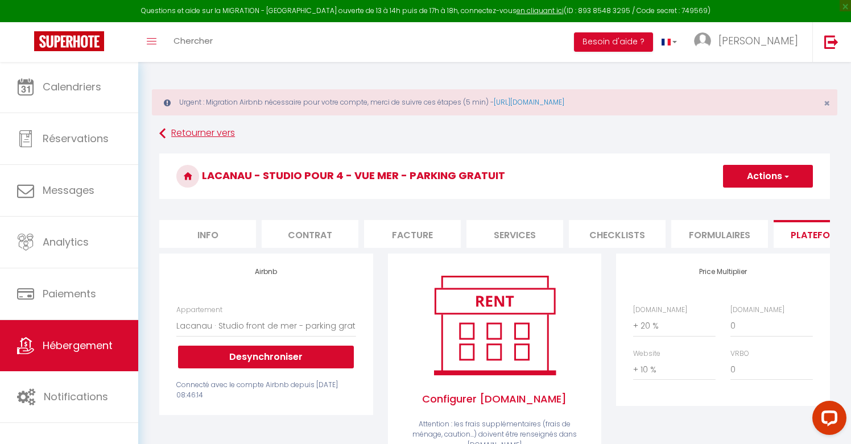
click at [178, 134] on link "Retourner vers" at bounding box center [494, 133] width 670 height 20
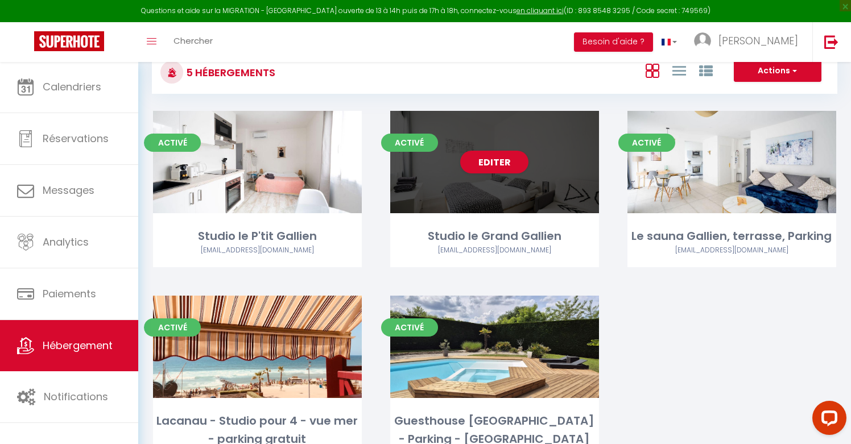
scroll to position [107, 0]
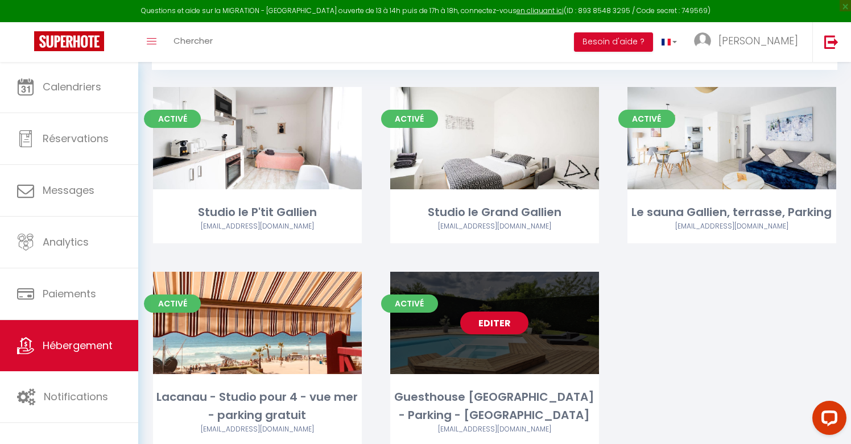
click at [500, 326] on link "Editer" at bounding box center [494, 323] width 68 height 23
select select "3"
select select "2"
select select "1"
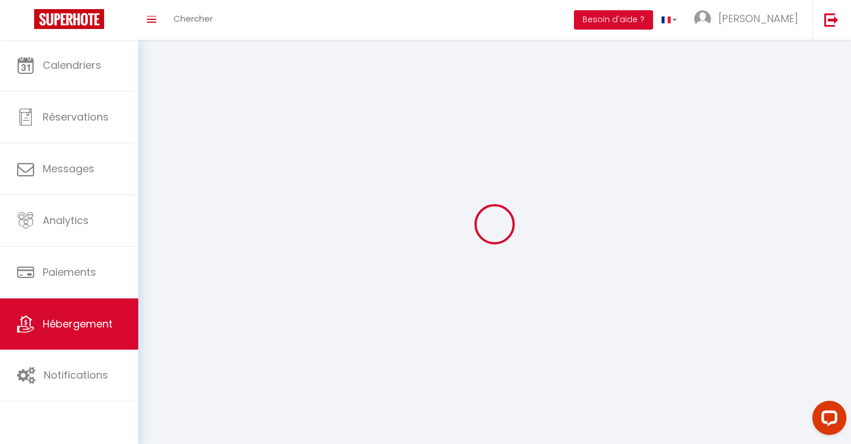
select select
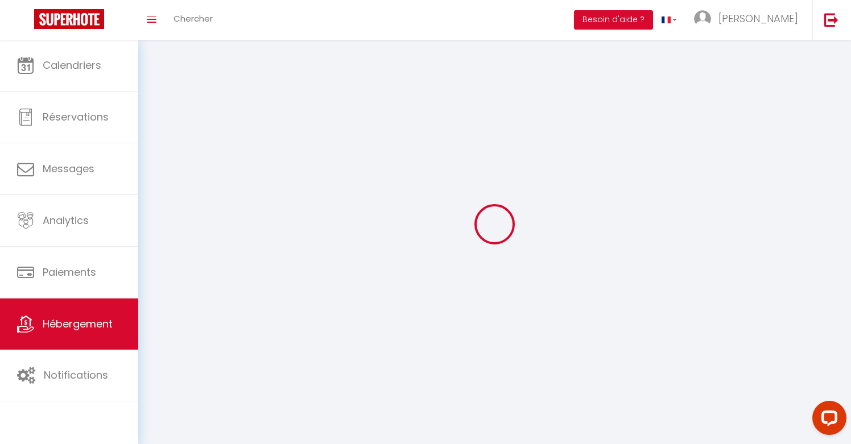
select select
checkbox input "false"
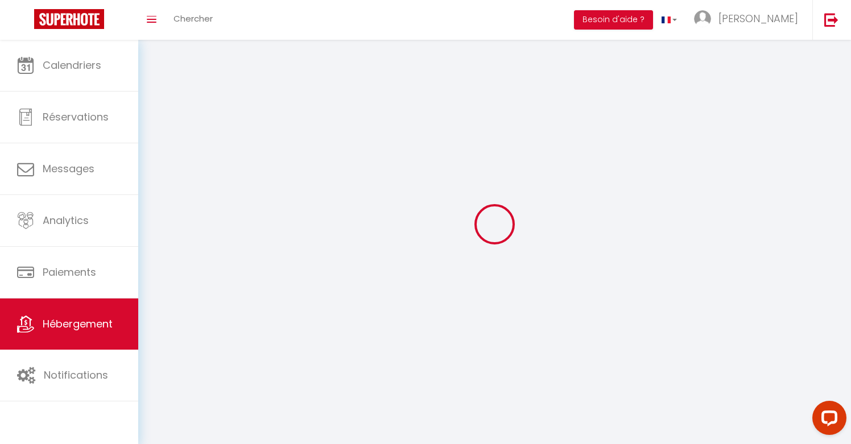
select select
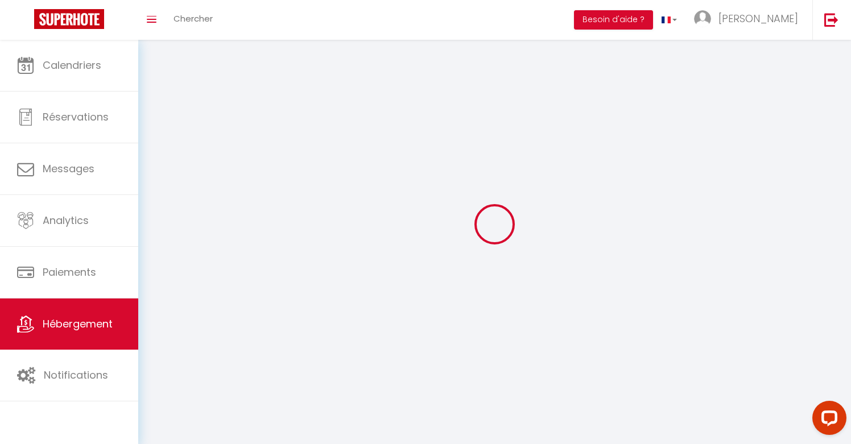
select select
checkbox input "false"
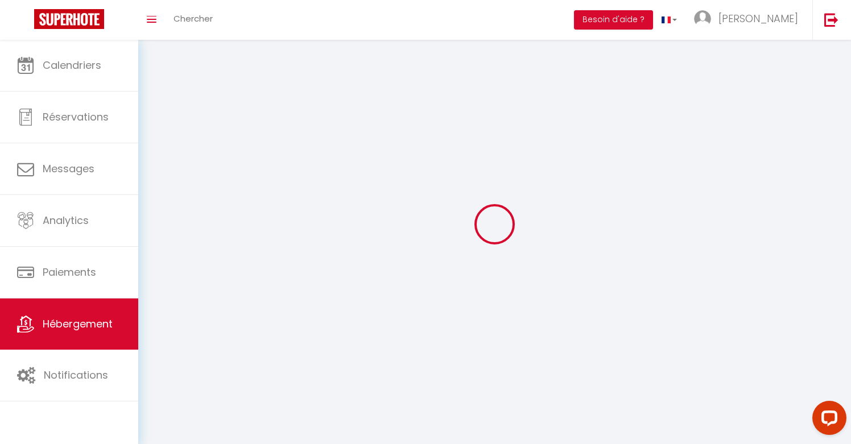
checkbox input "false"
select select
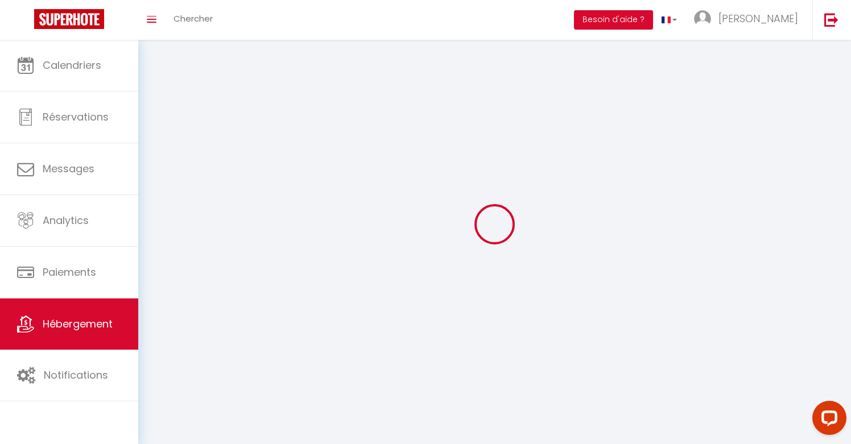
select select
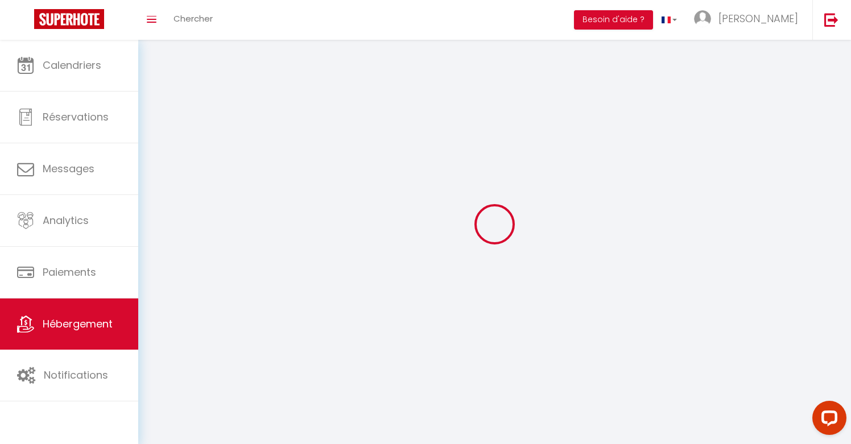
checkbox input "false"
select select
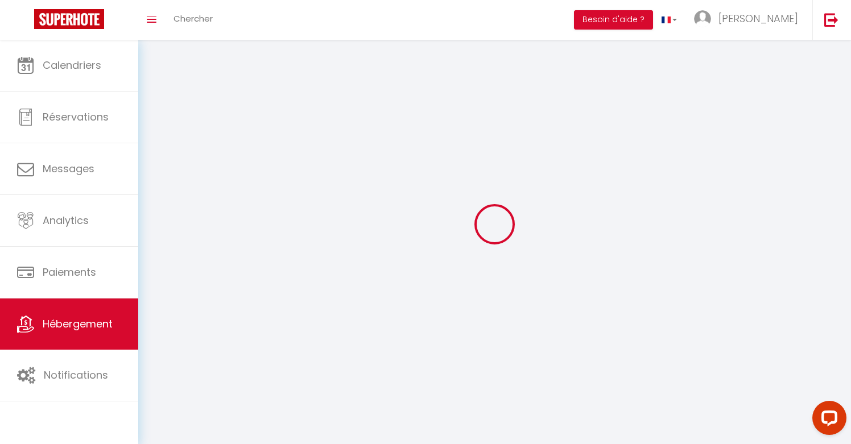
select select
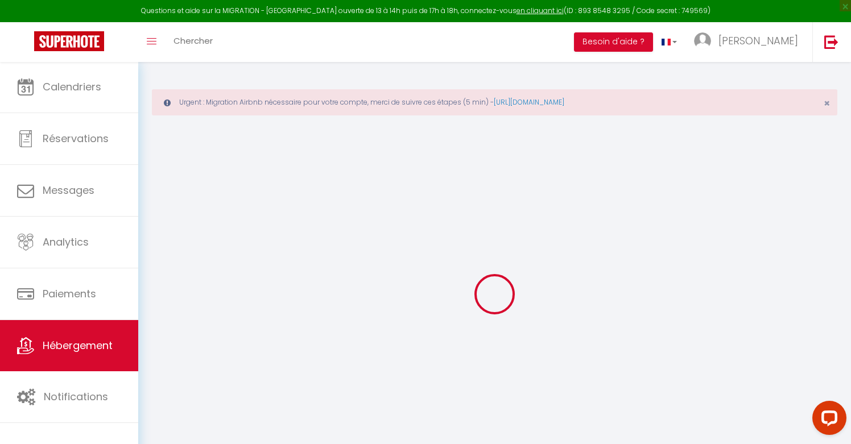
select select "+ 30 %"
select select "+ 15 %"
select select
checkbox input "false"
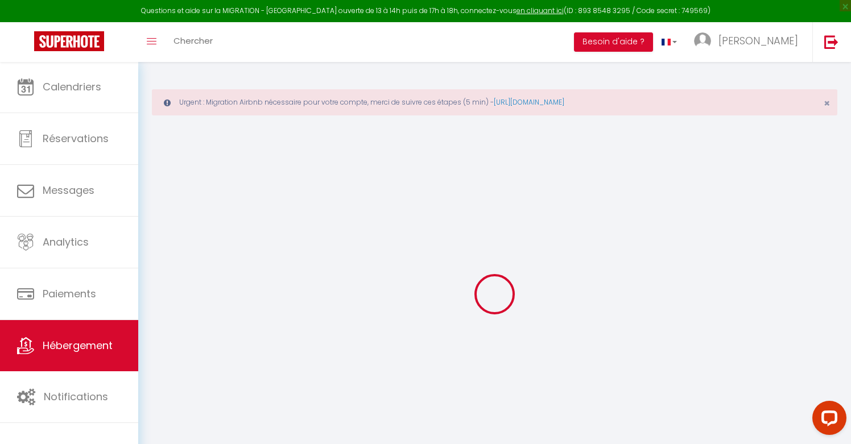
checkbox input "false"
checkbox input "true"
checkbox input "false"
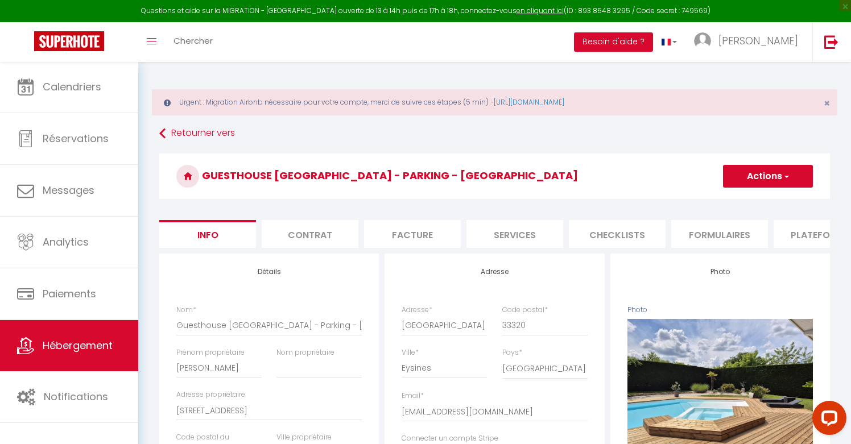
select select
checkbox input "false"
checkbox input "true"
checkbox input "false"
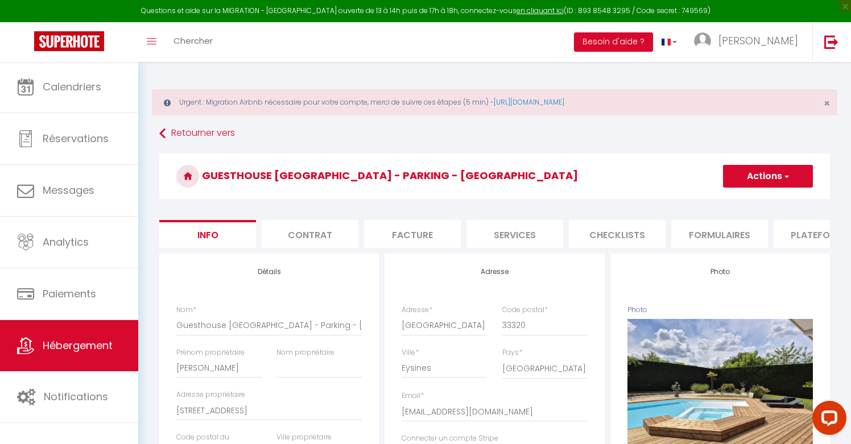
select select "10557-36933518"
click at [802, 231] on li "Plateformes" at bounding box center [821, 234] width 97 height 28
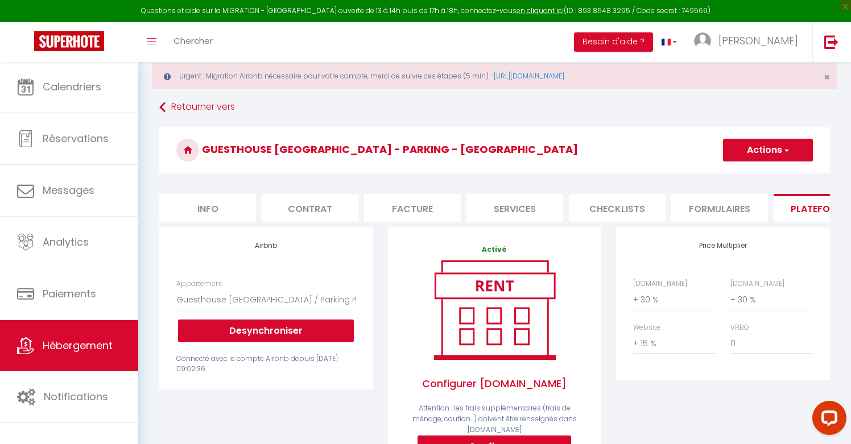
scroll to position [26, 0]
click at [189, 107] on link "Retourner vers" at bounding box center [494, 107] width 670 height 20
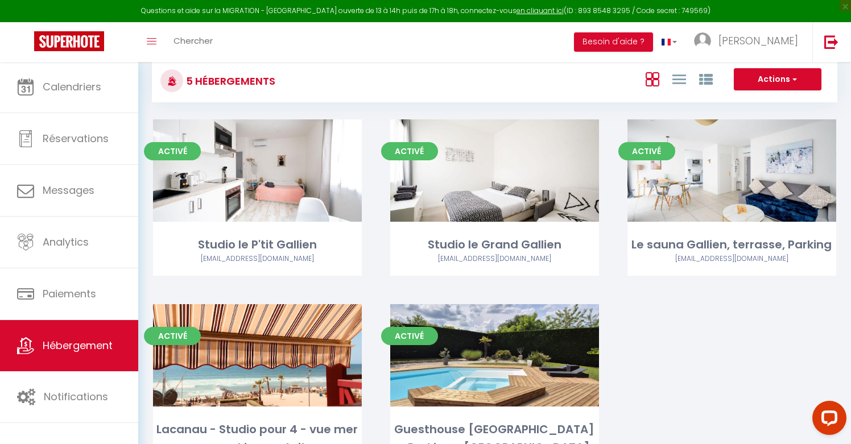
scroll to position [75, 0]
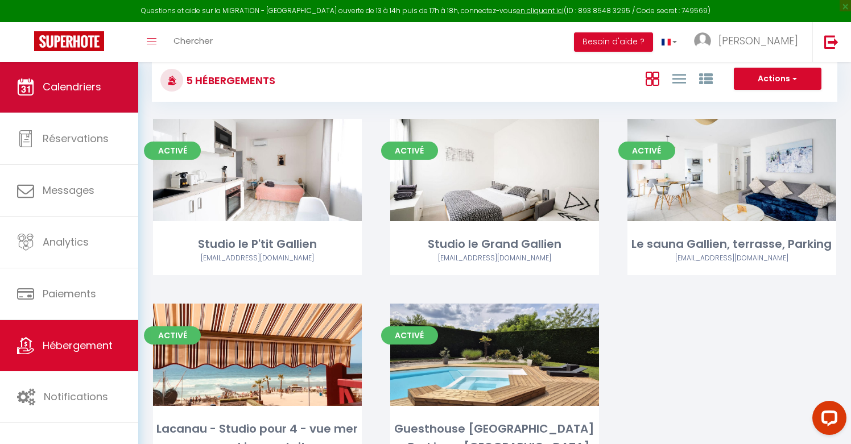
click at [60, 86] on span "Calendriers" at bounding box center [72, 87] width 59 height 14
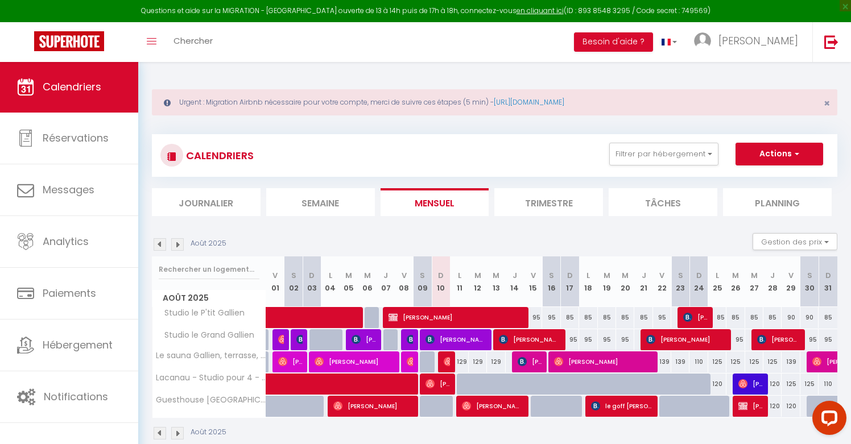
click at [537, 315] on div "95" at bounding box center [533, 317] width 18 height 21
type input "95"
type input "Ven 15 Août 2025"
type input "Sam 16 Août 2025"
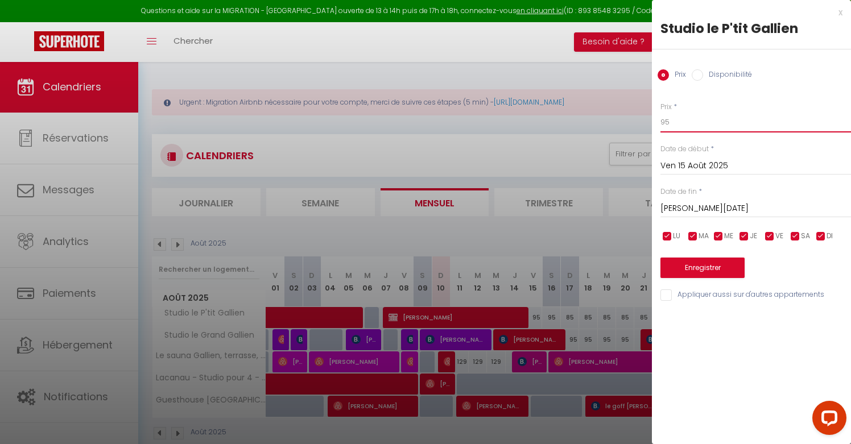
click at [671, 122] on input "95" at bounding box center [755, 122] width 191 height 20
type input "90"
click at [709, 265] on button "Enregistrer" at bounding box center [702, 268] width 84 height 20
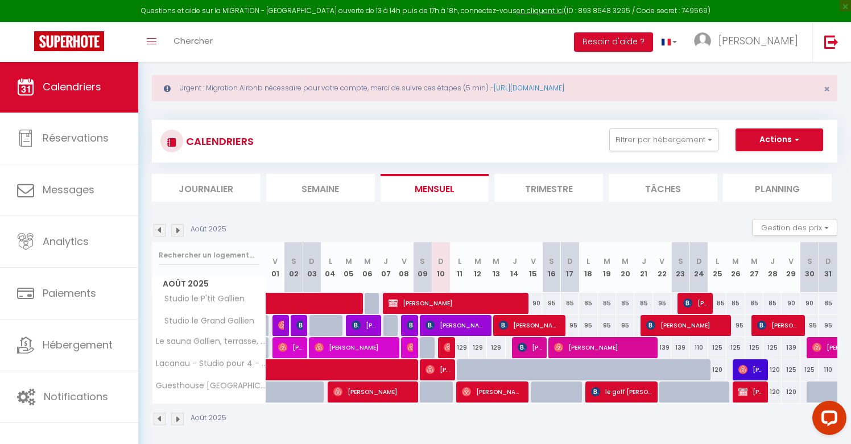
scroll to position [14, 0]
click at [72, 84] on span "Calendriers" at bounding box center [72, 87] width 59 height 14
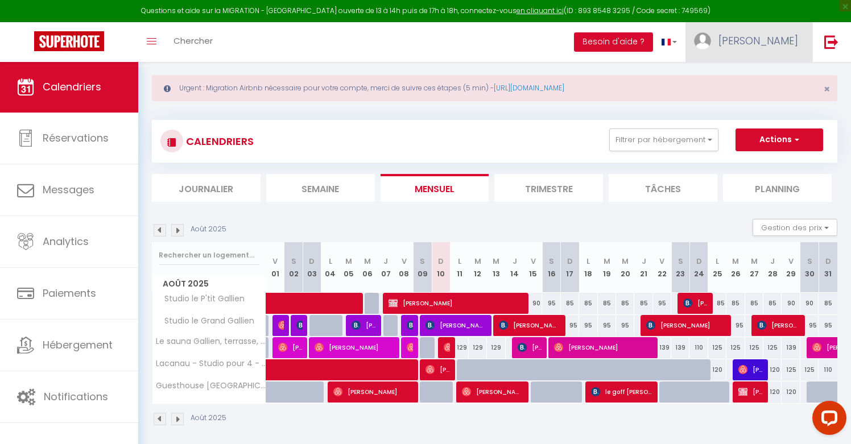
click at [784, 43] on span "[PERSON_NAME]" at bounding box center [758, 41] width 80 height 14
click at [764, 76] on link "Paramètres" at bounding box center [767, 78] width 84 height 19
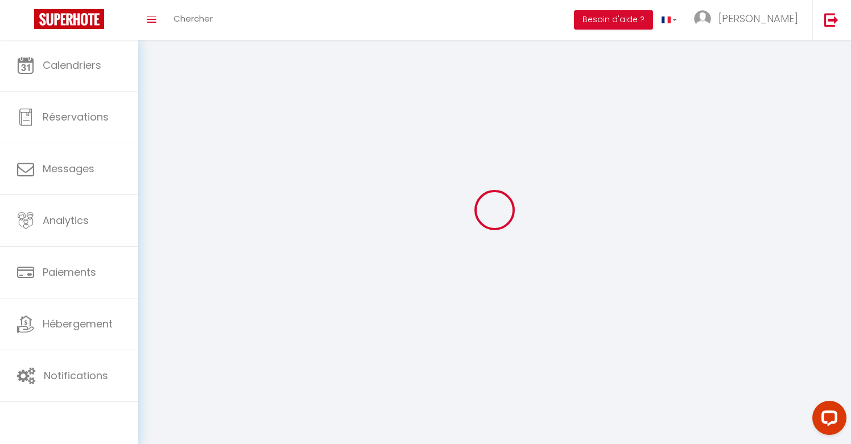
select select
type input "[PERSON_NAME]"
type input "carrera"
type input "0616570264"
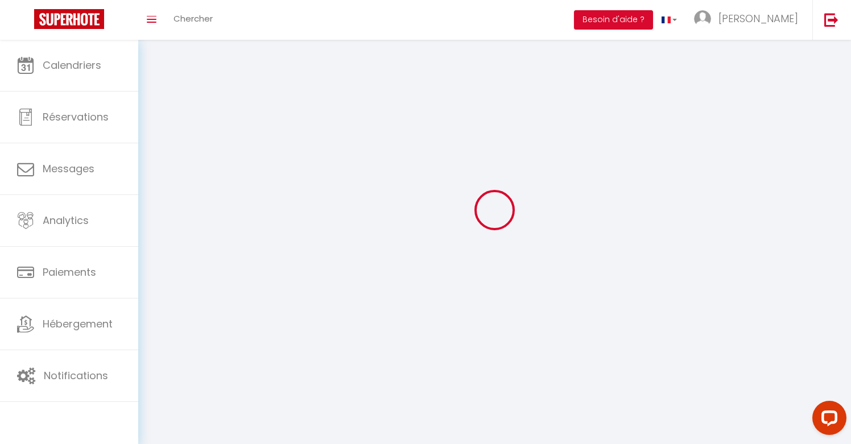
type input "[STREET_ADDRESS]"
type input "33320"
type input "eysines"
type input "Ncs6c3dphRe7OuGwNq61uP1Nz"
type input "mofr8KbccJ7xwIvGNtE2EHzH9"
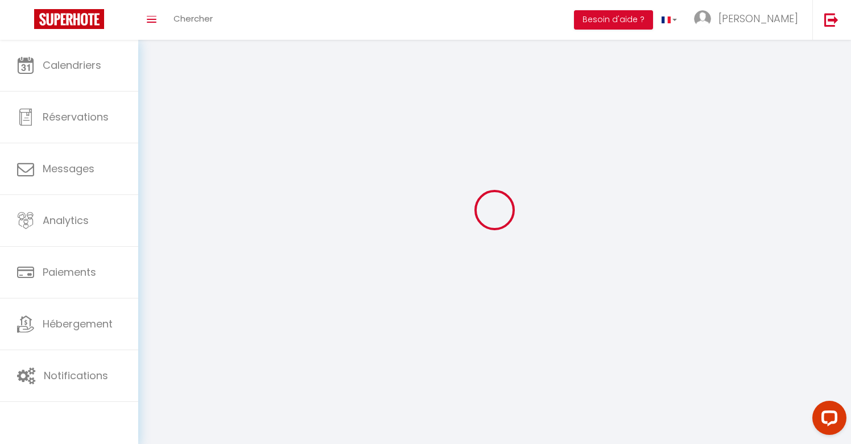
type input "[URL][DOMAIN_NAME]"
select select "28"
select select "fr"
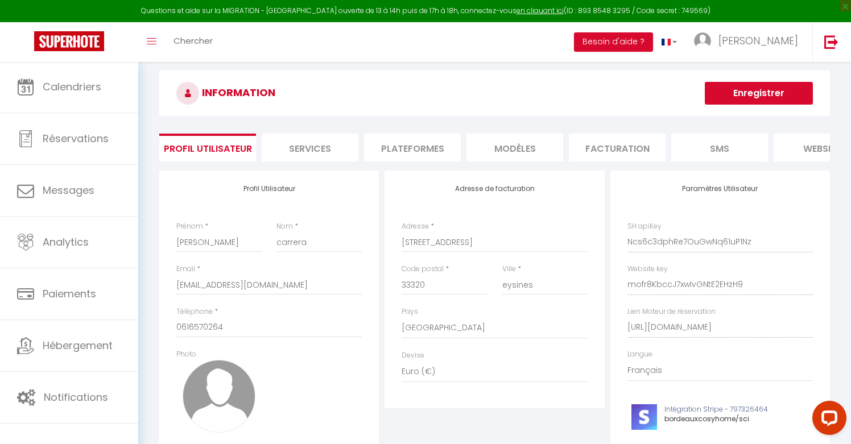
click at [432, 146] on li "Plateformes" at bounding box center [412, 148] width 97 height 28
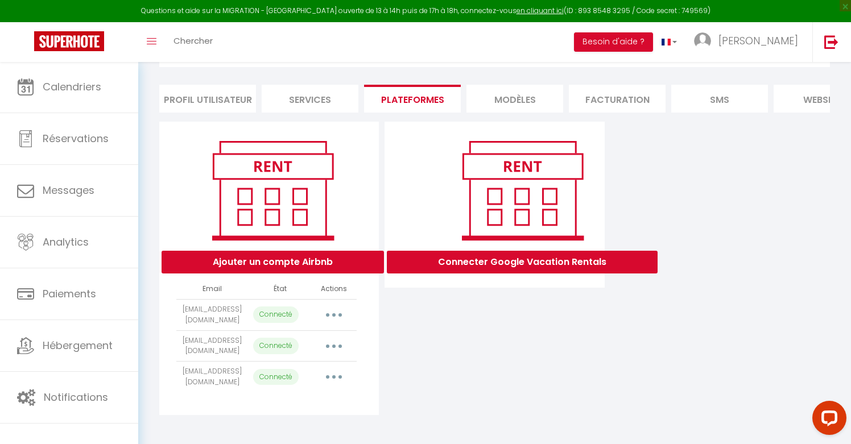
scroll to position [63, 0]
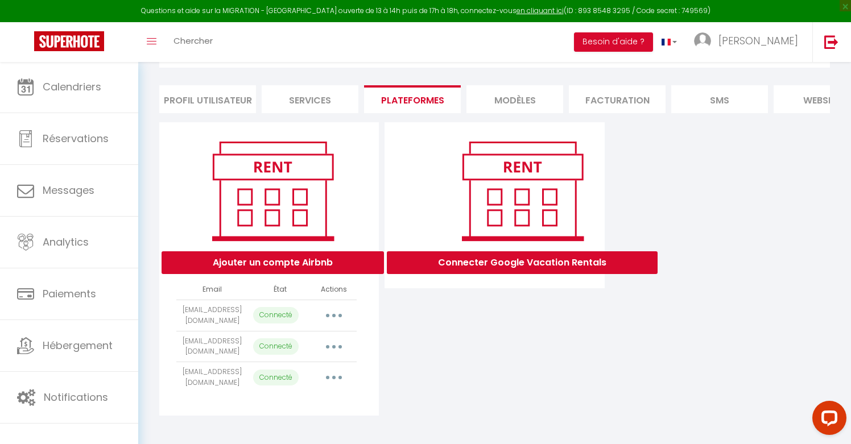
click at [336, 314] on button "button" at bounding box center [334, 316] width 32 height 18
click at [297, 380] on link "Reconnecter le compte" at bounding box center [284, 381] width 126 height 19
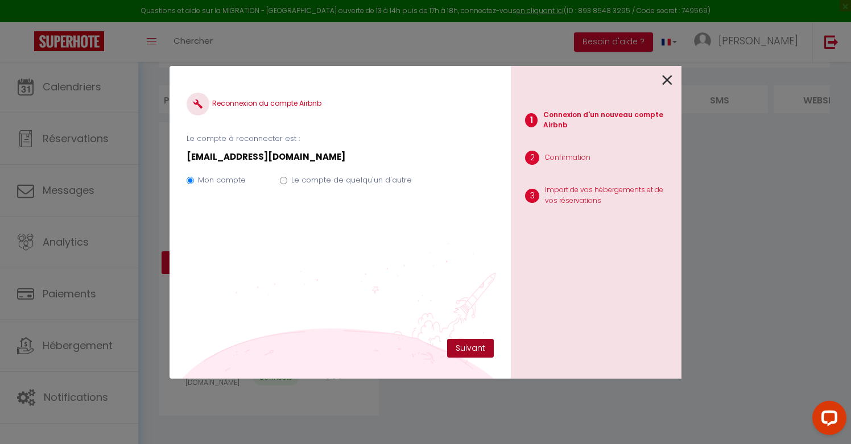
click at [472, 345] on button "Suivant" at bounding box center [470, 348] width 47 height 19
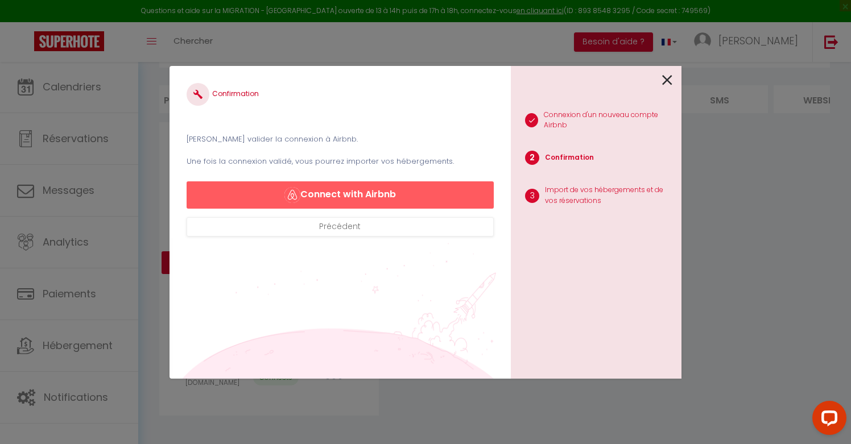
click at [428, 198] on button "Connect with Airbnb" at bounding box center [340, 194] width 307 height 27
click at [668, 78] on icon at bounding box center [667, 80] width 10 height 17
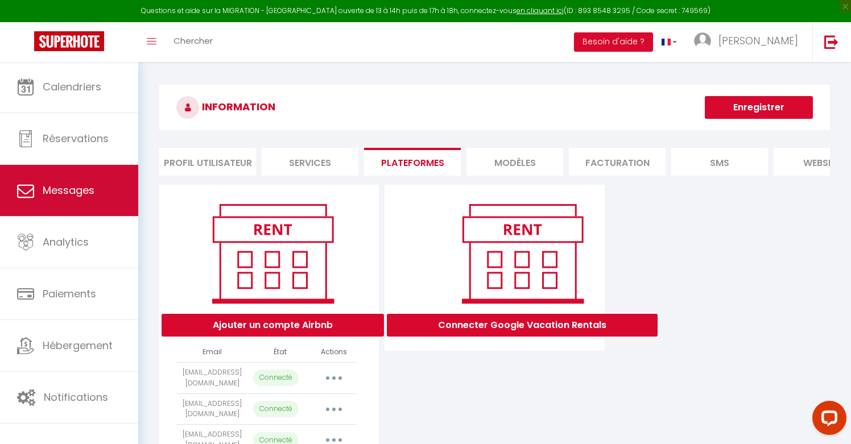
scroll to position [0, 0]
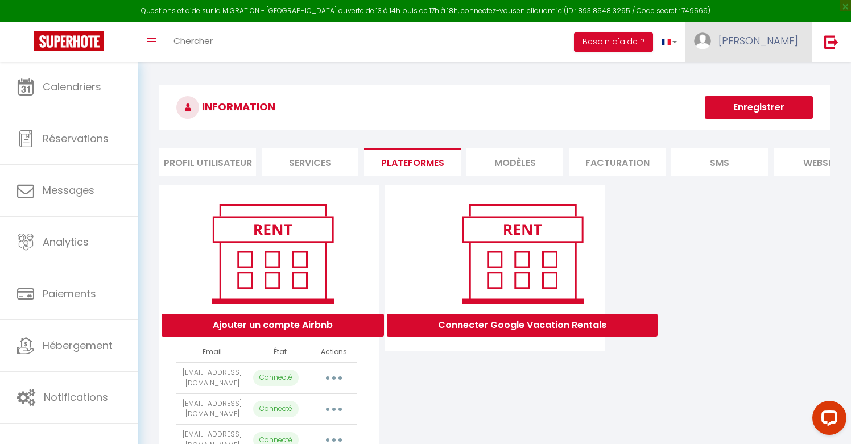
click at [786, 38] on span "[PERSON_NAME]" at bounding box center [758, 41] width 80 height 14
click at [764, 75] on link "Paramètres" at bounding box center [767, 78] width 84 height 19
click at [766, 77] on link "Paramètres" at bounding box center [767, 78] width 84 height 19
click at [556, 78] on div "INFORMATION Enregistrer Profil Utilisateur Services Plateformes MODÈLES Factura…" at bounding box center [494, 285] width 713 height 449
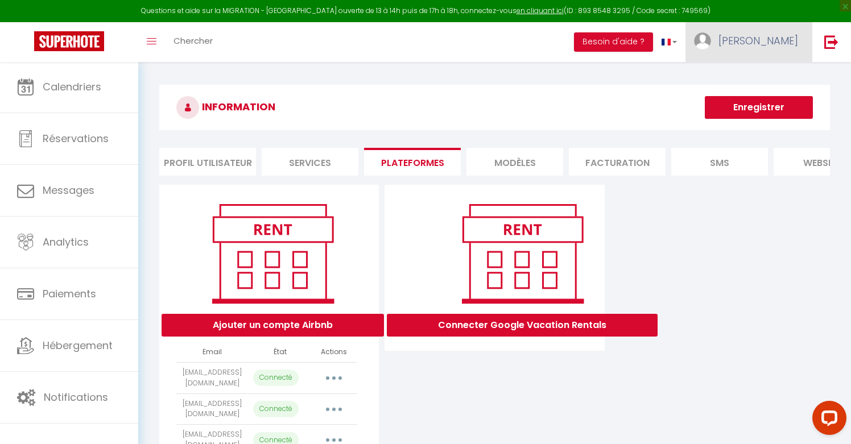
click at [783, 39] on span "[PERSON_NAME]" at bounding box center [758, 41] width 80 height 14
click at [763, 81] on link "Paramètres" at bounding box center [767, 78] width 84 height 19
click at [757, 78] on link "Paramètres" at bounding box center [767, 78] width 84 height 19
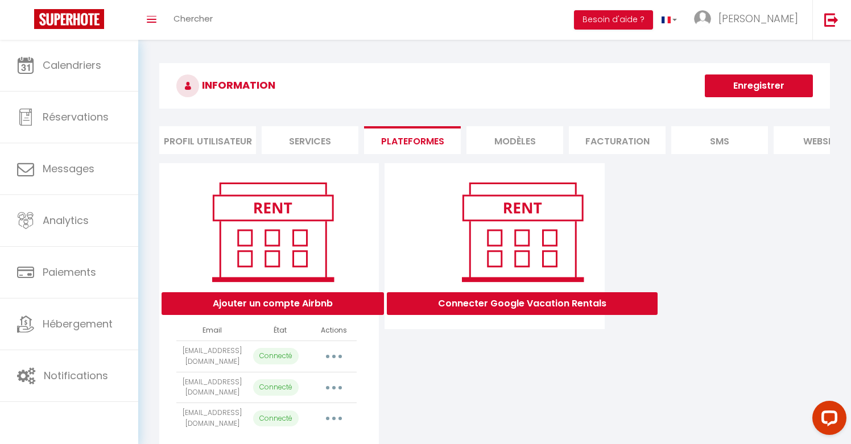
select select "69622"
select select "68613"
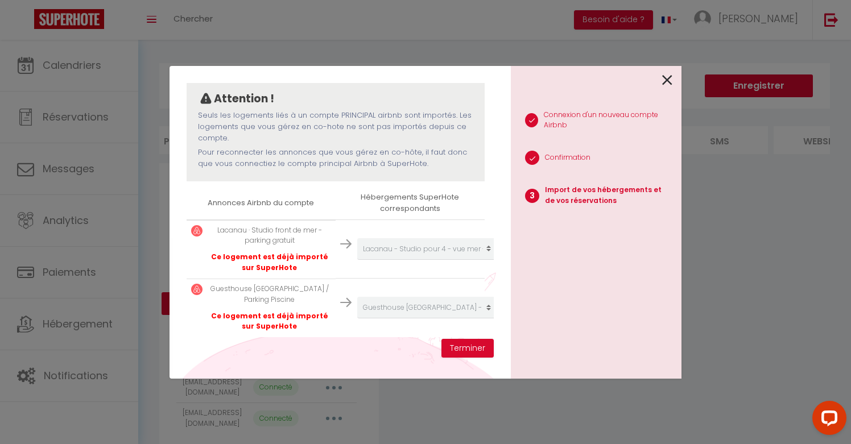
scroll to position [97, 0]
click at [471, 347] on button "Terminer" at bounding box center [467, 348] width 52 height 19
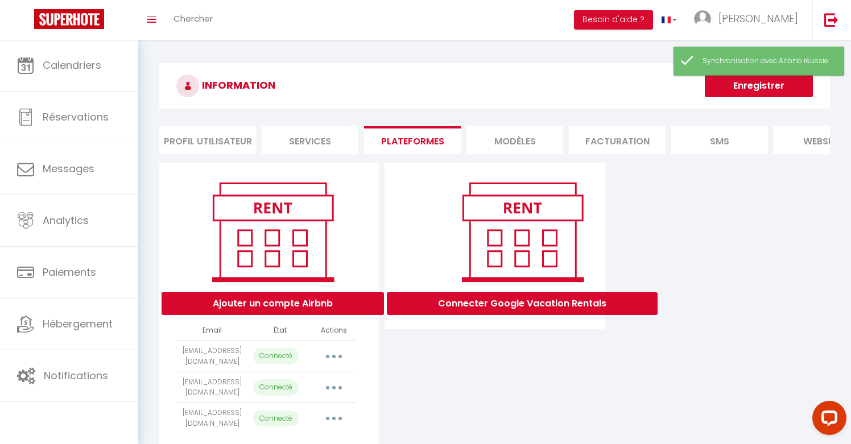
click at [276, 355] on p "Connecté" at bounding box center [275, 356] width 45 height 16
click at [337, 353] on button "button" at bounding box center [334, 356] width 32 height 18
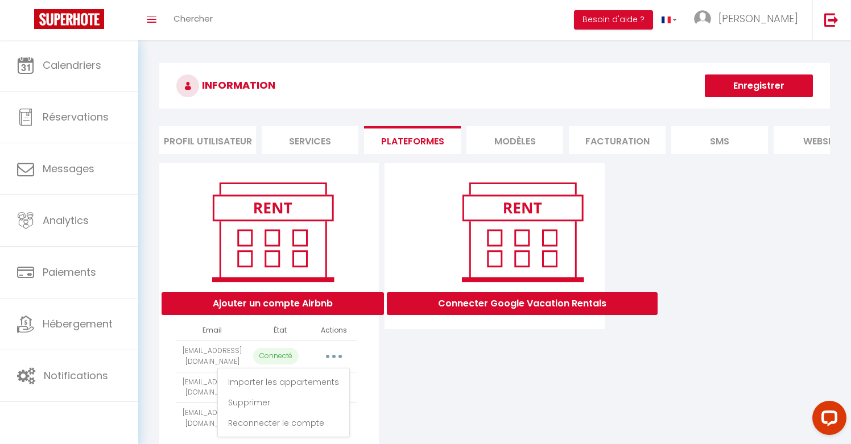
click at [417, 357] on div "Connecter Google Vacation Rentals" at bounding box center [494, 309] width 225 height 293
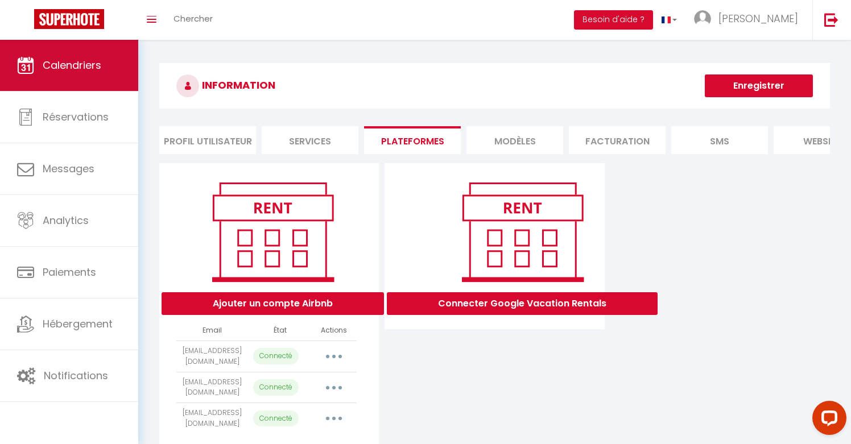
scroll to position [0, 0]
click at [85, 65] on span "Calendriers" at bounding box center [72, 65] width 59 height 14
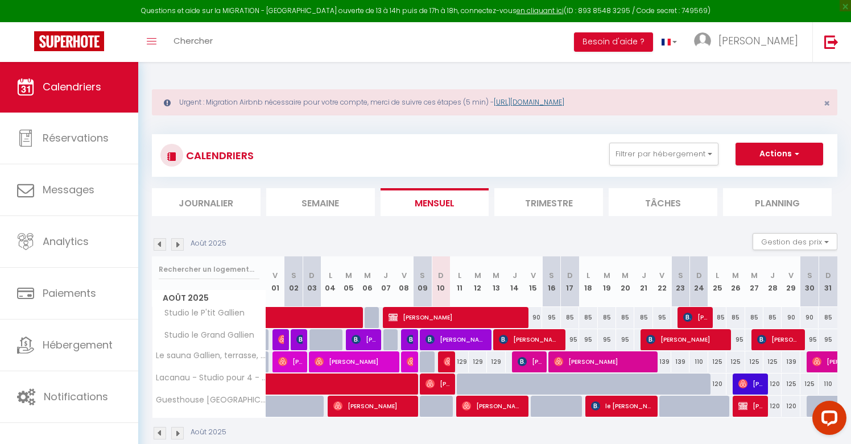
click at [563, 101] on link "[URL][DOMAIN_NAME]" at bounding box center [529, 102] width 71 height 10
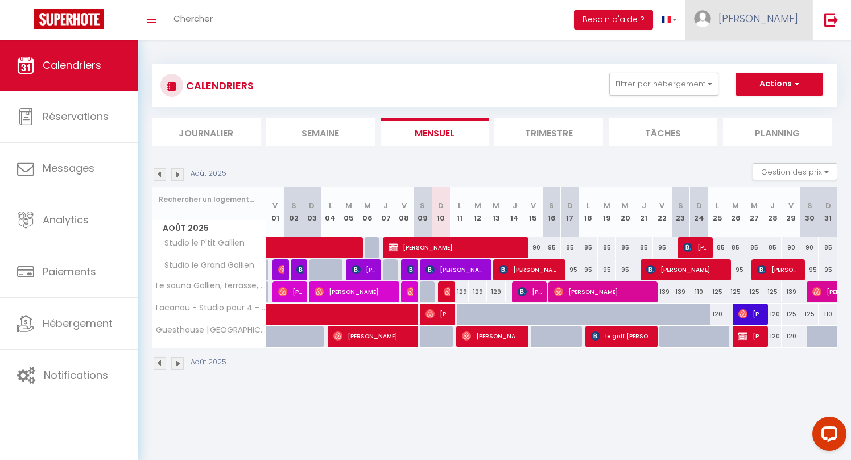
click at [772, 16] on span "[PERSON_NAME]" at bounding box center [758, 18] width 80 height 14
click at [755, 55] on link "Paramètres" at bounding box center [767, 56] width 84 height 19
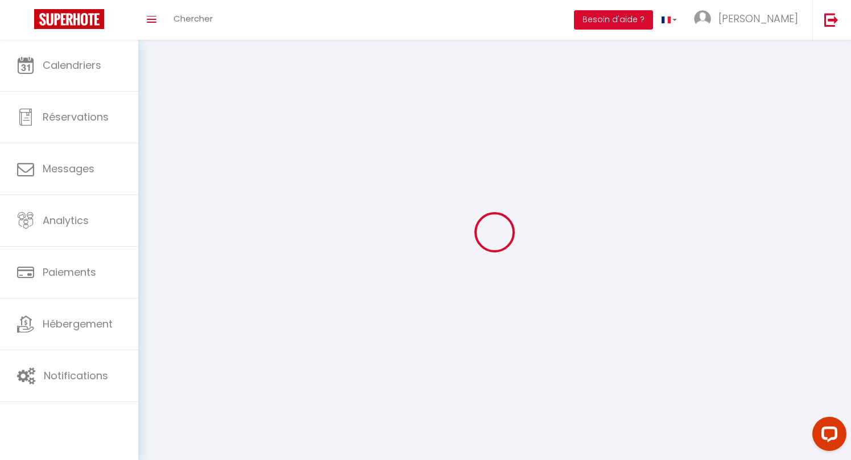
select select
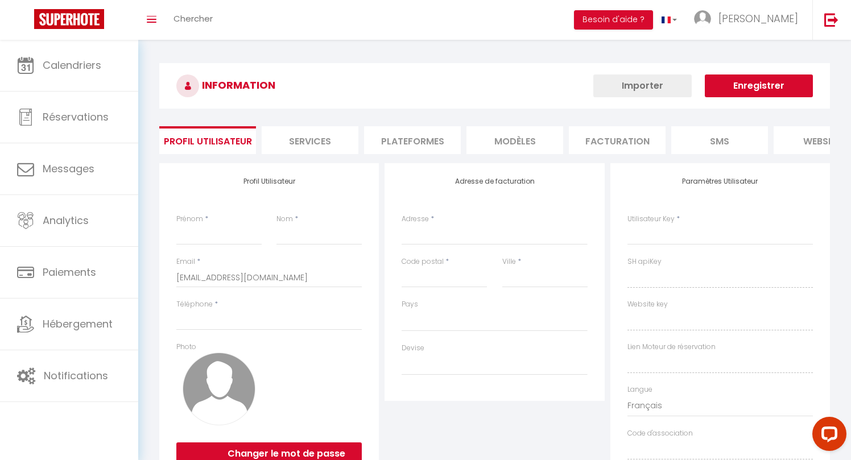
type input "[PERSON_NAME]"
type input "carrera"
type input "0616570264"
type input "[STREET_ADDRESS]"
type input "33320"
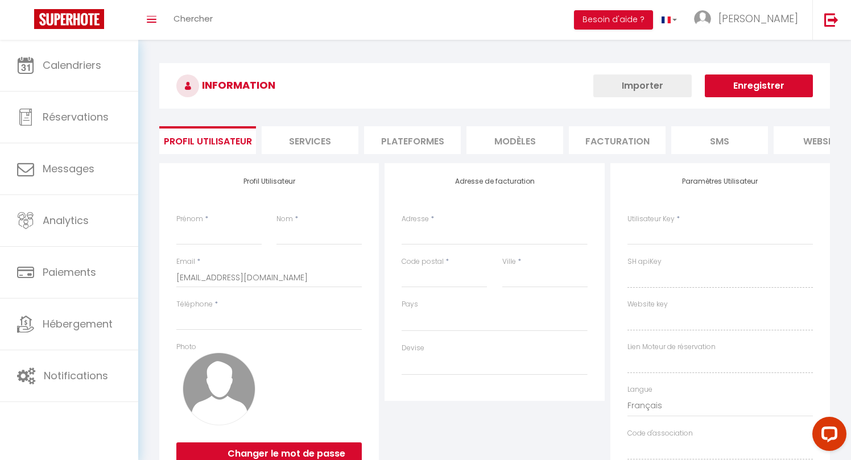
type input "eysines"
type input "Ncs6c3dphRe7OuGwNq61uP1Nz"
type input "mofr8KbccJ7xwIvGNtE2EHzH9"
type input "[URL][DOMAIN_NAME]"
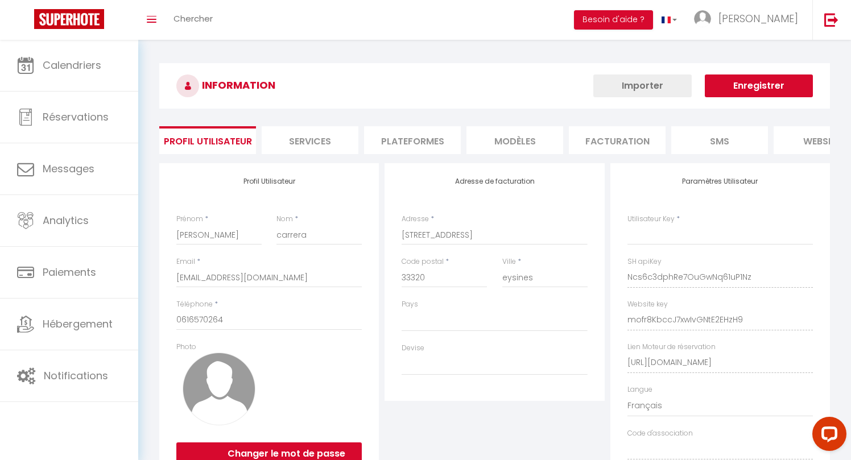
type input "Ncs6c3dphRe7OuGwNq61uP1Nz"
type input "mofr8KbccJ7xwIvGNtE2EHzH9"
type input "[URL][DOMAIN_NAME]"
select select "28"
select select "fr"
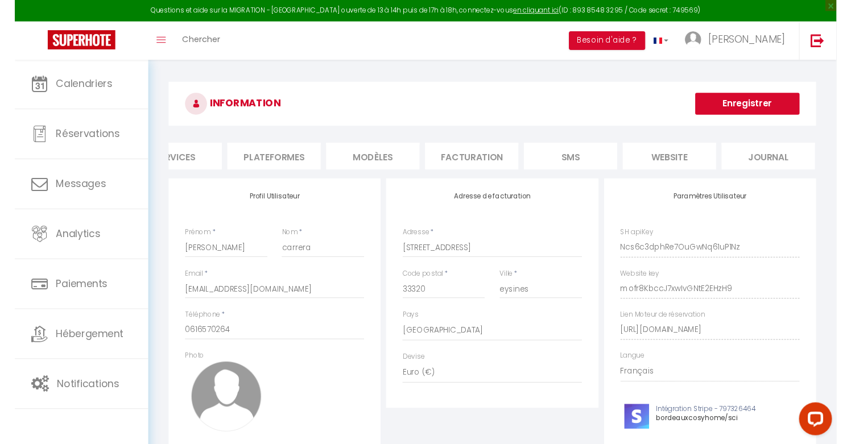
scroll to position [0, 143]
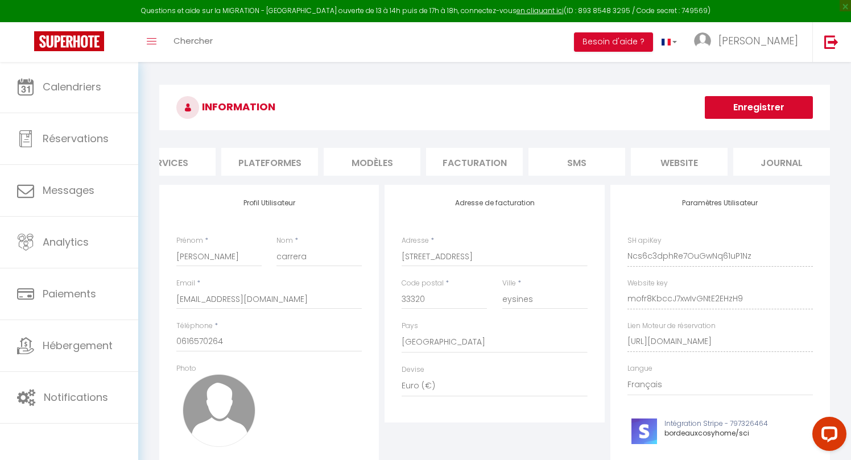
click at [292, 156] on li "Plateformes" at bounding box center [269, 162] width 97 height 28
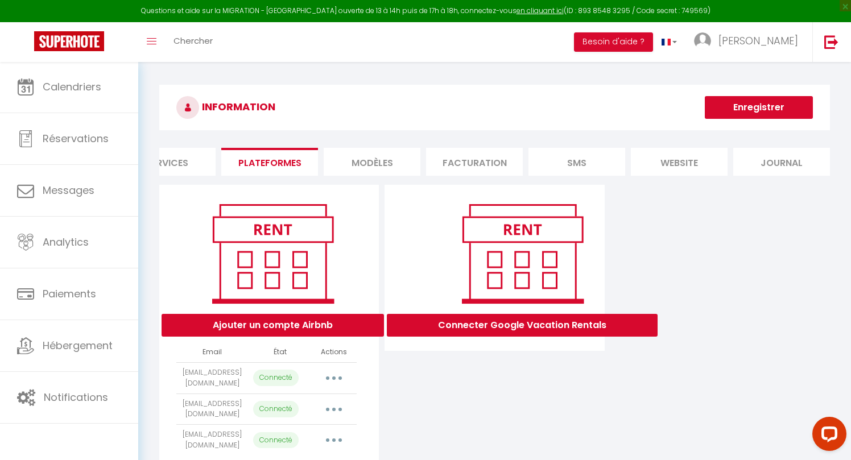
click at [335, 375] on button "button" at bounding box center [334, 378] width 32 height 18
click at [297, 442] on link "Reconnecter le compte" at bounding box center [284, 444] width 126 height 19
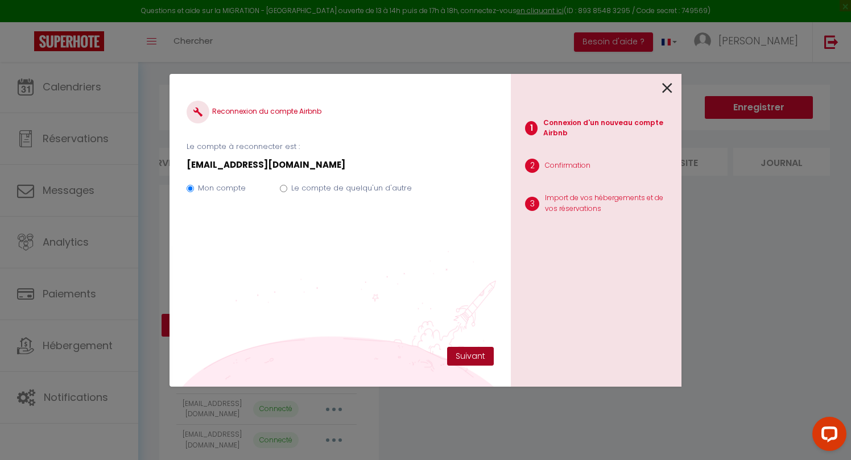
click at [465, 355] on button "Suivant" at bounding box center [470, 356] width 47 height 19
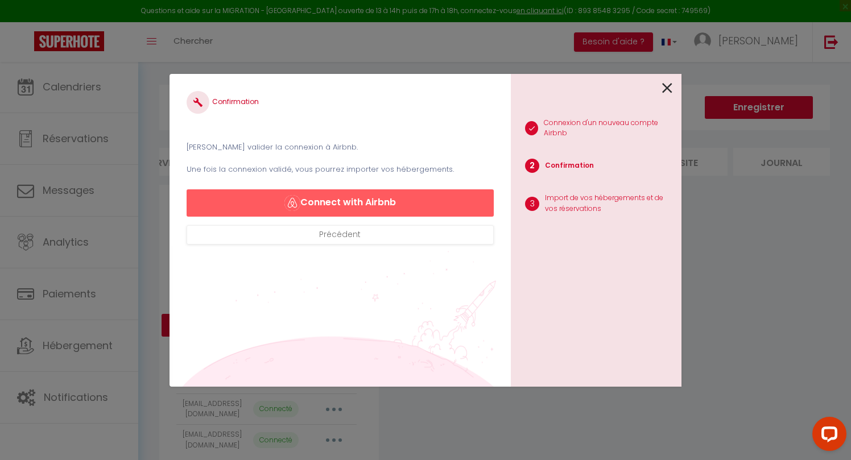
click at [381, 198] on button "Connect with Airbnb" at bounding box center [340, 202] width 307 height 27
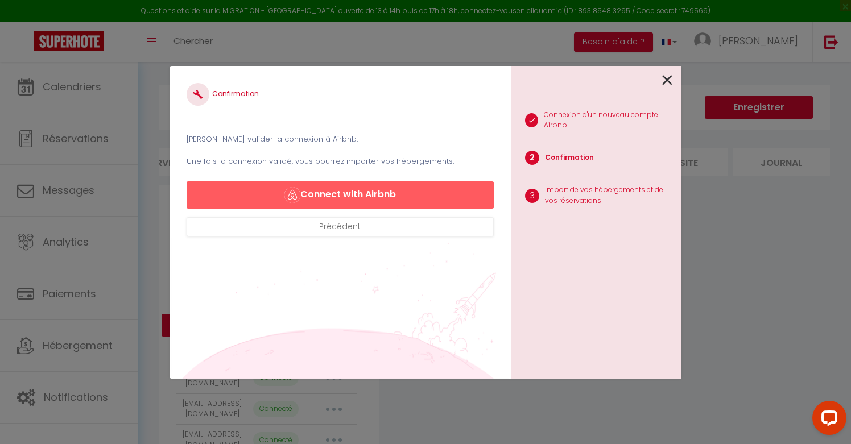
click at [666, 80] on icon at bounding box center [667, 80] width 10 height 17
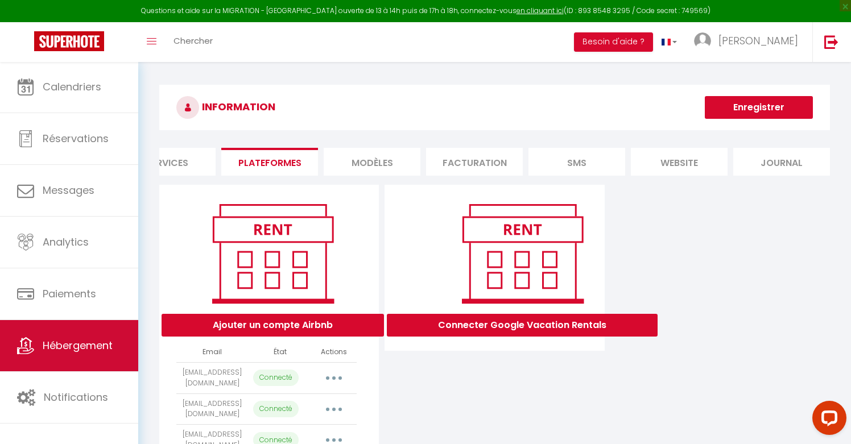
click at [63, 345] on span "Hébergement" at bounding box center [78, 345] width 70 height 14
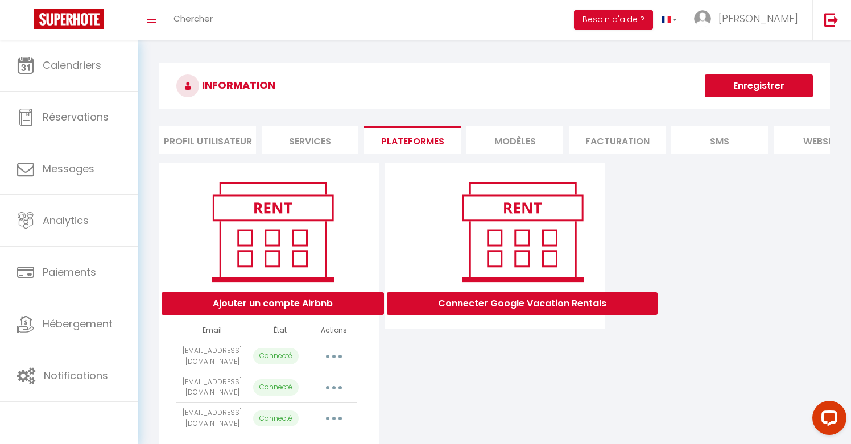
select select "69622"
select select "68613"
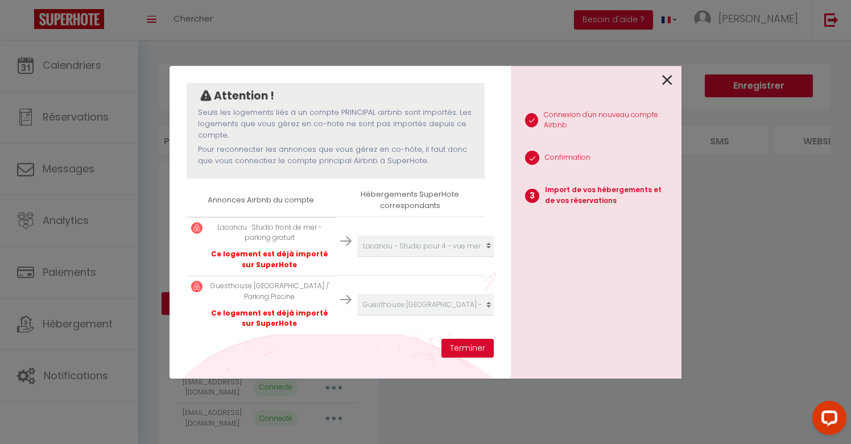
scroll to position [97, 0]
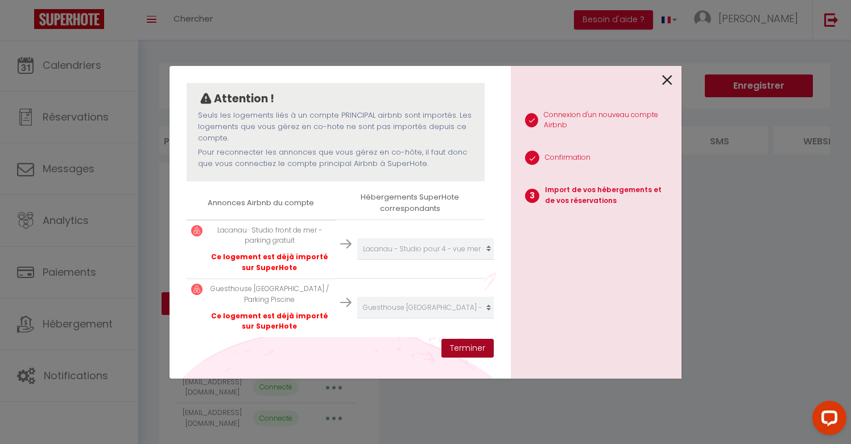
click at [472, 350] on button "Terminer" at bounding box center [467, 348] width 52 height 19
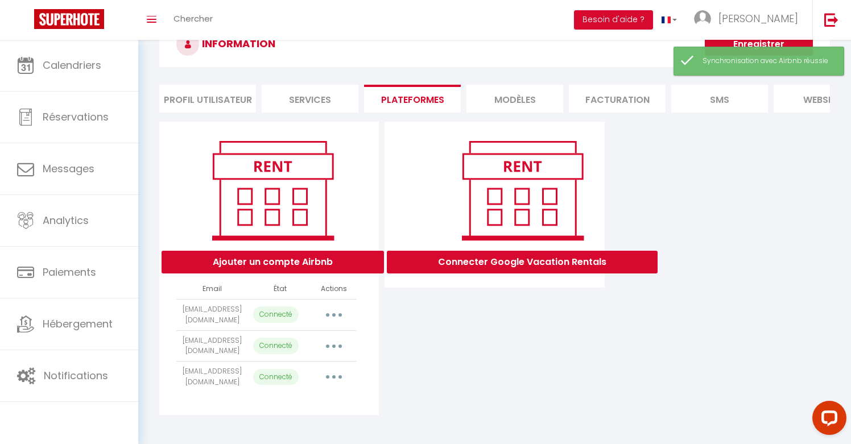
scroll to position [41, 0]
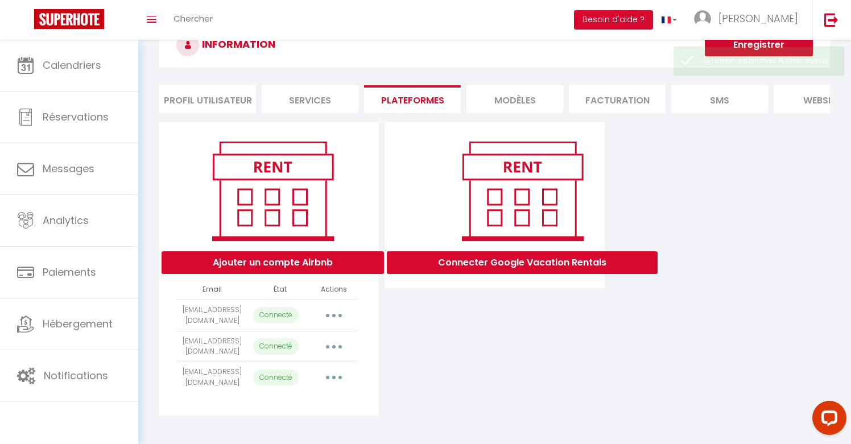
click at [333, 314] on icon "button" at bounding box center [333, 315] width 3 height 3
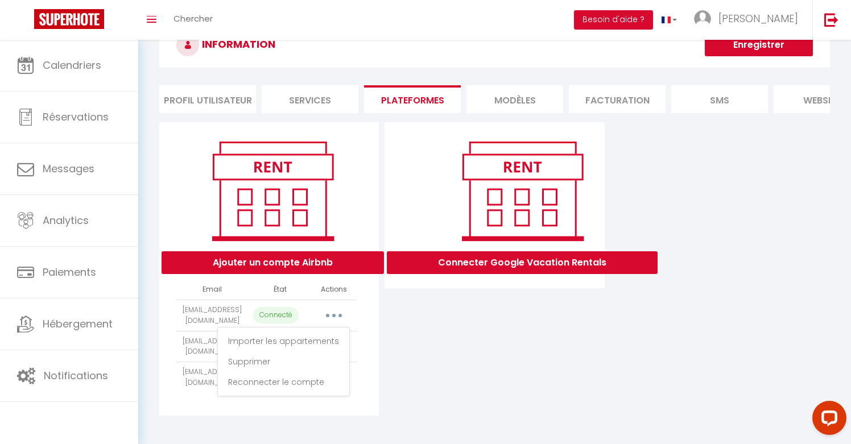
click at [424, 319] on div "Connecter Google Vacation Rentals" at bounding box center [494, 268] width 225 height 293
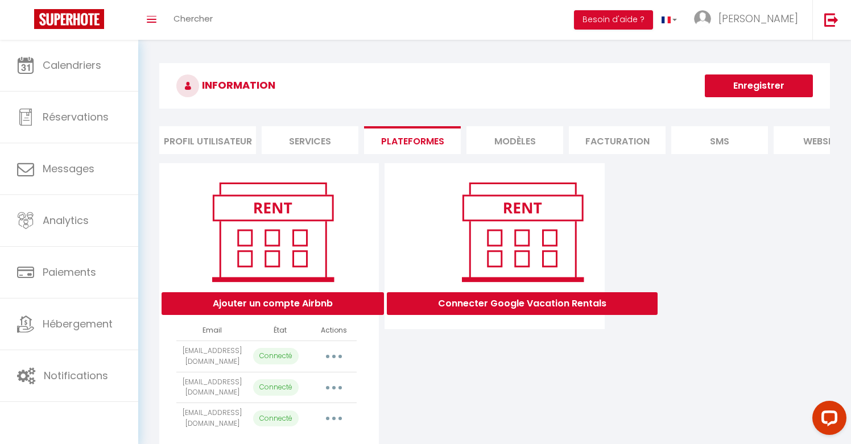
scroll to position [0, 0]
click at [653, 18] on button "Besoin d'aide ?" at bounding box center [613, 19] width 79 height 19
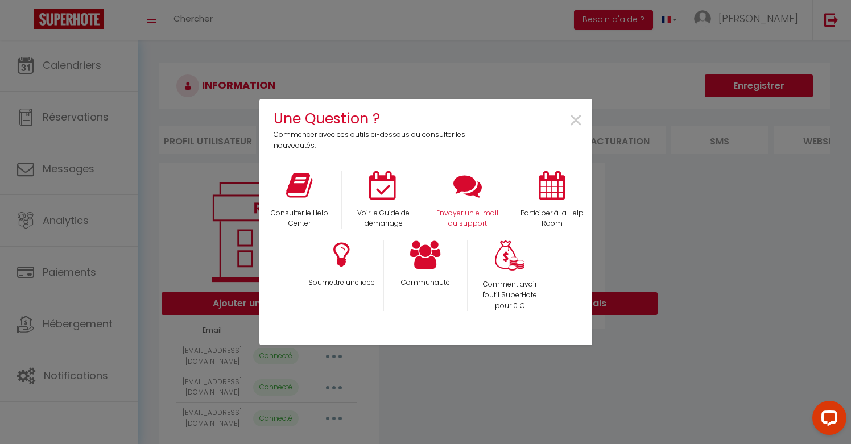
click at [471, 194] on icon at bounding box center [467, 185] width 28 height 28
